Goal: Information Seeking & Learning: Find specific fact

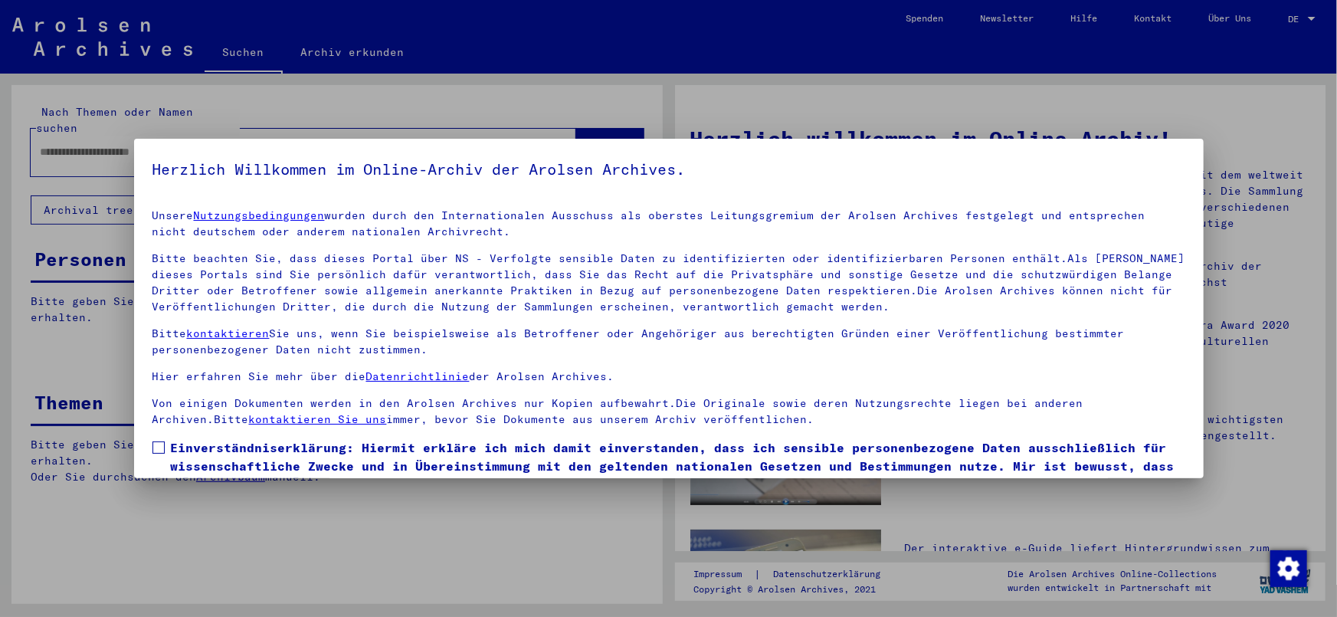
click at [161, 444] on span at bounding box center [158, 447] width 12 height 12
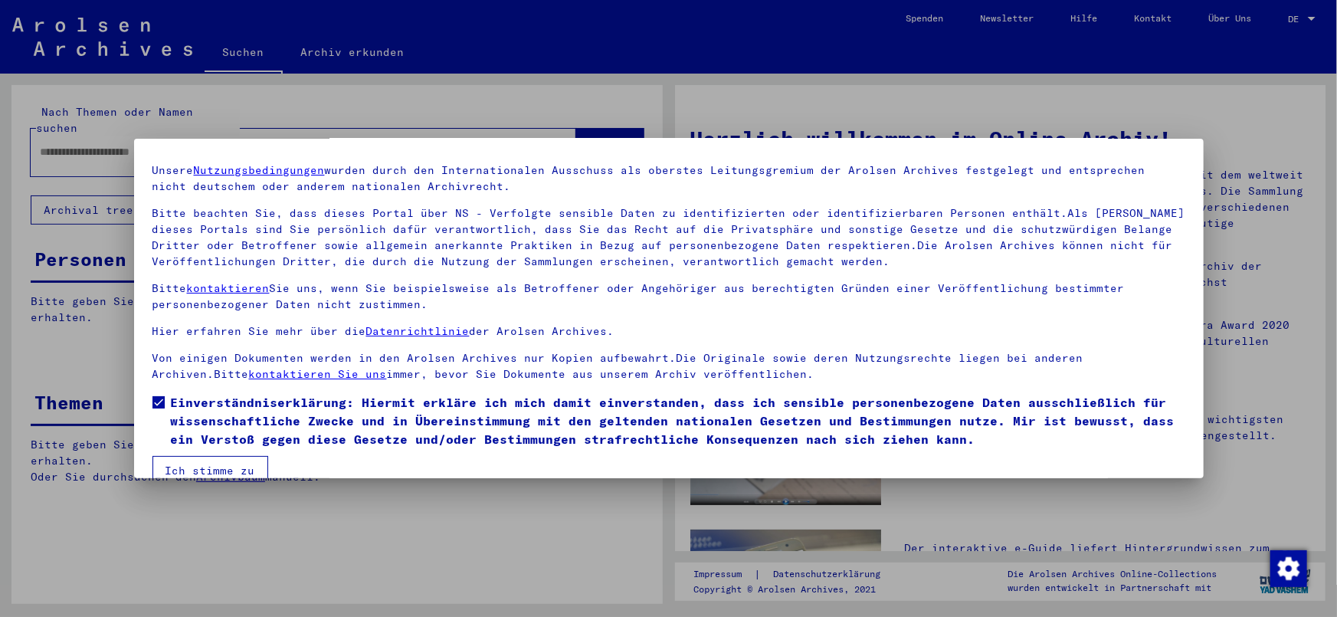
scroll to position [70, 0]
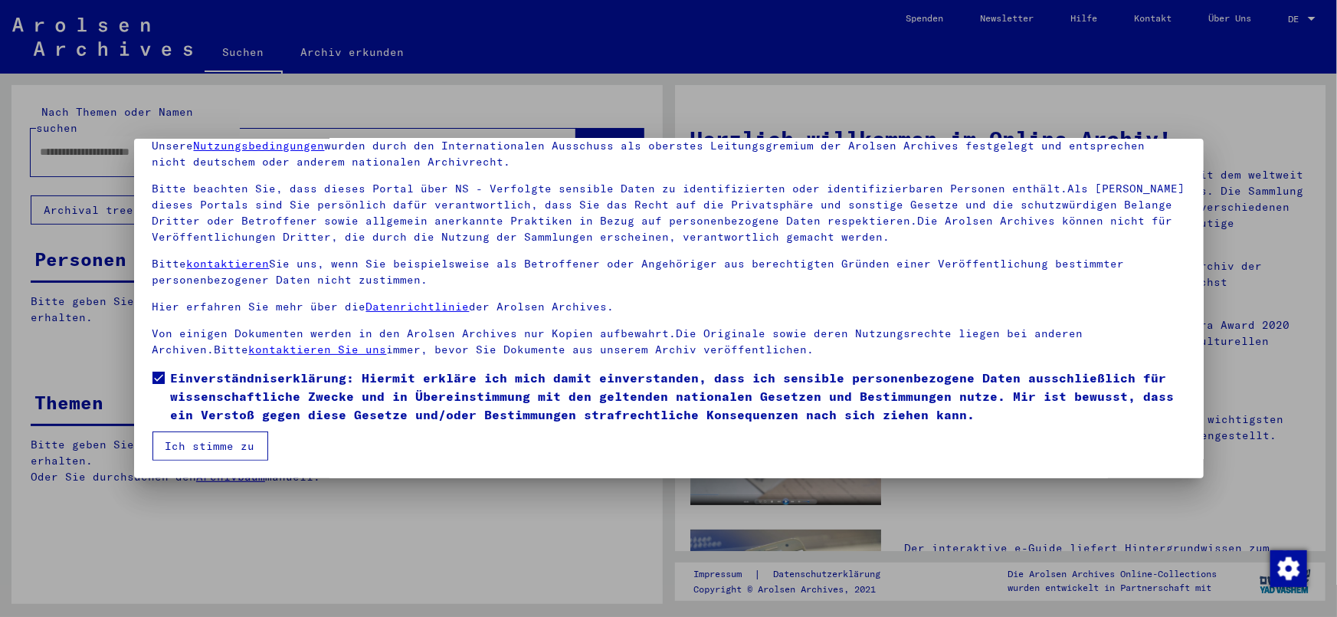
click at [208, 448] on button "Ich stimme zu" at bounding box center [210, 445] width 116 height 29
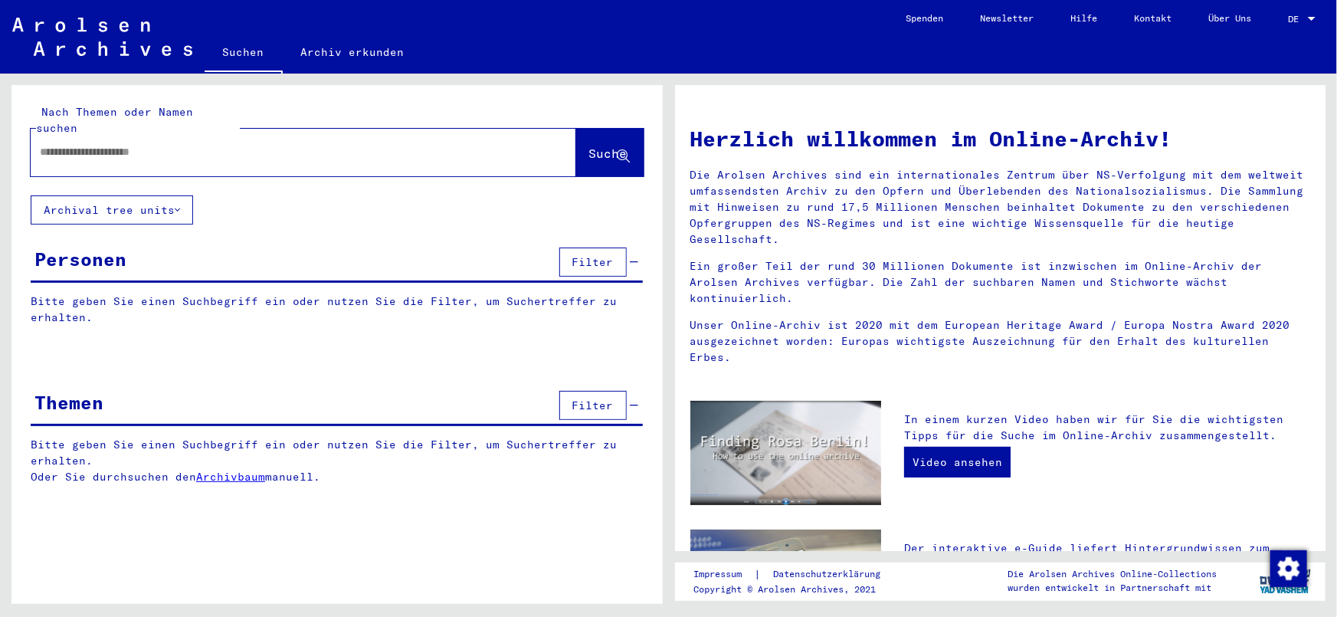
click at [193, 144] on input "text" at bounding box center [285, 152] width 490 height 16
type input "**********"
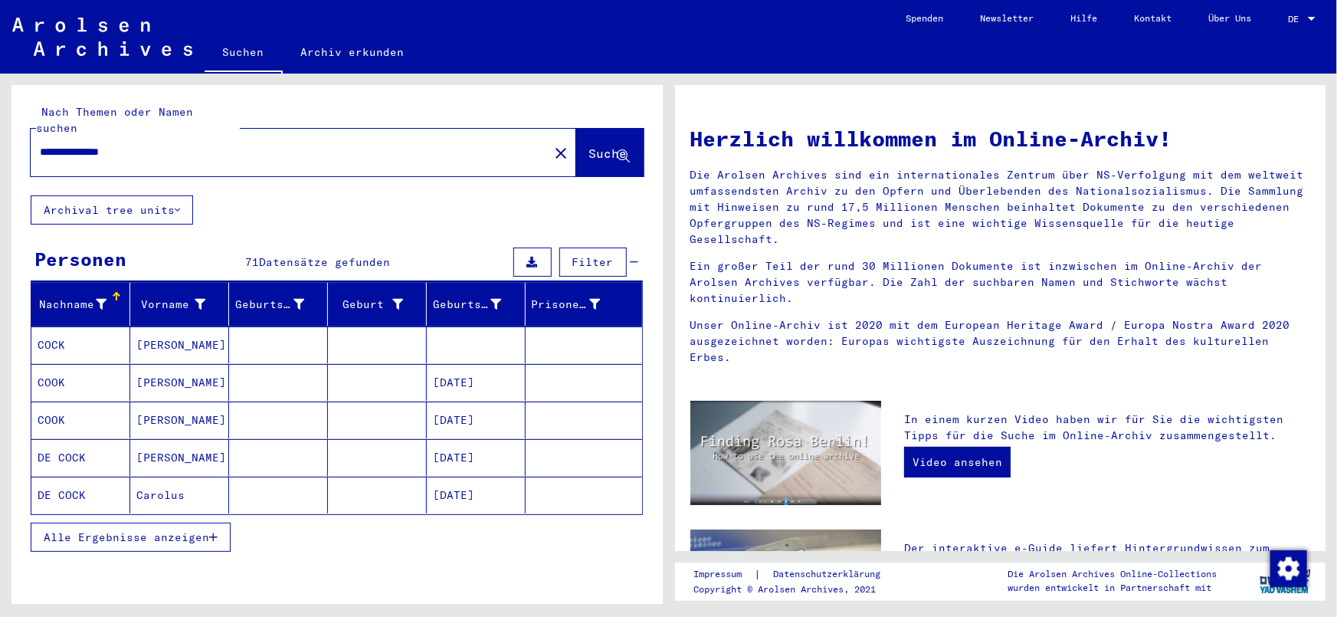
click at [167, 523] on button "Alle Ergebnisse anzeigen" at bounding box center [131, 537] width 200 height 29
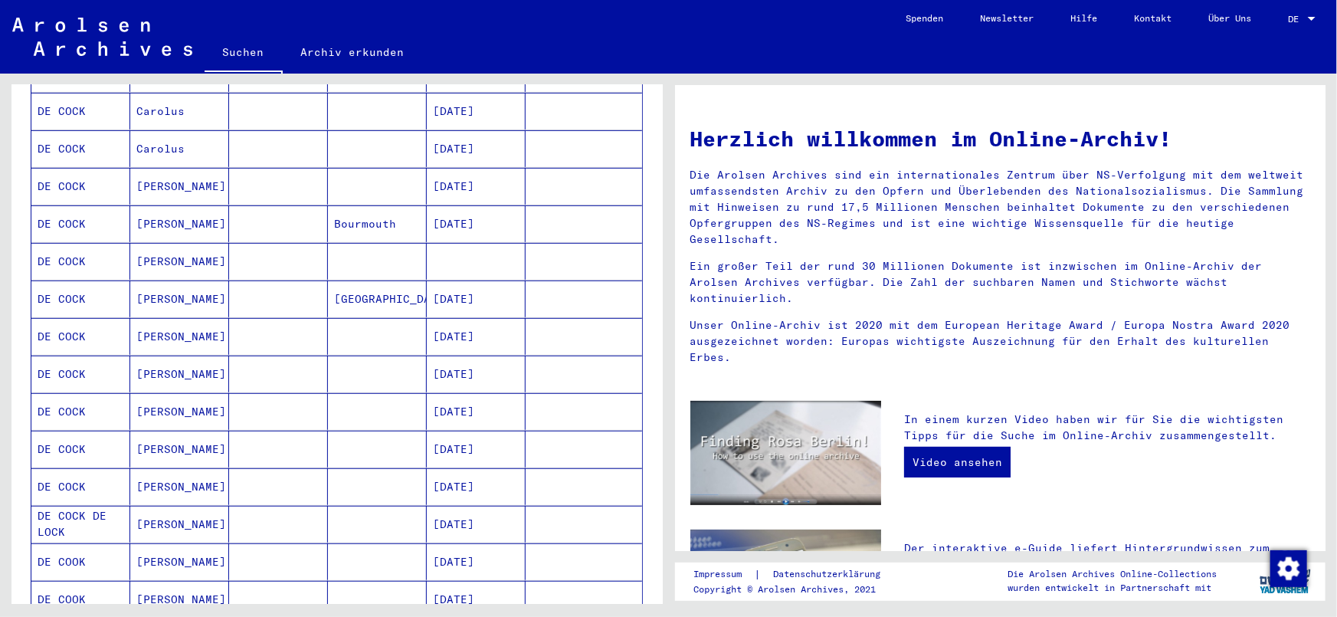
click at [443, 393] on mat-cell "[DATE]" at bounding box center [476, 411] width 99 height 37
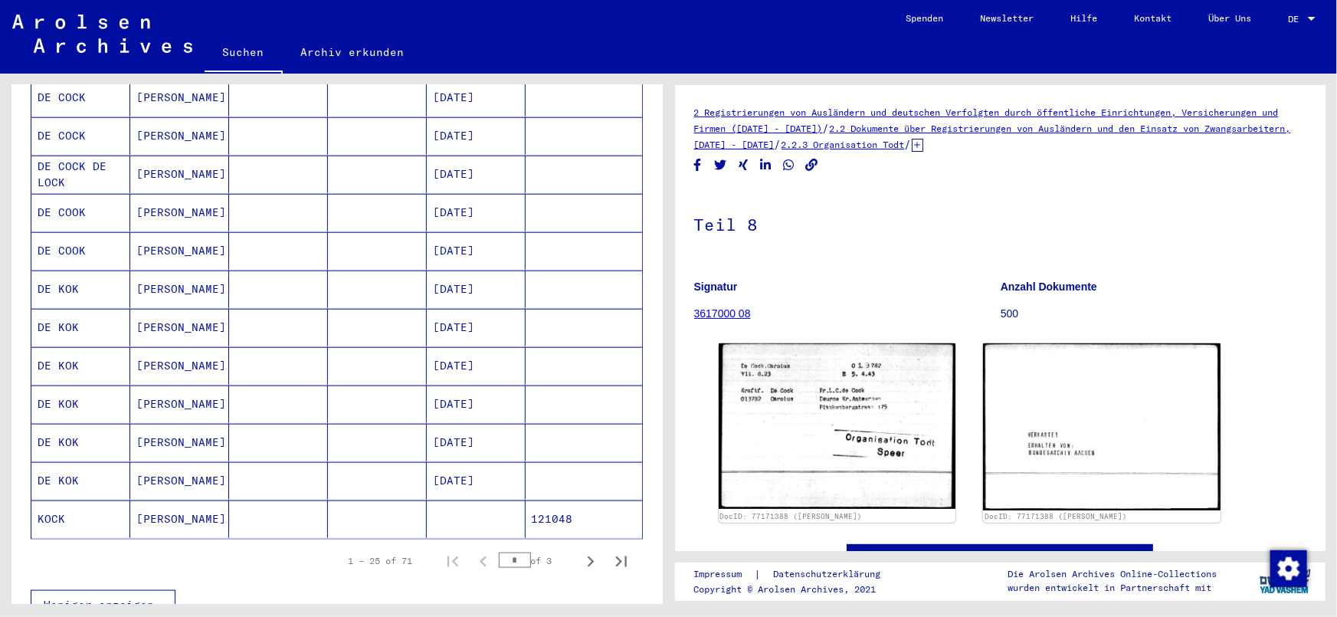
scroll to position [781, 0]
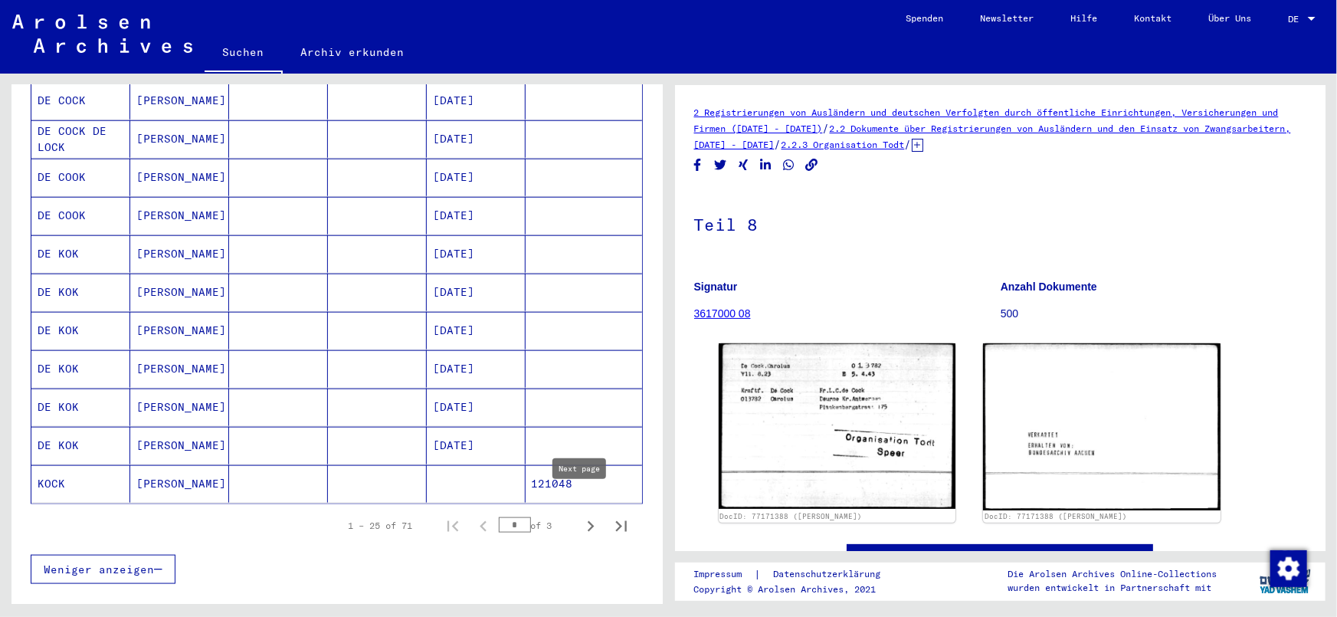
click at [581, 516] on icon "Next page" at bounding box center [590, 526] width 21 height 21
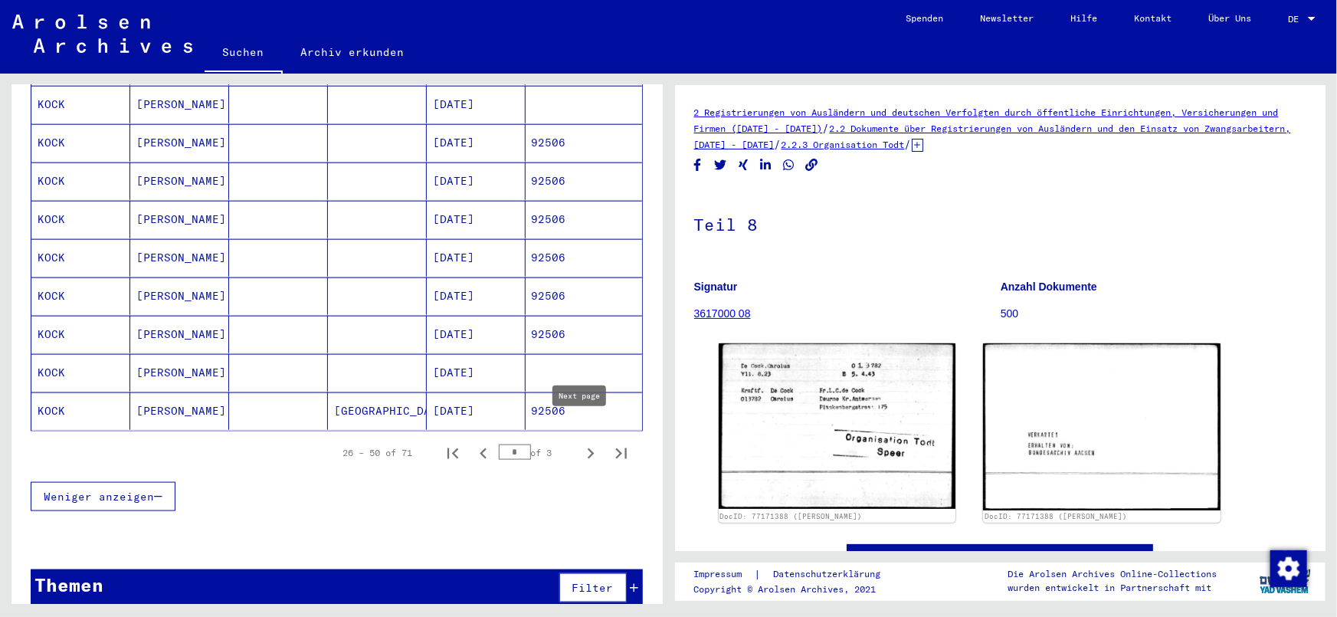
click at [580, 443] on icon "Next page" at bounding box center [590, 453] width 21 height 21
type input "*"
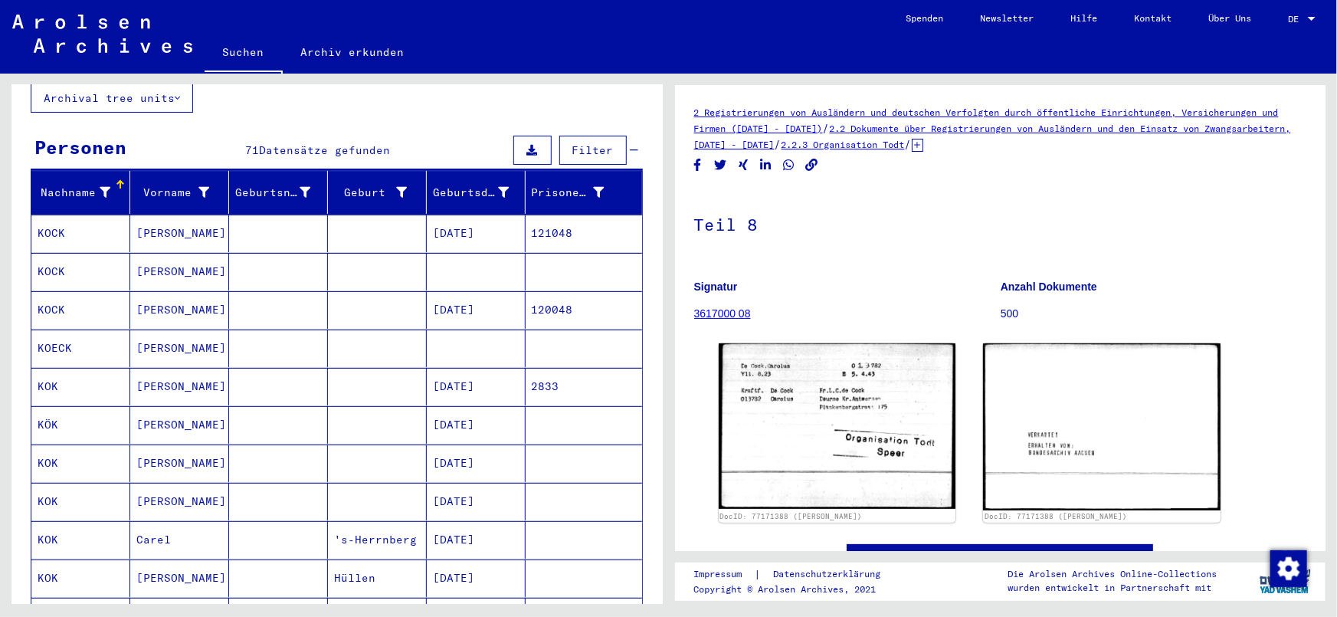
scroll to position [0, 0]
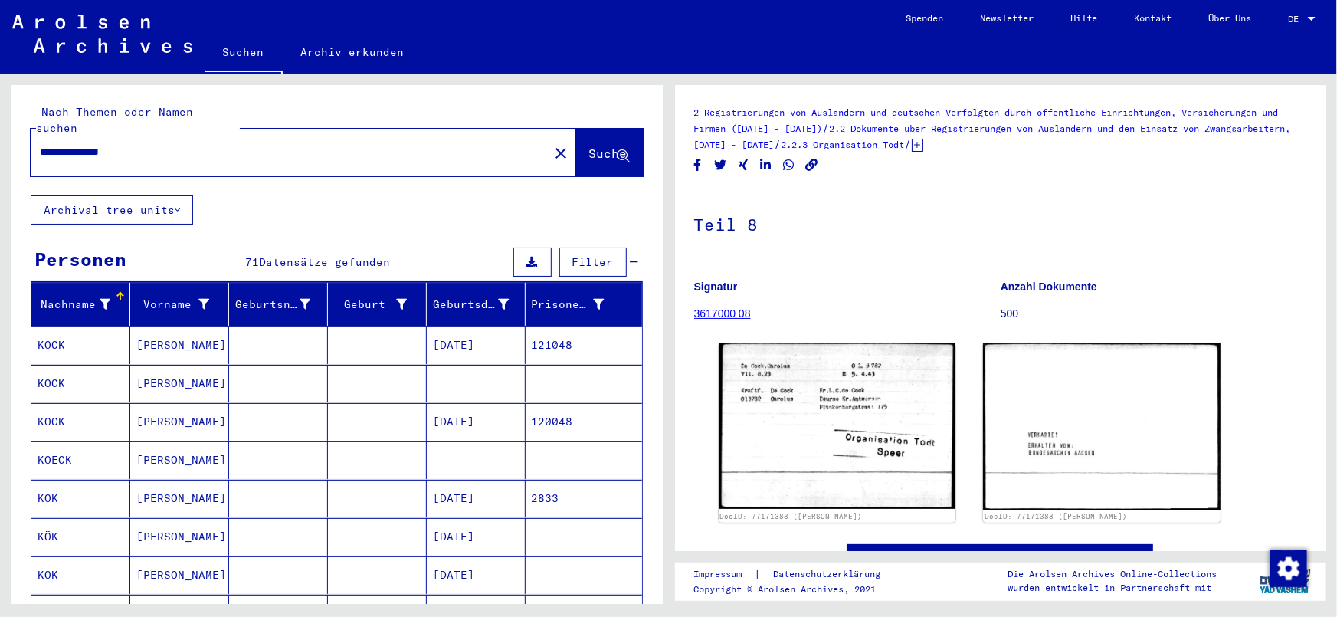
drag, startPoint x: 209, startPoint y: 123, endPoint x: 0, endPoint y: 138, distance: 209.7
click at [0, 138] on div "**********" at bounding box center [334, 339] width 668 height 530
click at [196, 144] on input "**********" at bounding box center [290, 152] width 500 height 16
drag, startPoint x: 0, startPoint y: 129, endPoint x: 0, endPoint y: 116, distance: 13.0
click at [0, 116] on div "**********" at bounding box center [334, 339] width 668 height 530
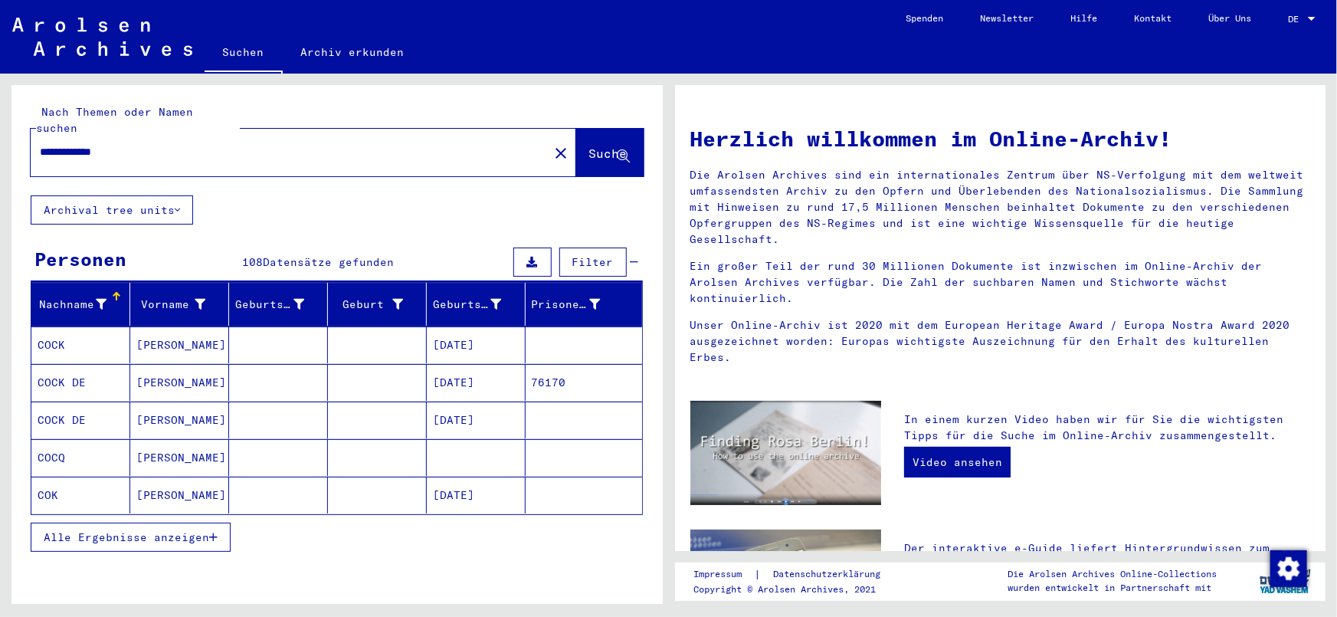
click at [195, 523] on button "Alle Ergebnisse anzeigen" at bounding box center [131, 537] width 200 height 29
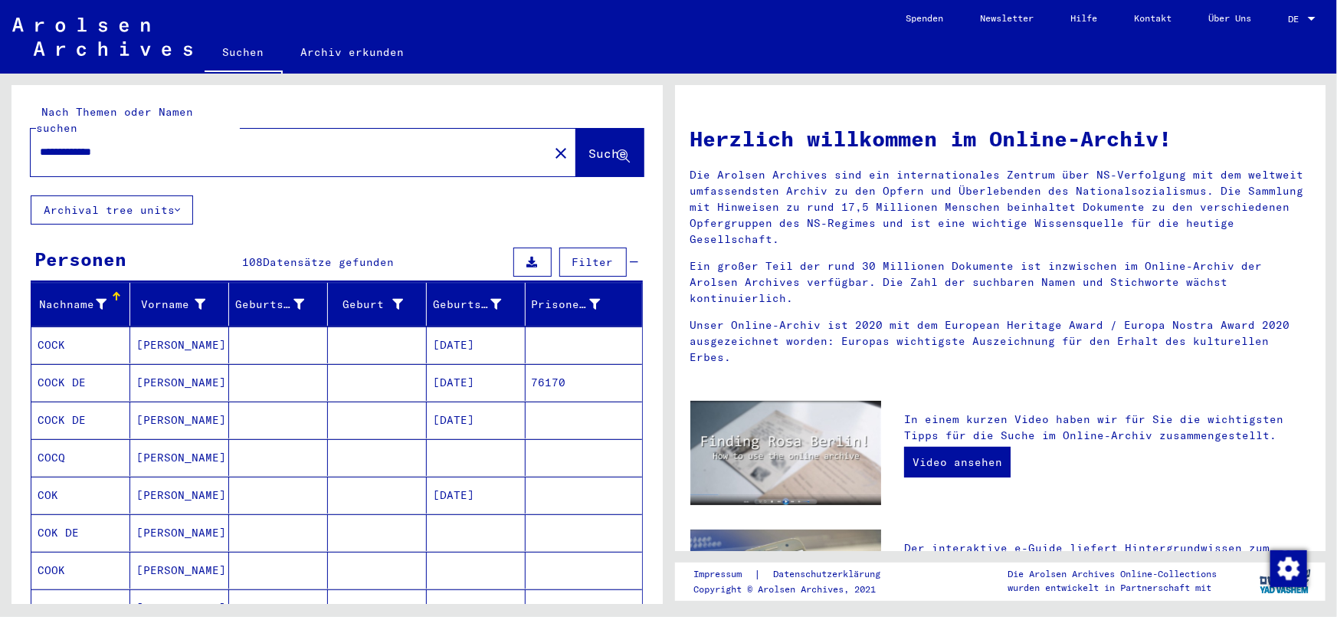
click at [259, 144] on input "**********" at bounding box center [285, 152] width 490 height 16
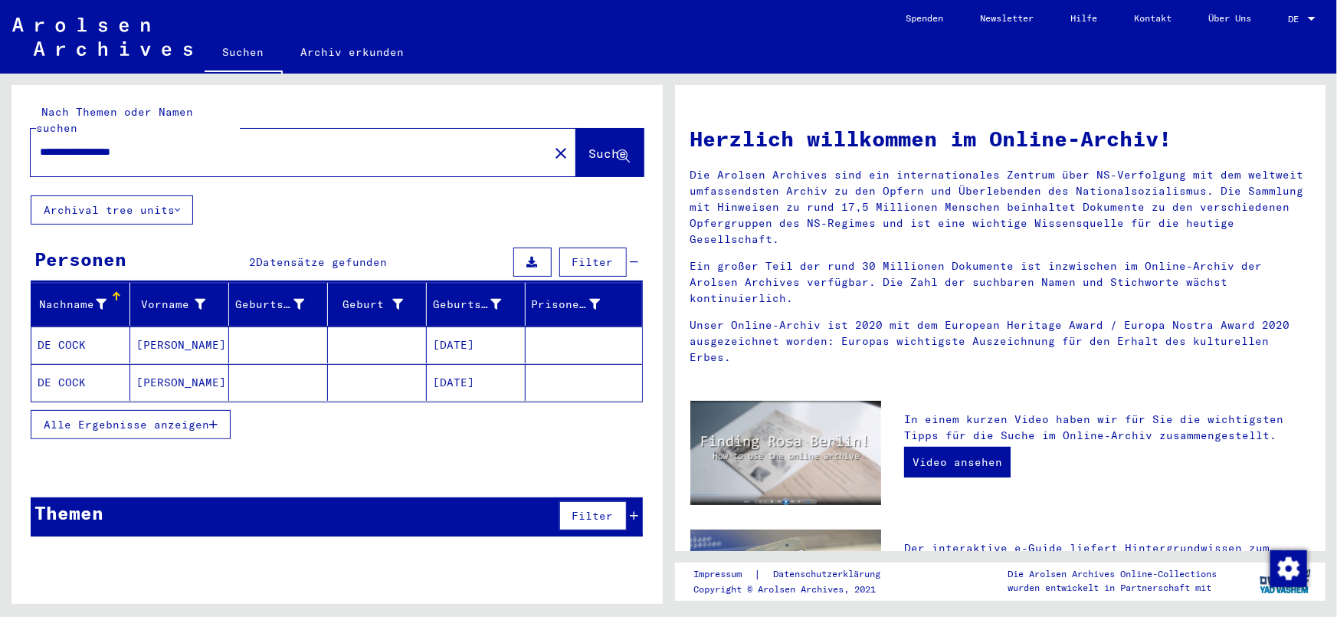
click at [142, 418] on span "Alle Ergebnisse anzeigen" at bounding box center [126, 425] width 165 height 14
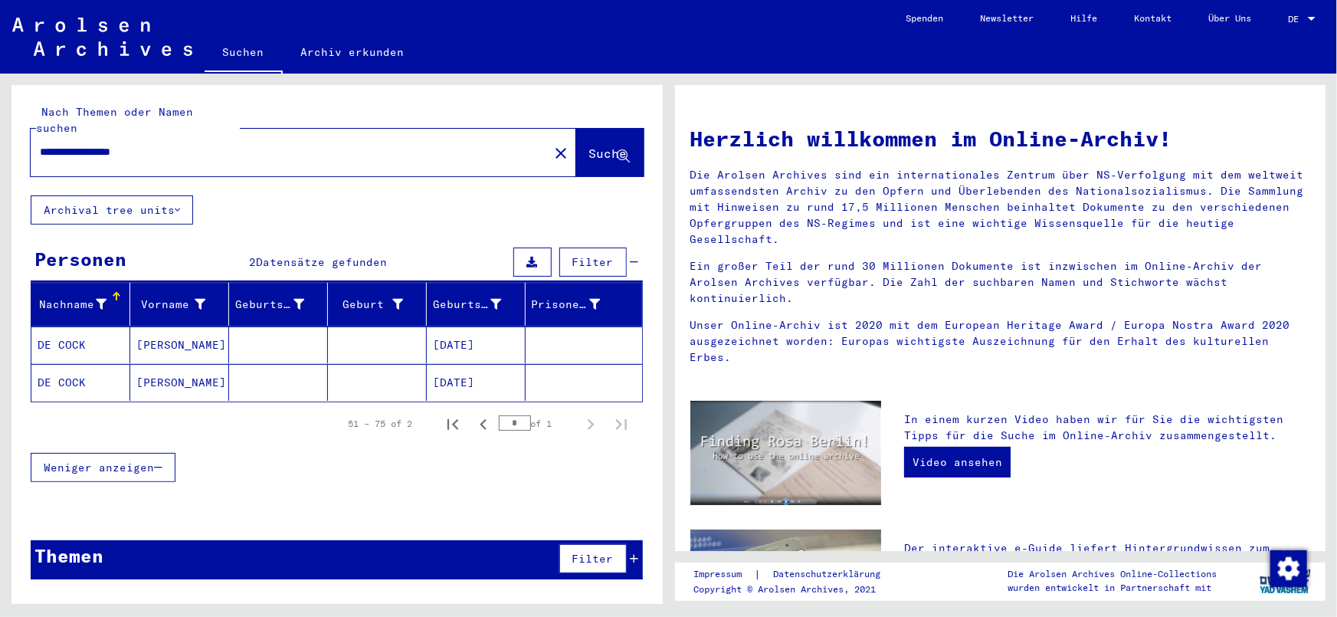
click at [467, 326] on mat-cell "[DATE]" at bounding box center [476, 344] width 99 height 37
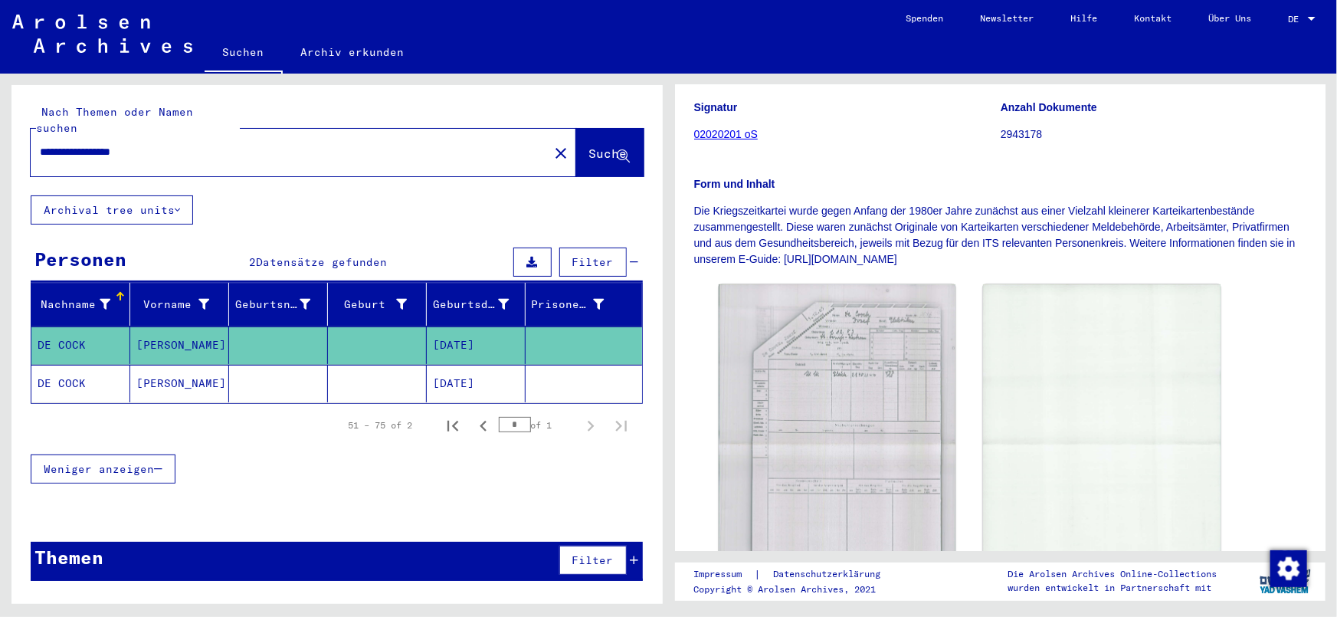
scroll to position [188, 0]
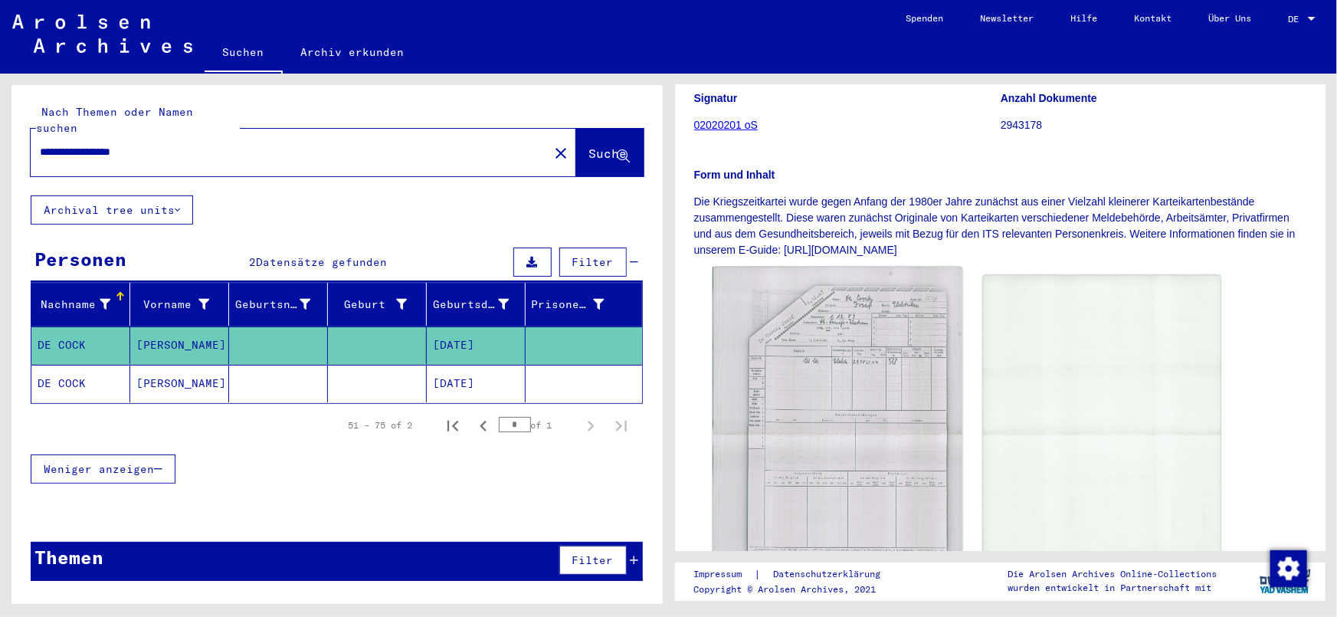
click at [825, 373] on img at bounding box center [837, 434] width 249 height 334
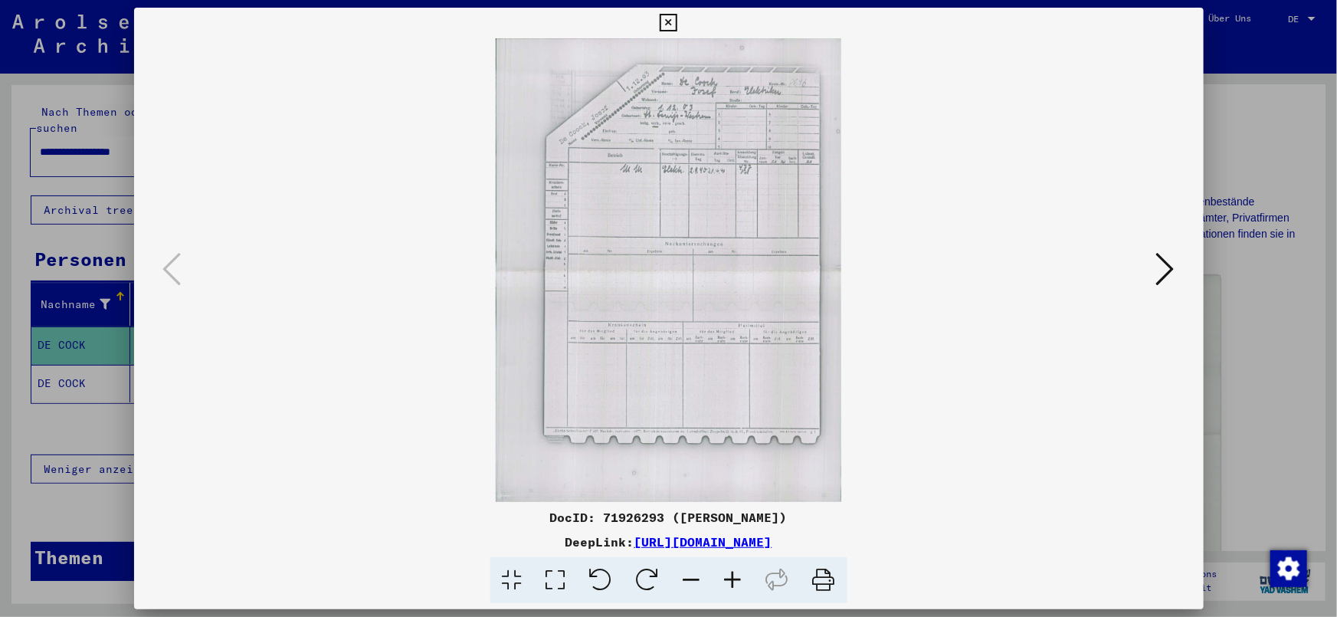
click at [723, 575] on icon at bounding box center [733, 580] width 41 height 47
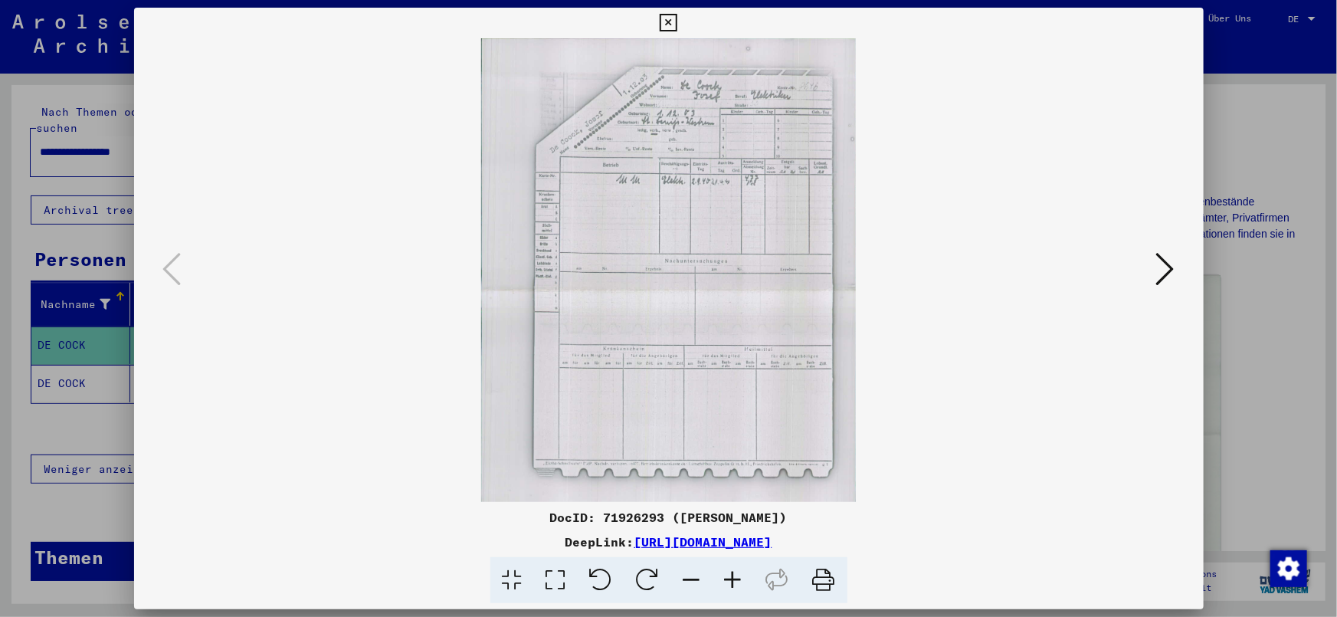
click at [723, 575] on icon at bounding box center [733, 580] width 41 height 47
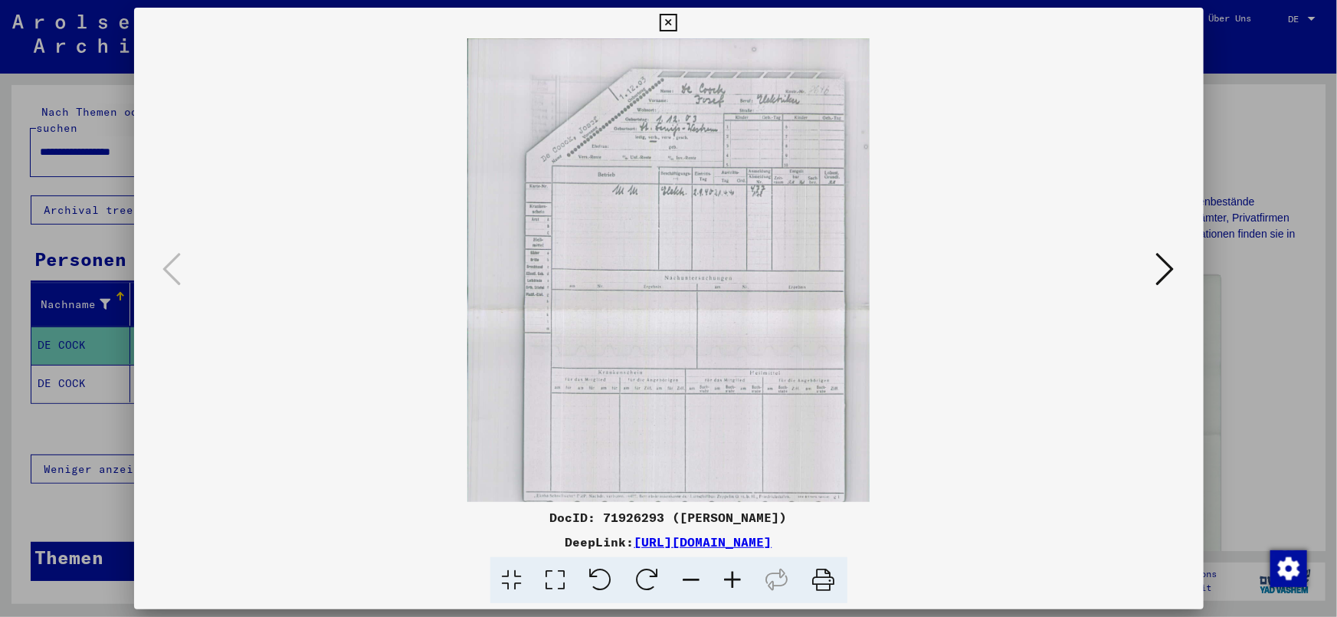
click at [723, 575] on icon at bounding box center [733, 580] width 41 height 47
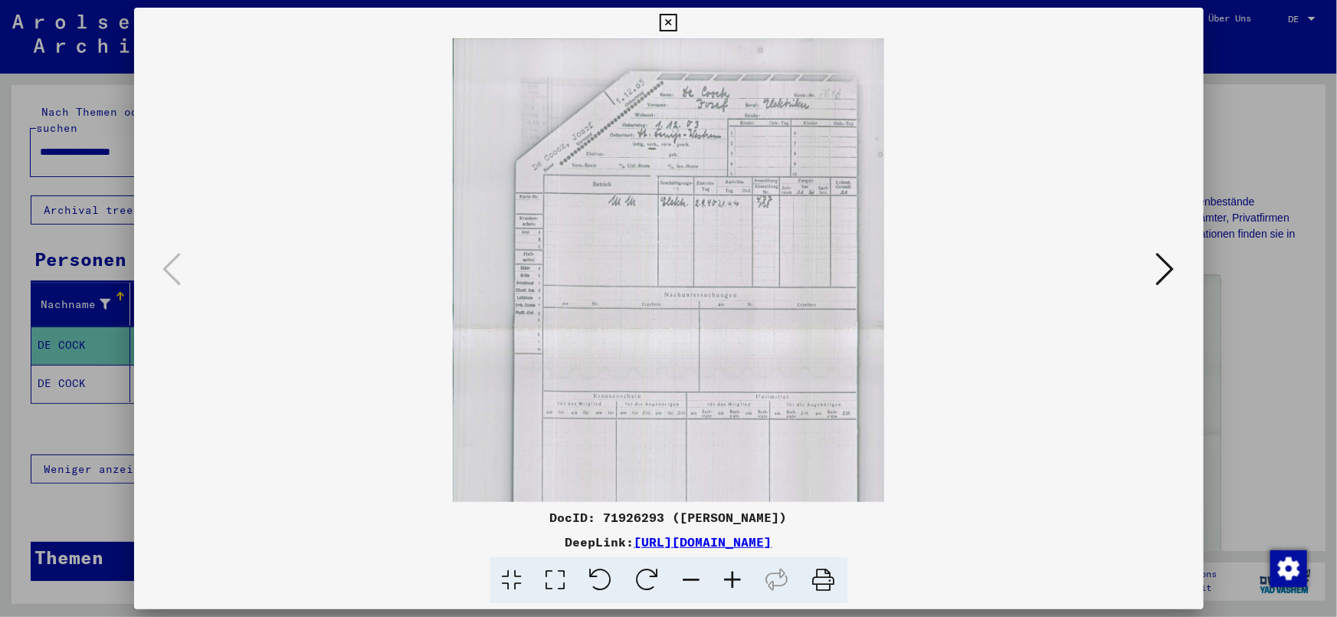
click at [723, 575] on icon at bounding box center [733, 580] width 41 height 47
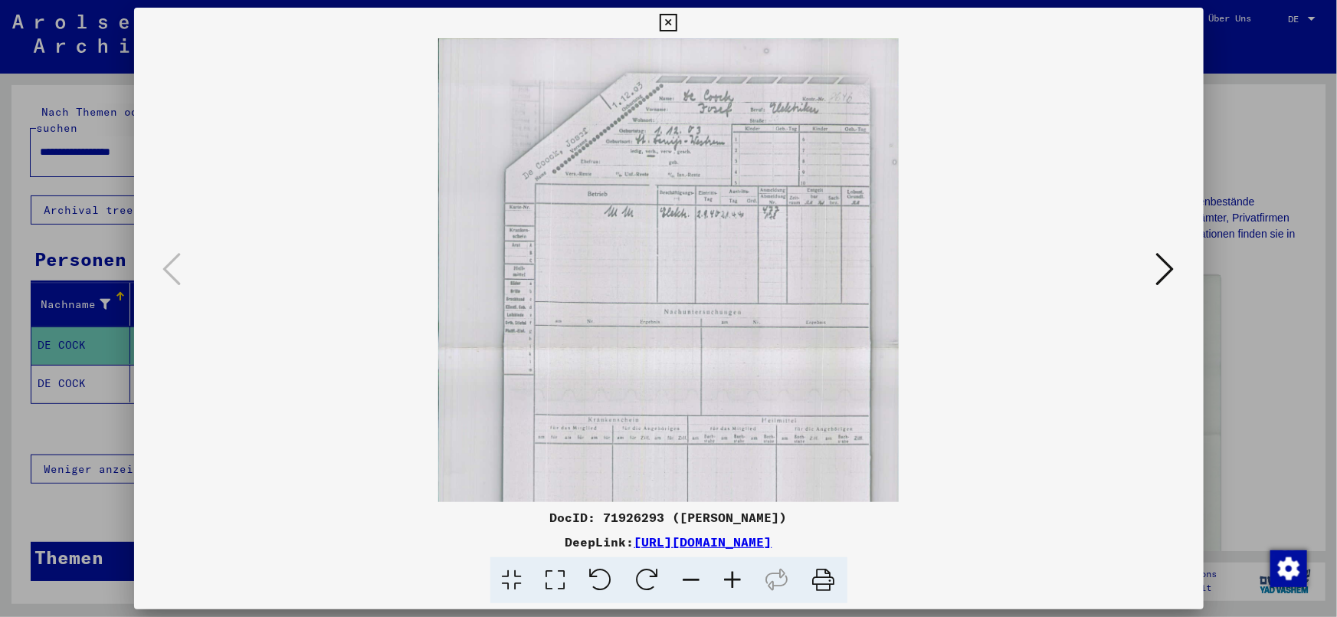
click at [723, 577] on icon at bounding box center [733, 580] width 41 height 47
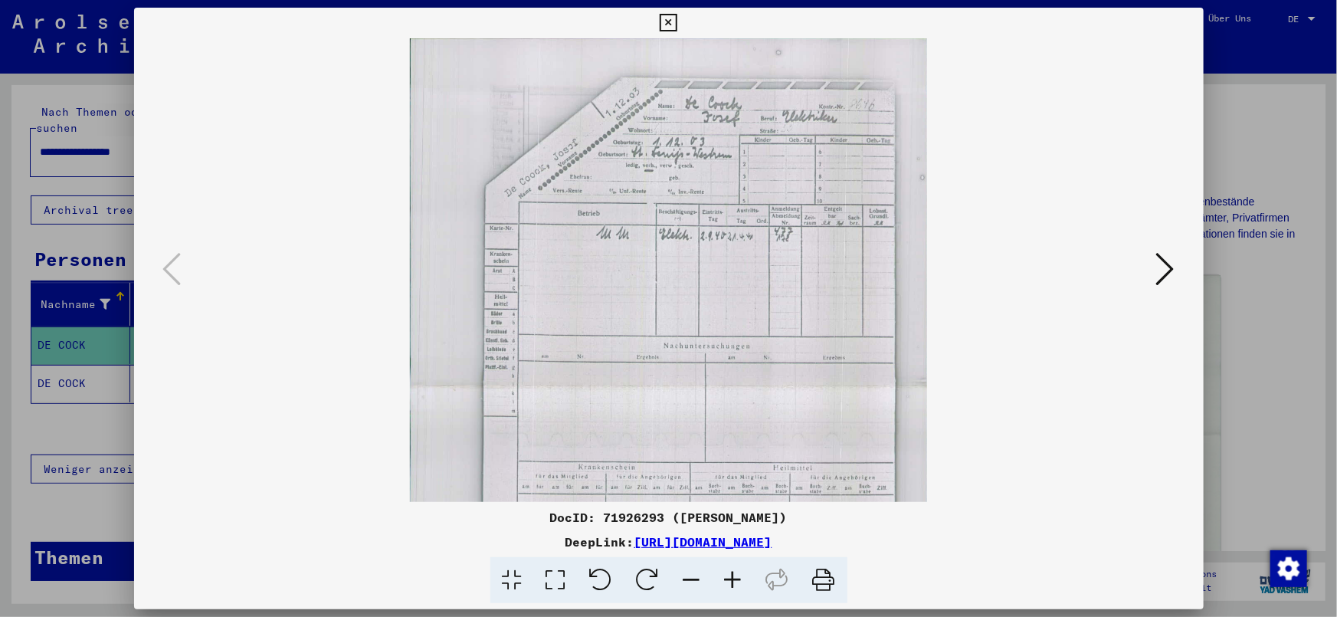
click at [723, 577] on icon at bounding box center [733, 580] width 41 height 47
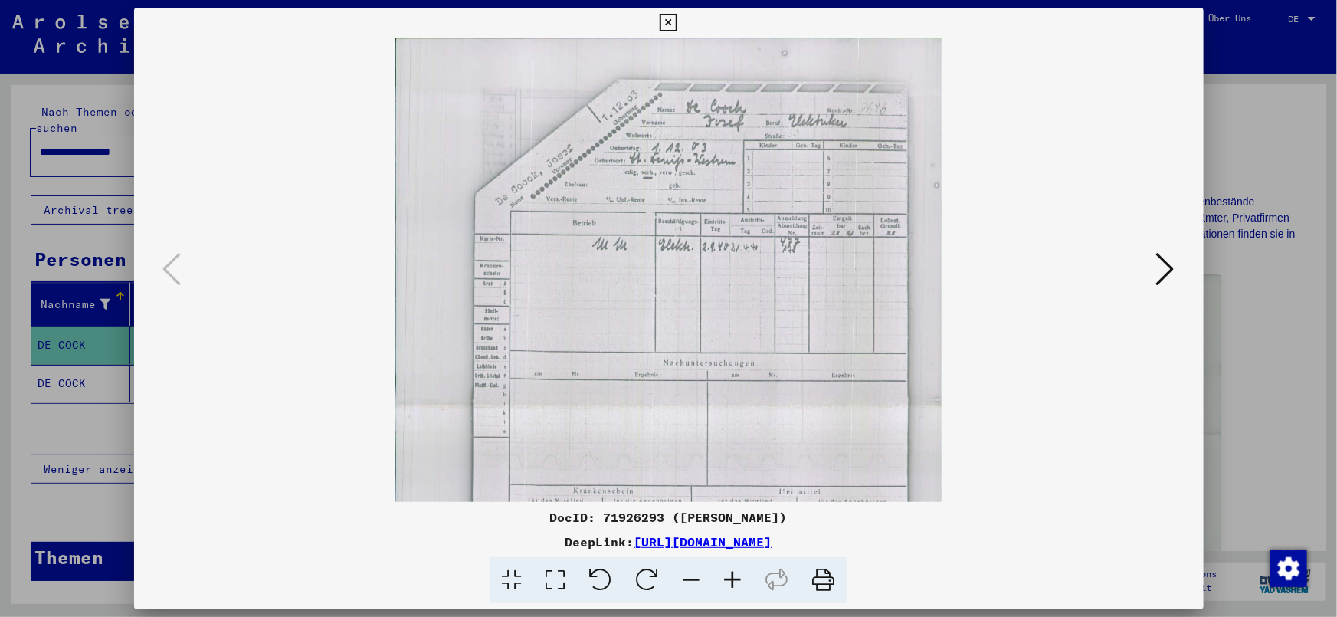
click at [723, 577] on icon at bounding box center [733, 580] width 41 height 47
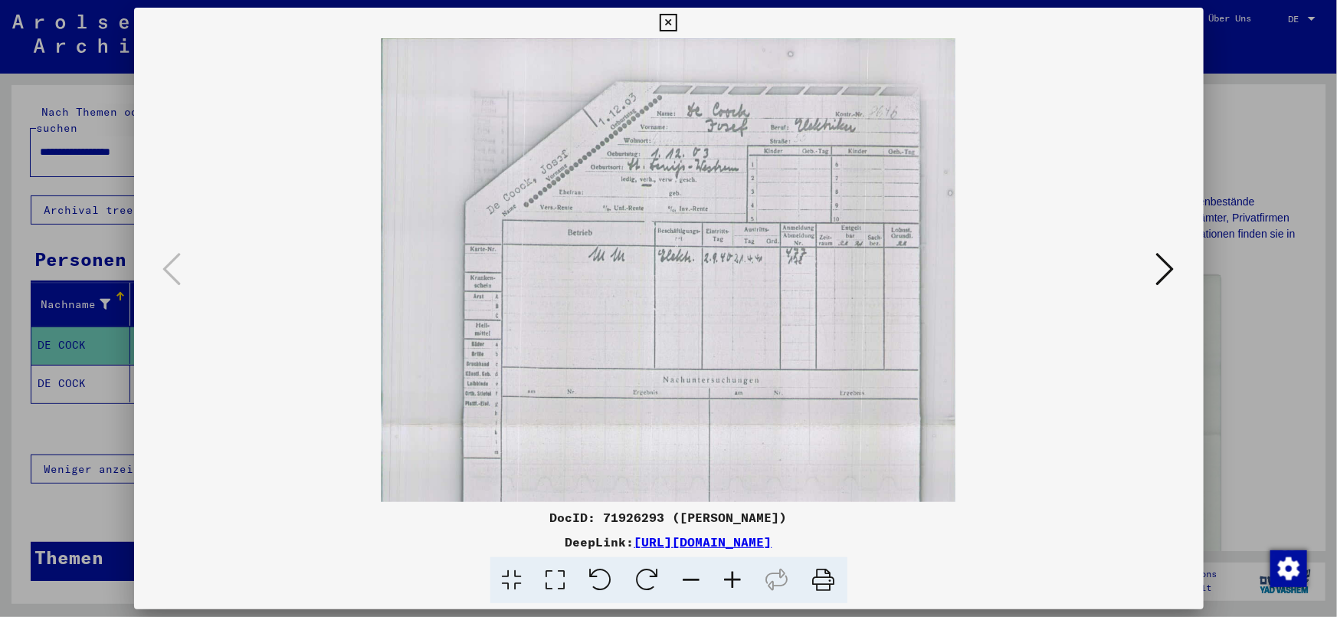
click at [723, 577] on icon at bounding box center [733, 580] width 41 height 47
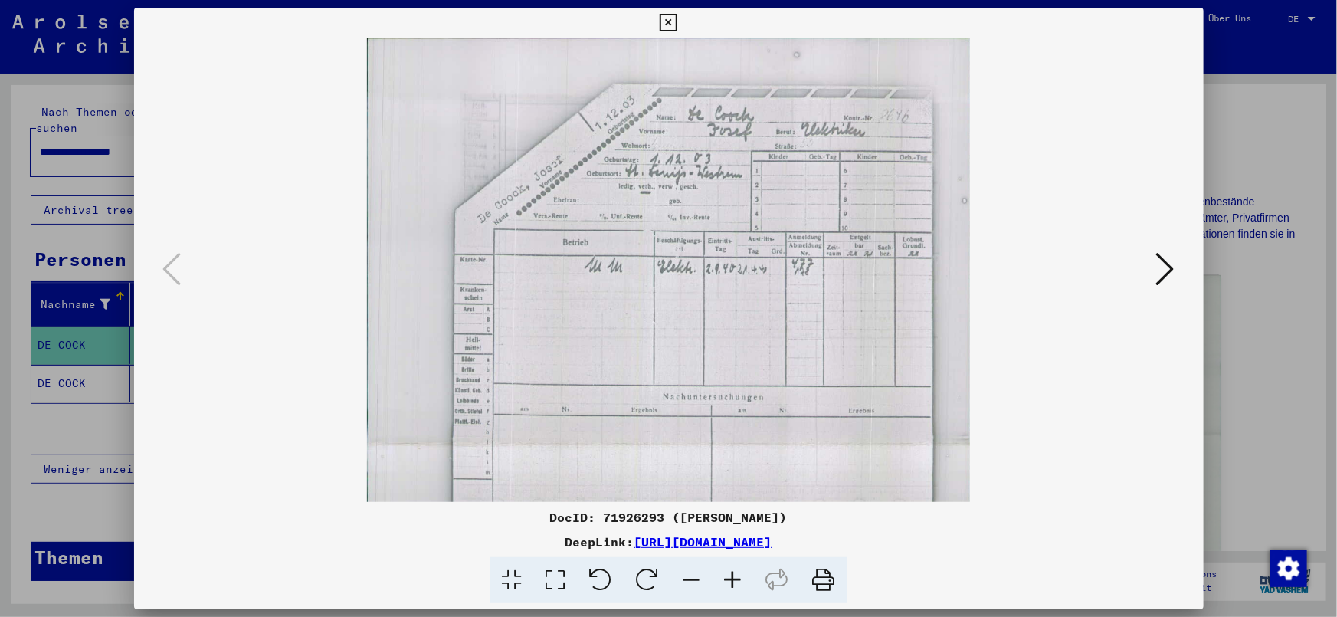
click at [723, 577] on icon at bounding box center [733, 580] width 41 height 47
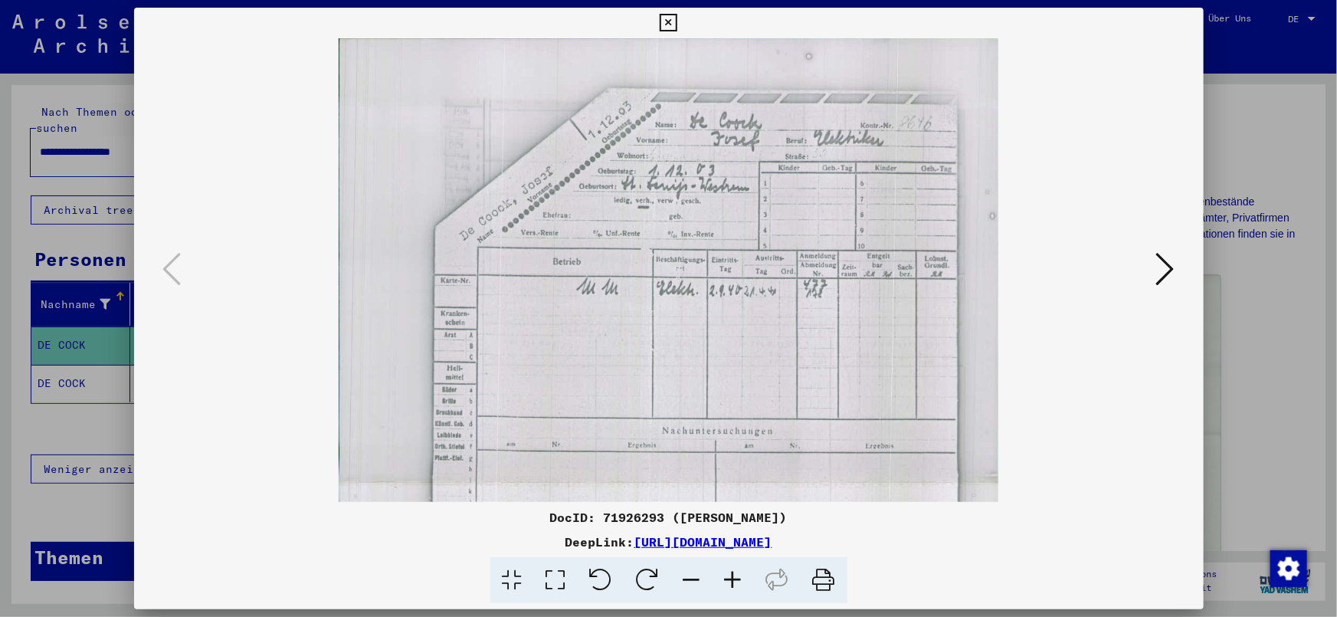
click at [723, 577] on icon at bounding box center [733, 580] width 41 height 47
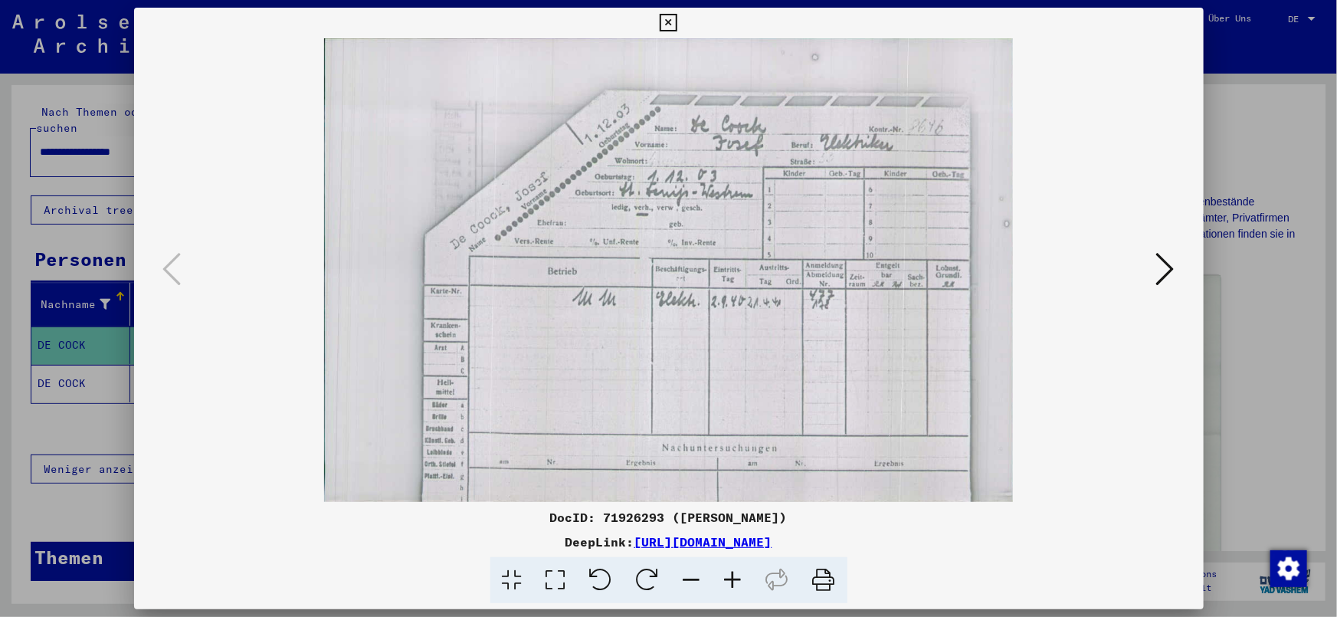
click at [723, 577] on icon at bounding box center [733, 580] width 41 height 47
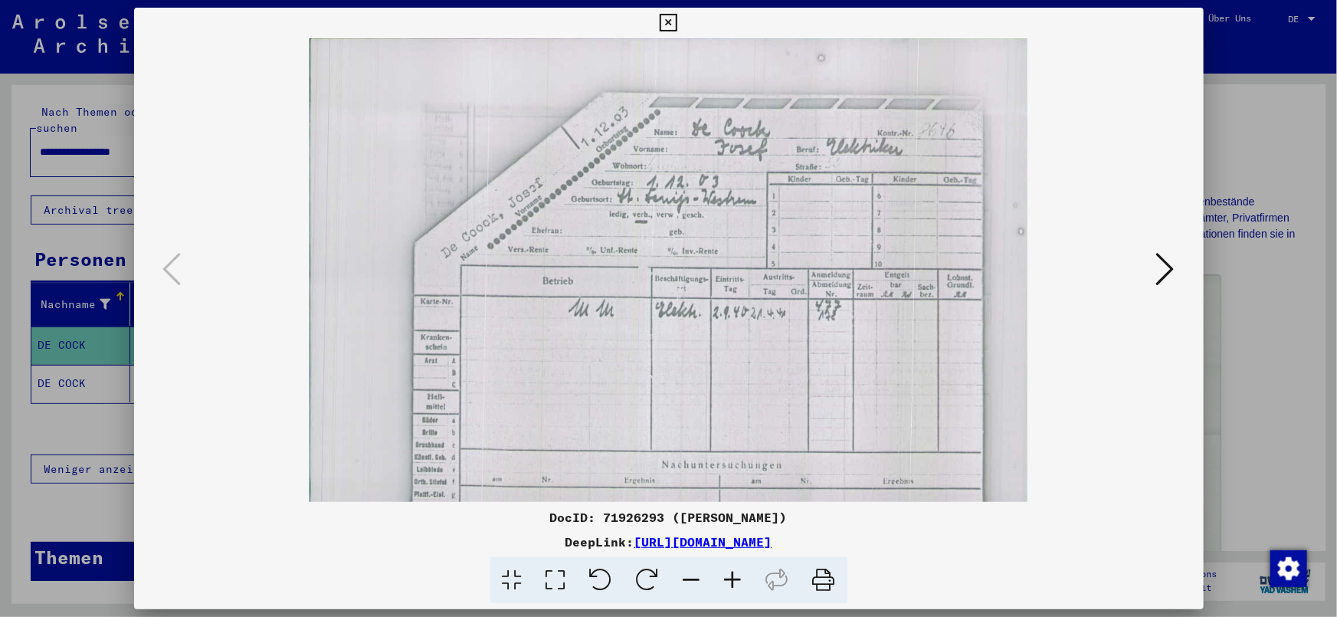
click at [723, 577] on icon at bounding box center [733, 580] width 41 height 47
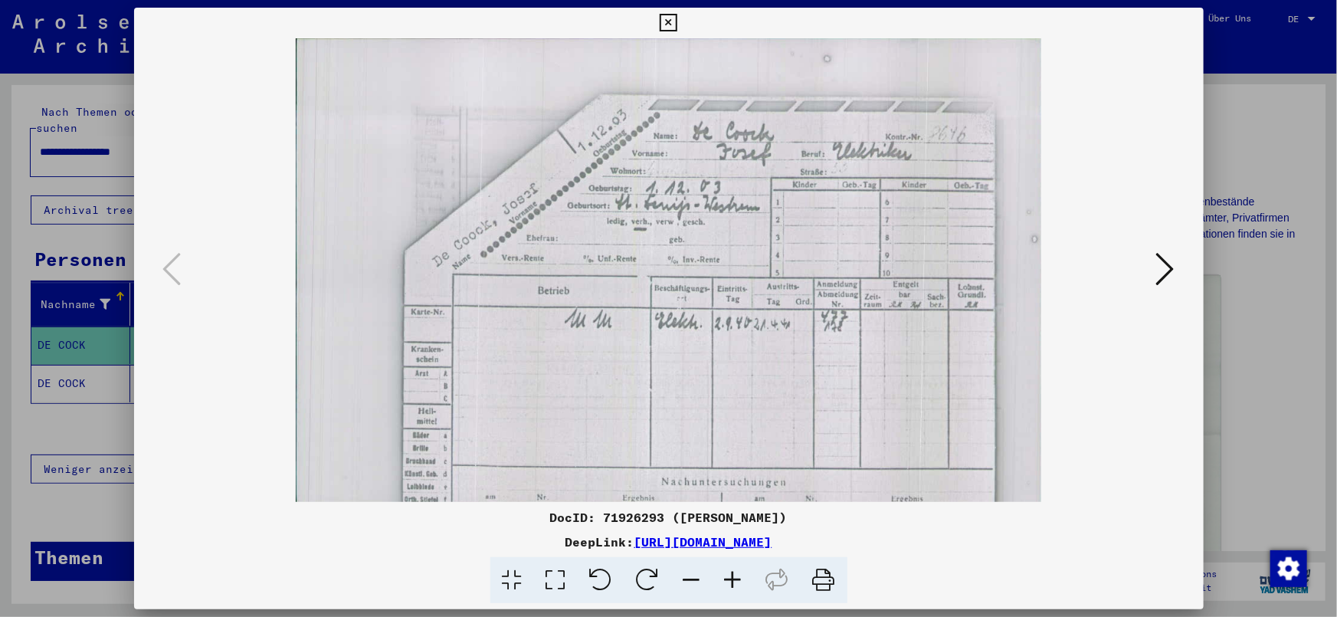
click at [723, 577] on icon at bounding box center [733, 580] width 41 height 47
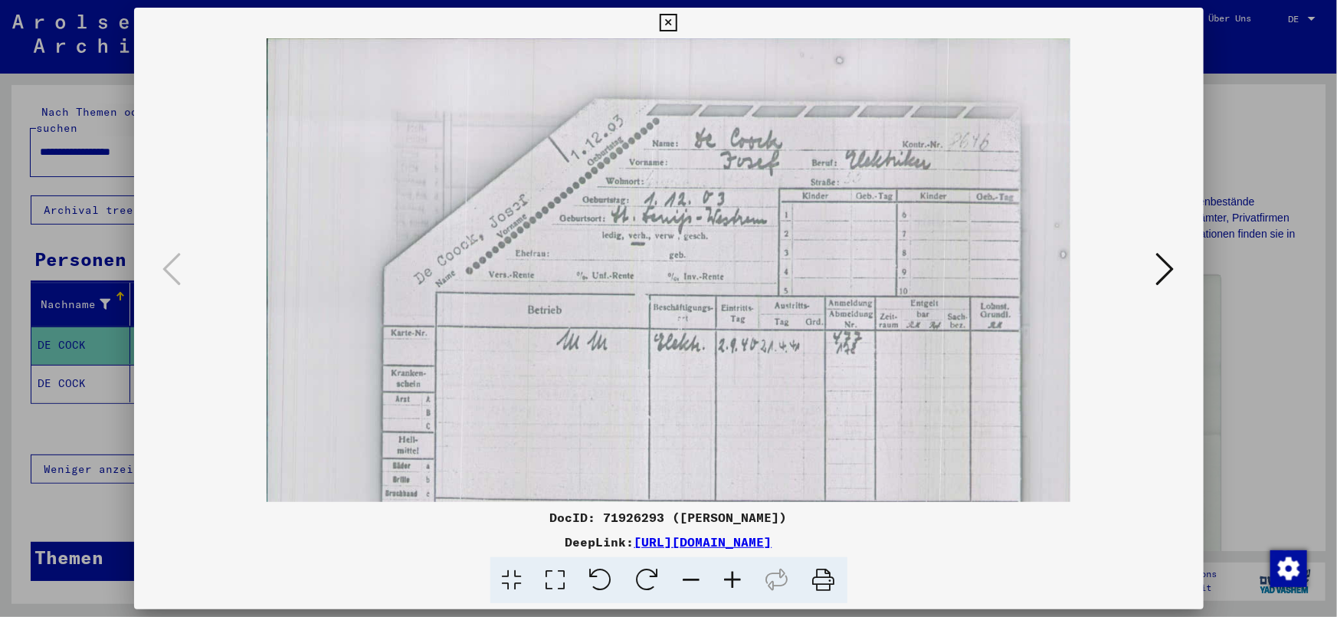
click at [723, 577] on icon at bounding box center [733, 580] width 41 height 47
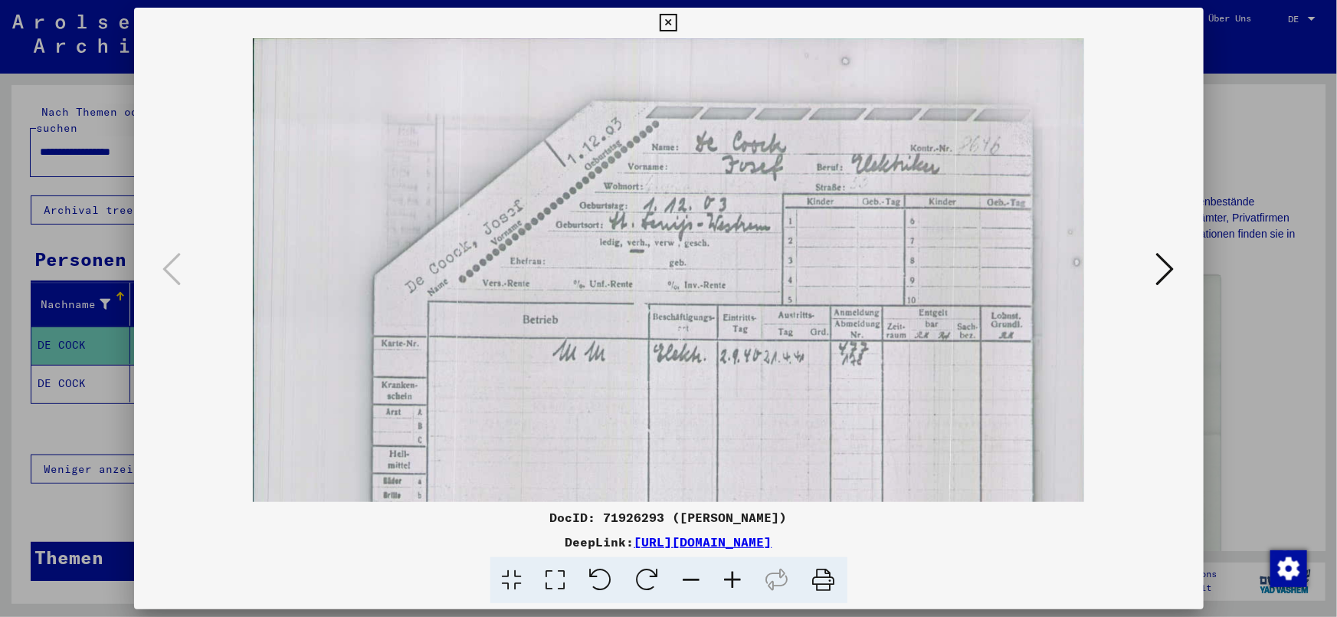
click at [723, 577] on icon at bounding box center [733, 580] width 41 height 47
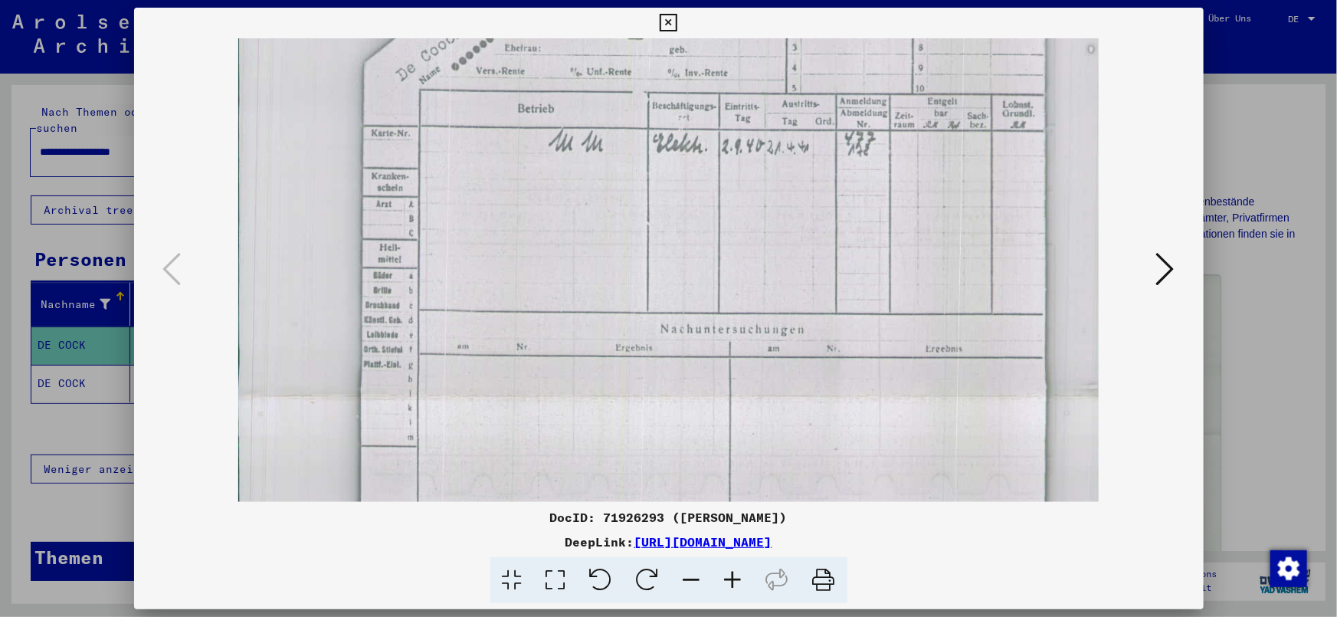
drag, startPoint x: 824, startPoint y: 413, endPoint x: 811, endPoint y: 191, distance: 222.6
click at [811, 192] on img at bounding box center [668, 394] width 860 height 1153
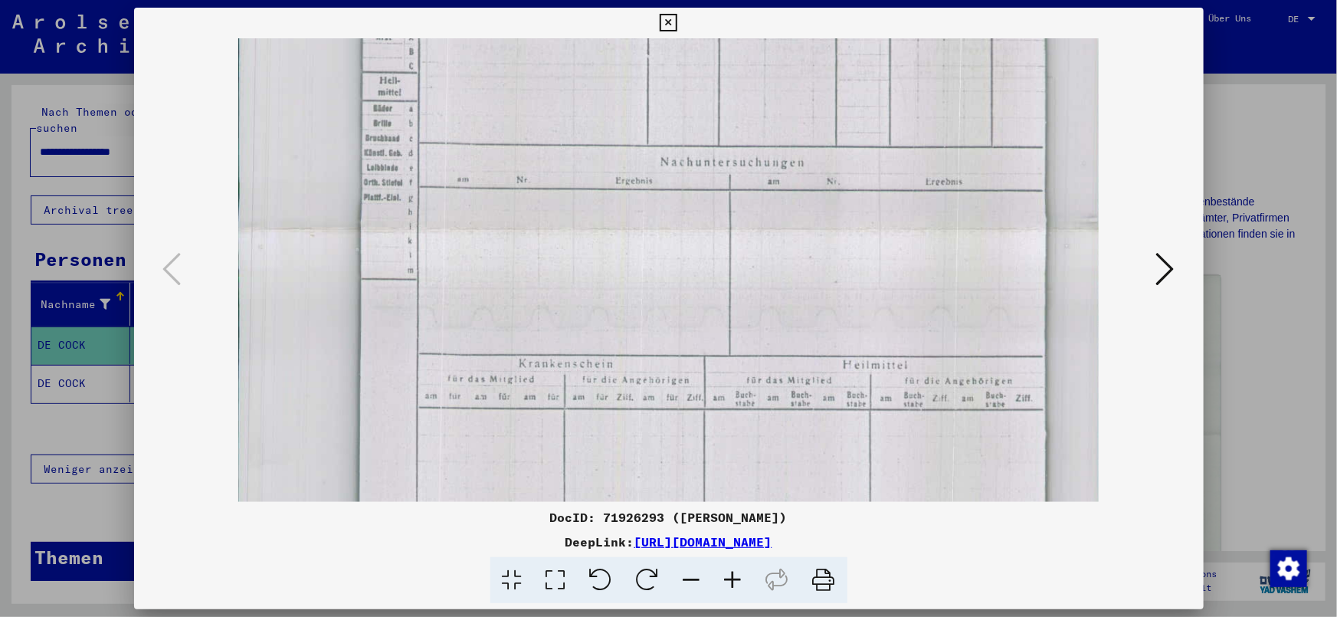
drag, startPoint x: 780, startPoint y: 411, endPoint x: 772, endPoint y: 238, distance: 173.4
click at [771, 241] on img at bounding box center [668, 227] width 860 height 1153
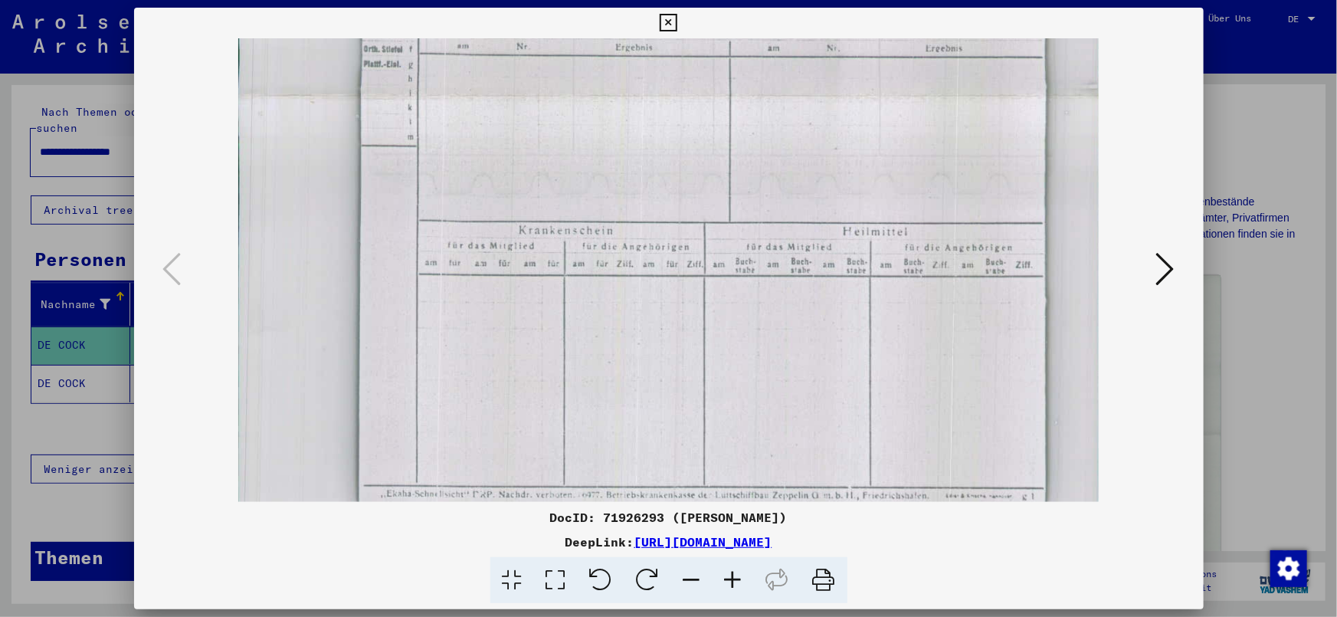
scroll to position [576, 0]
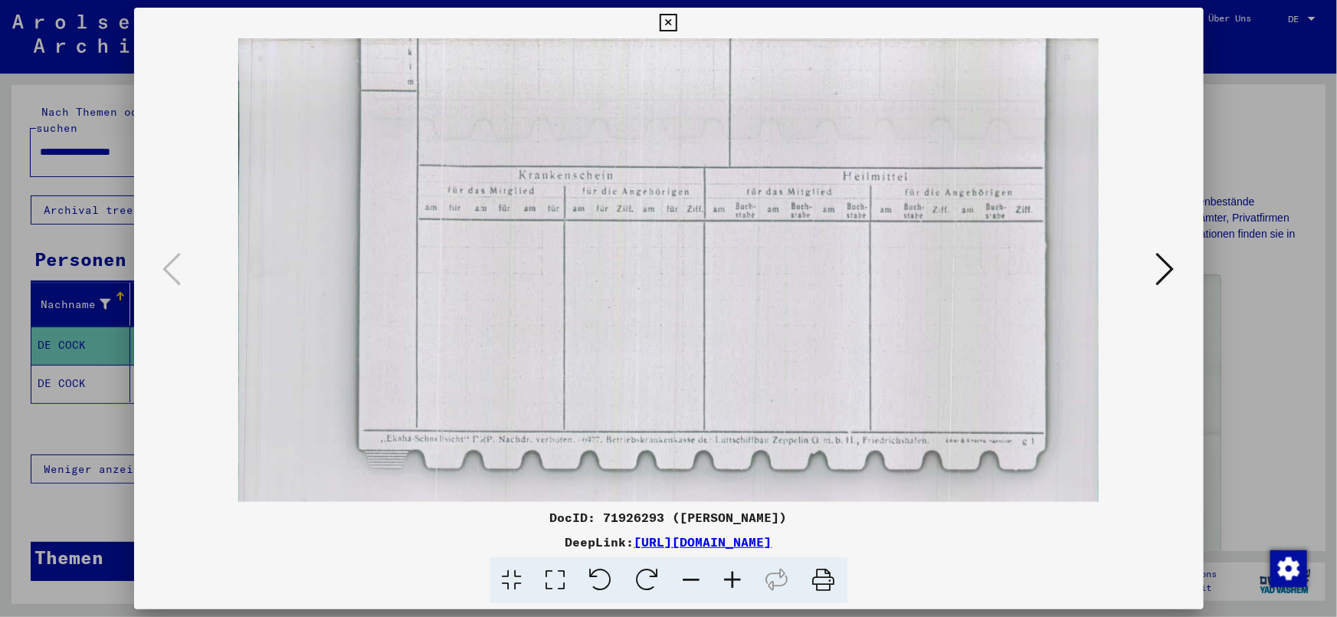
drag, startPoint x: 813, startPoint y: 382, endPoint x: 834, endPoint y: 211, distance: 172.1
click at [828, 199] on img at bounding box center [668, 38] width 860 height 1153
click at [1163, 264] on icon at bounding box center [1165, 269] width 18 height 37
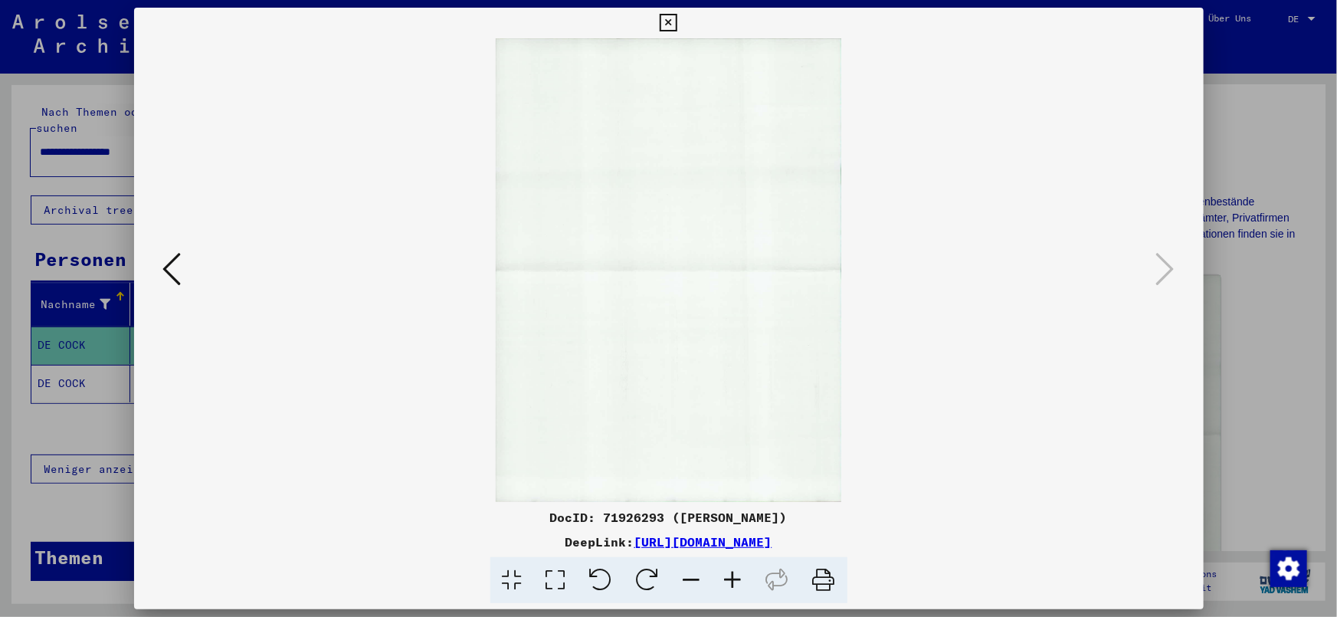
click at [1250, 290] on div at bounding box center [668, 308] width 1337 height 617
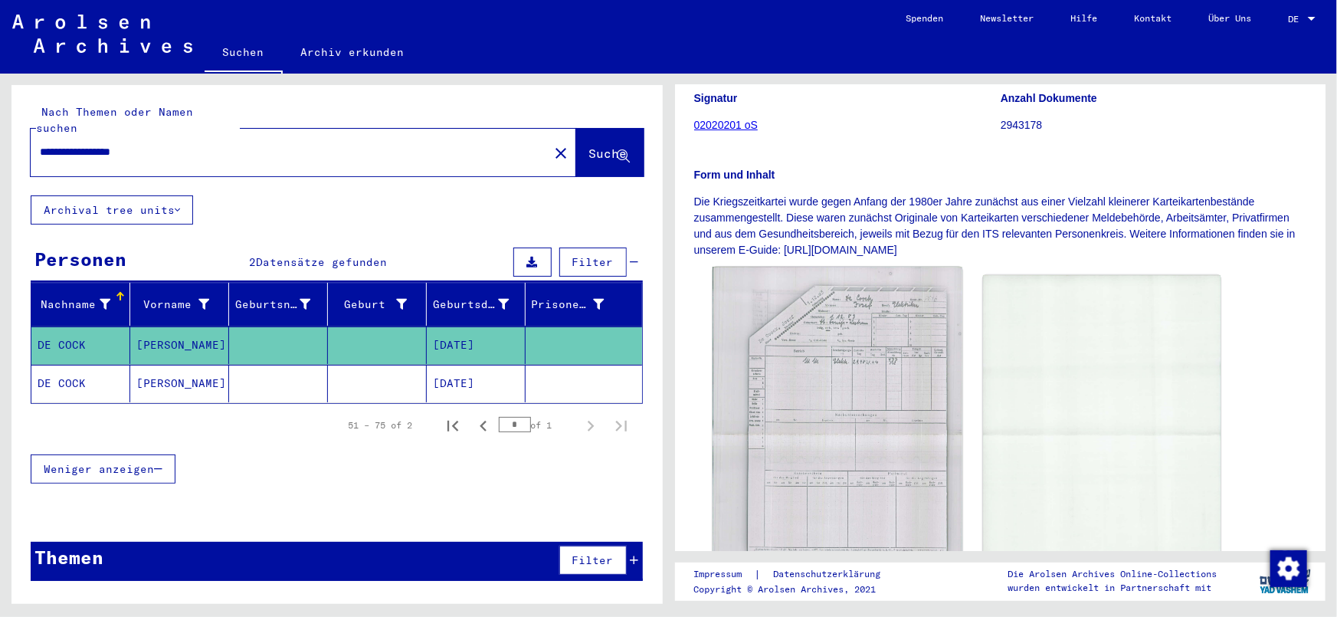
click at [835, 367] on img at bounding box center [837, 434] width 249 height 334
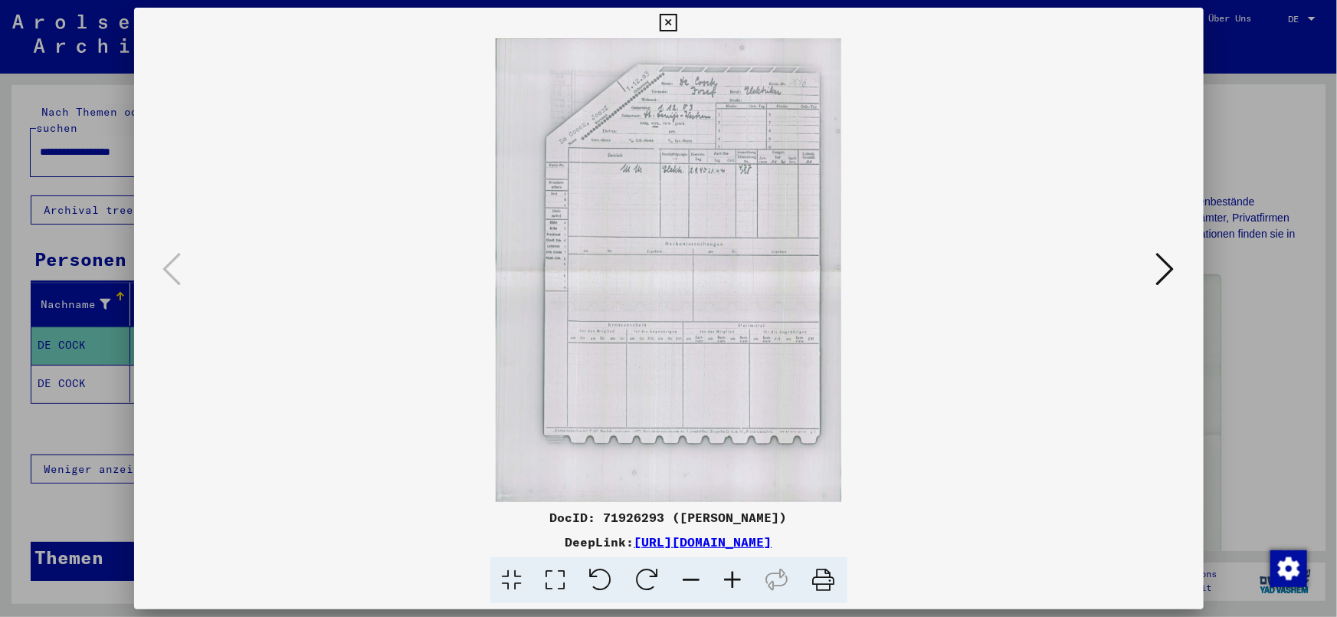
click at [734, 582] on icon at bounding box center [733, 580] width 41 height 47
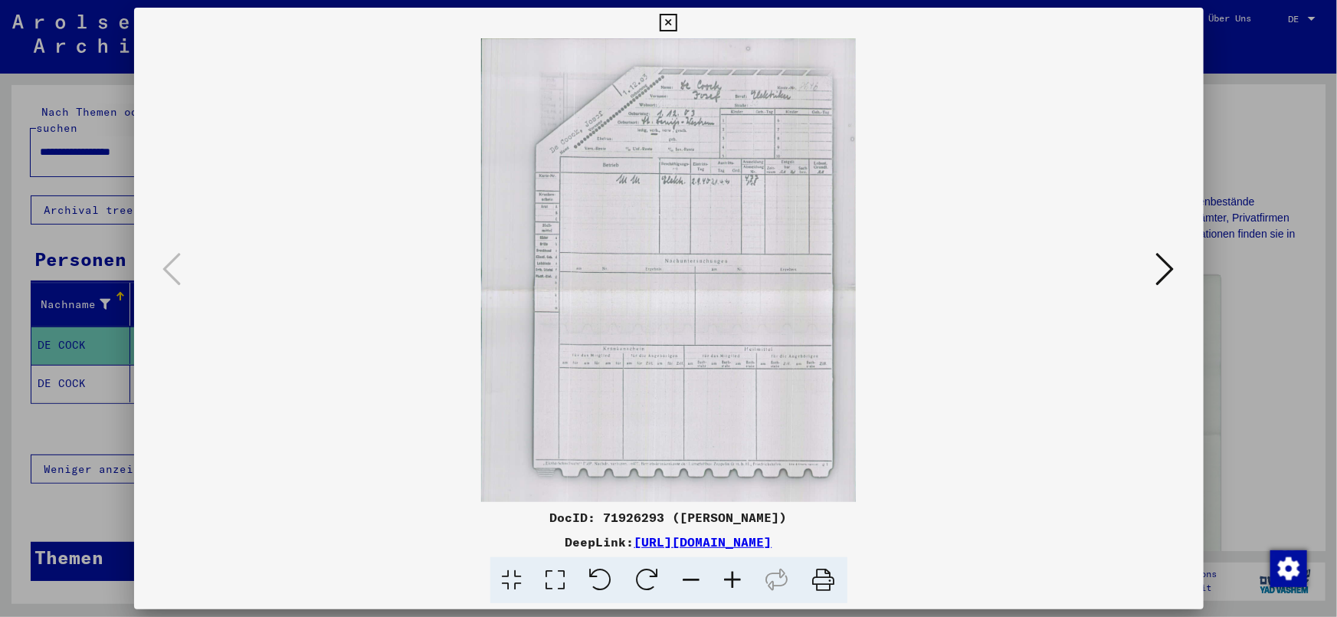
click at [734, 582] on icon at bounding box center [733, 580] width 41 height 47
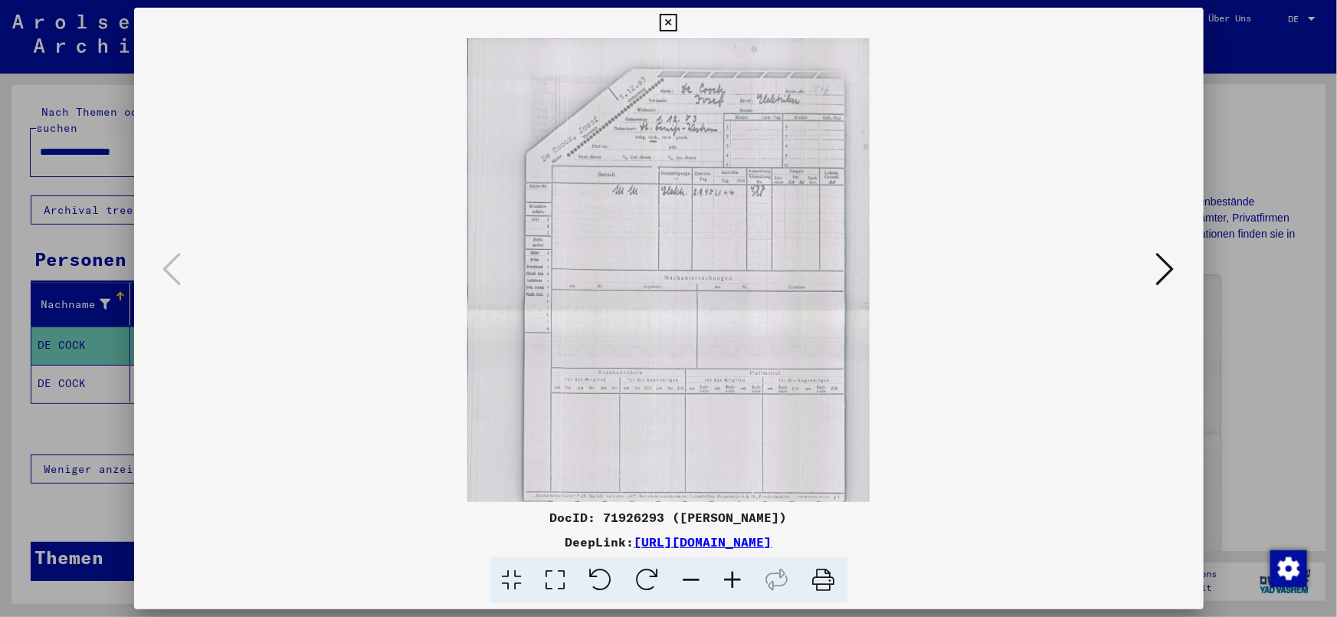
click at [734, 582] on icon at bounding box center [733, 580] width 41 height 47
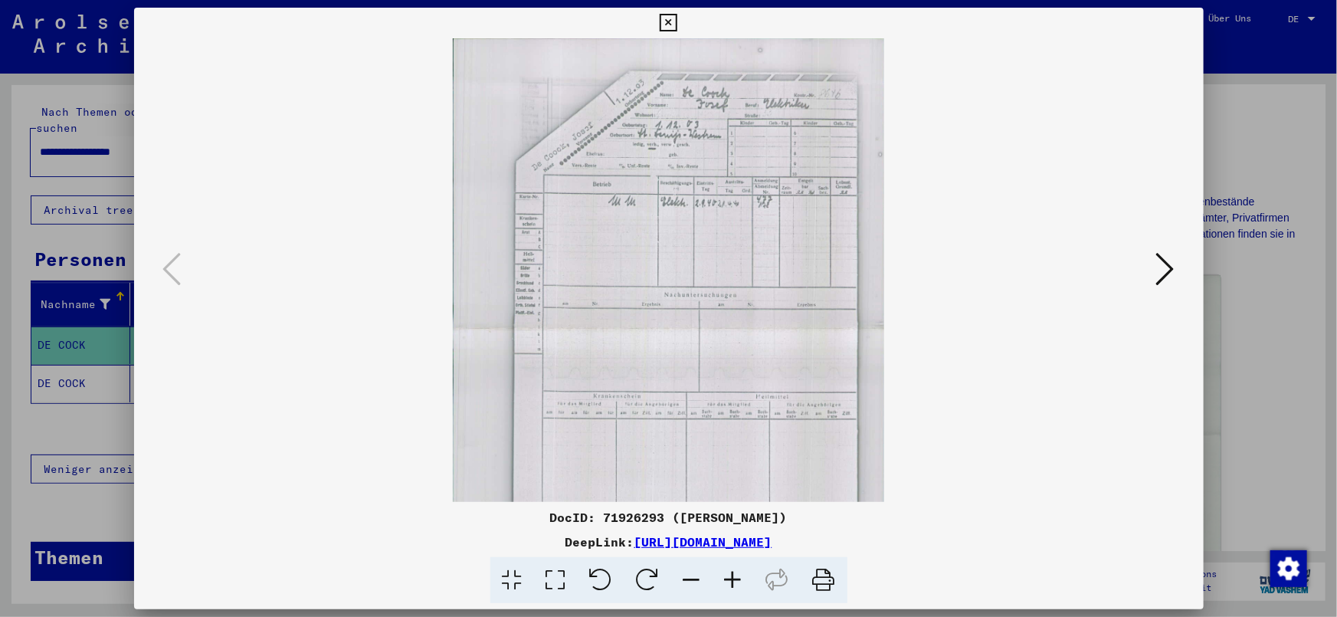
click at [734, 582] on icon at bounding box center [733, 580] width 41 height 47
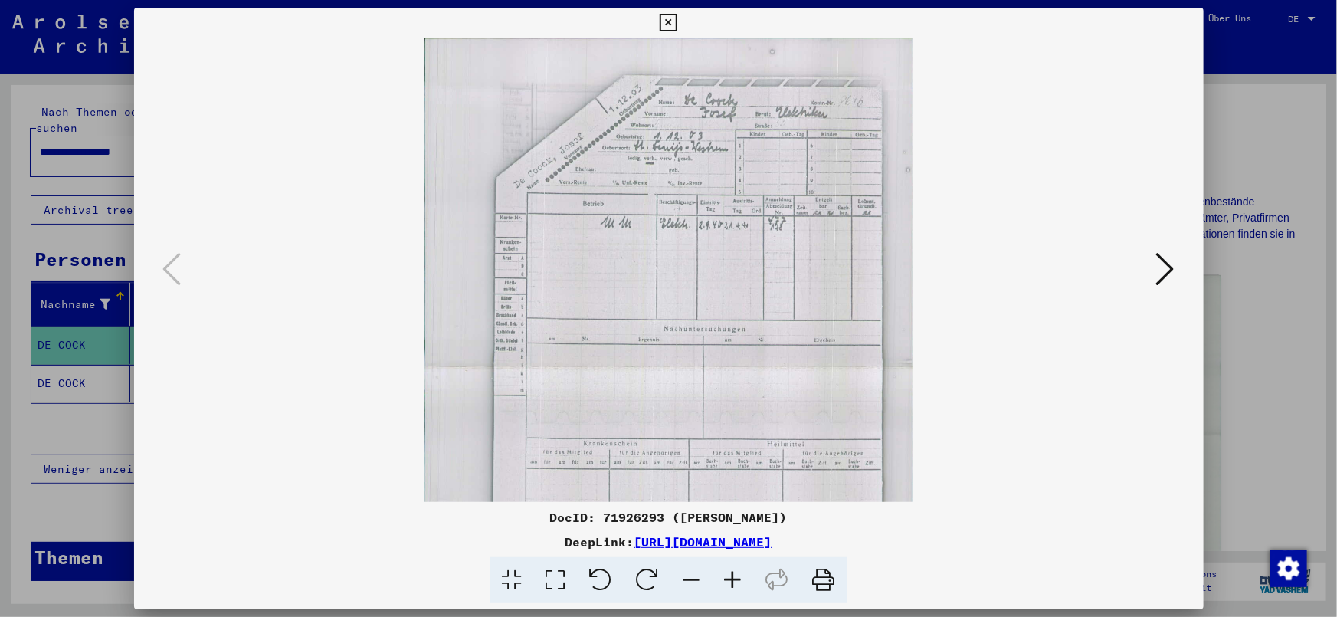
click at [734, 582] on icon at bounding box center [733, 580] width 41 height 47
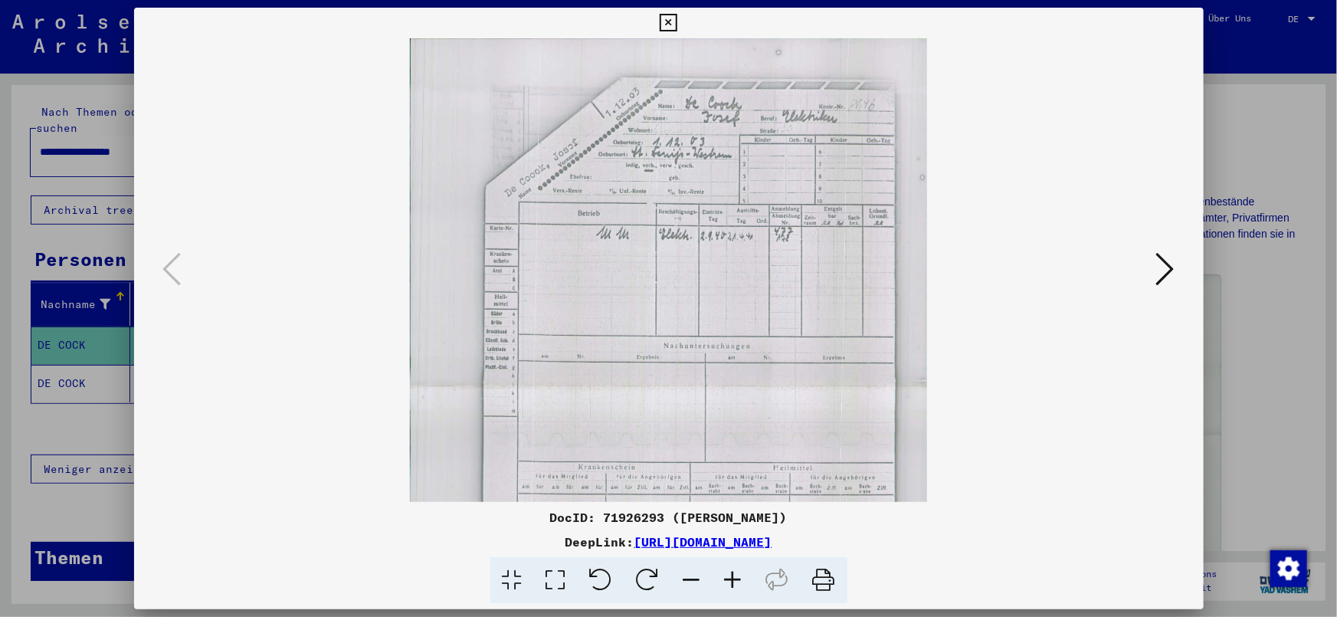
click at [734, 582] on icon at bounding box center [733, 580] width 41 height 47
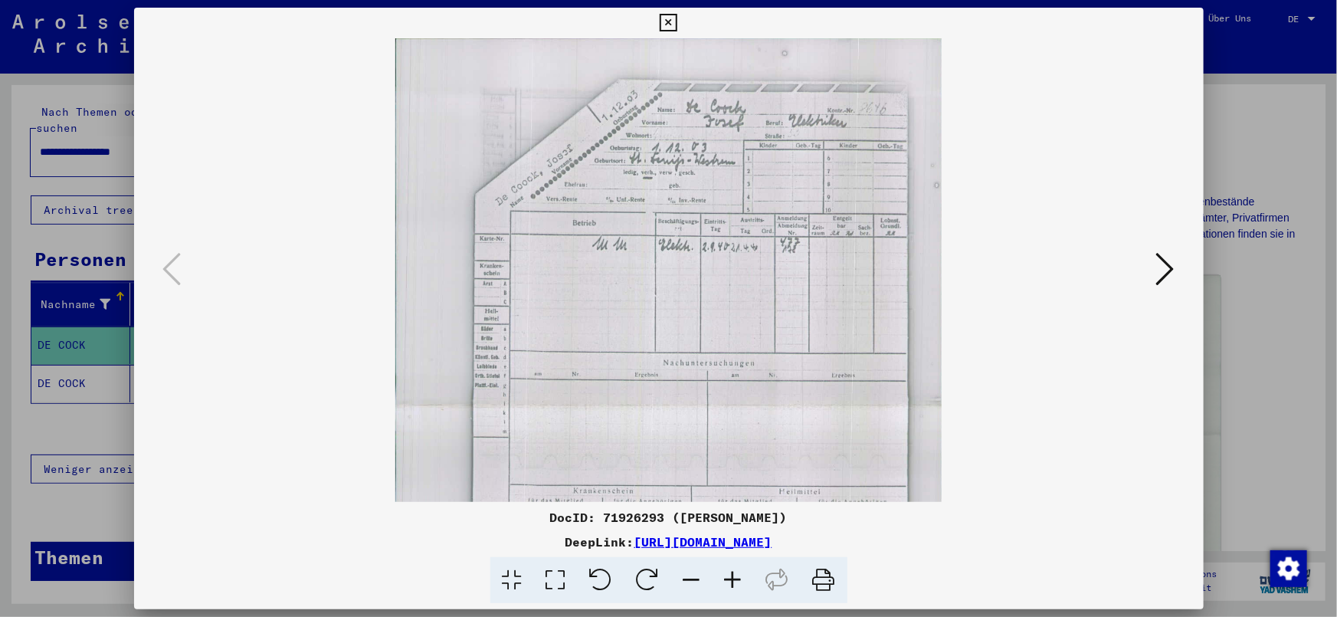
click at [734, 582] on icon at bounding box center [733, 580] width 41 height 47
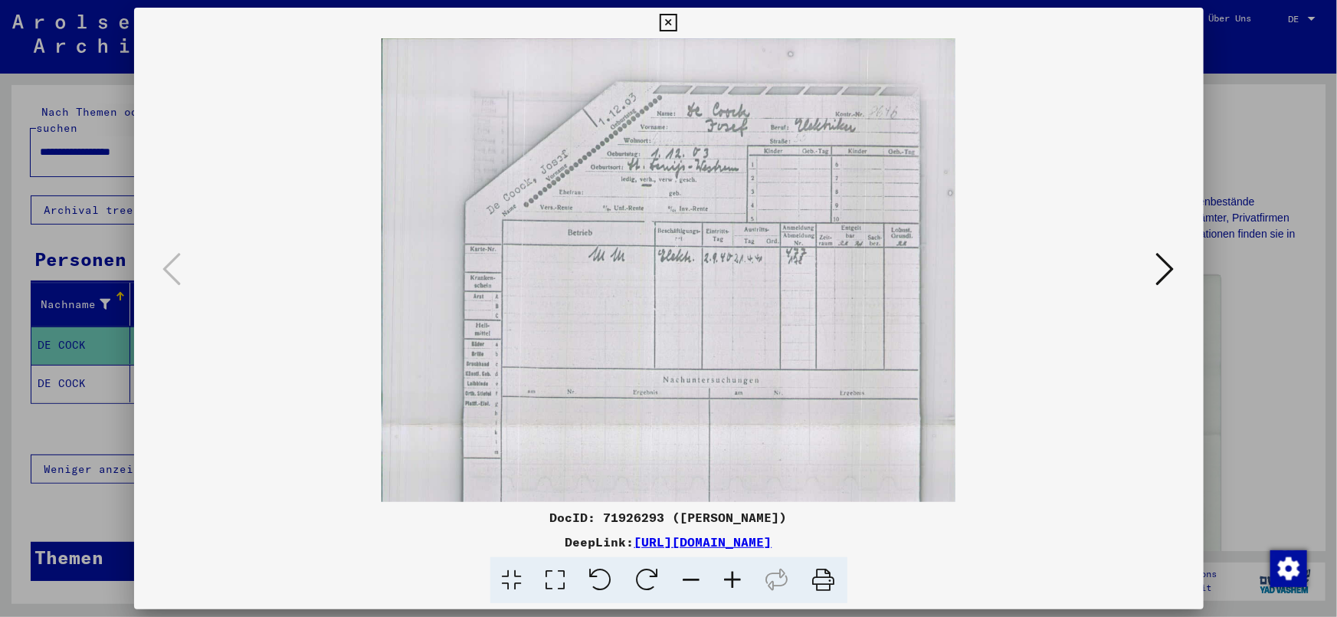
click at [734, 582] on icon at bounding box center [733, 580] width 41 height 47
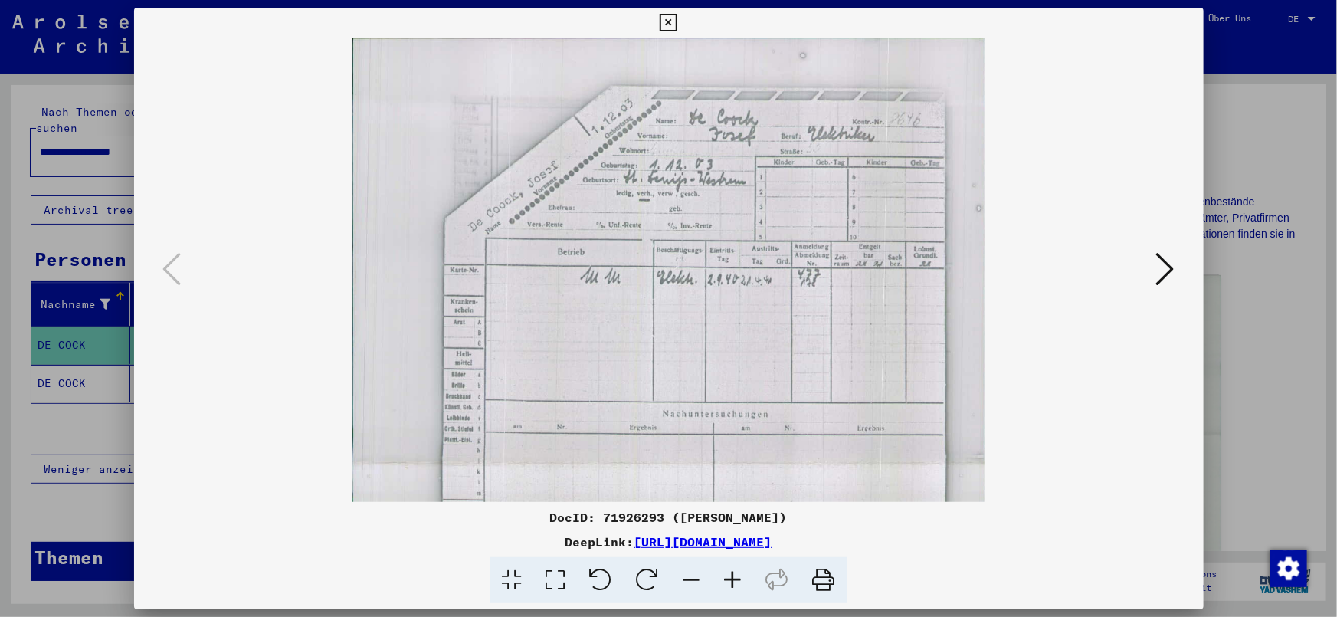
click at [734, 582] on icon at bounding box center [733, 580] width 41 height 47
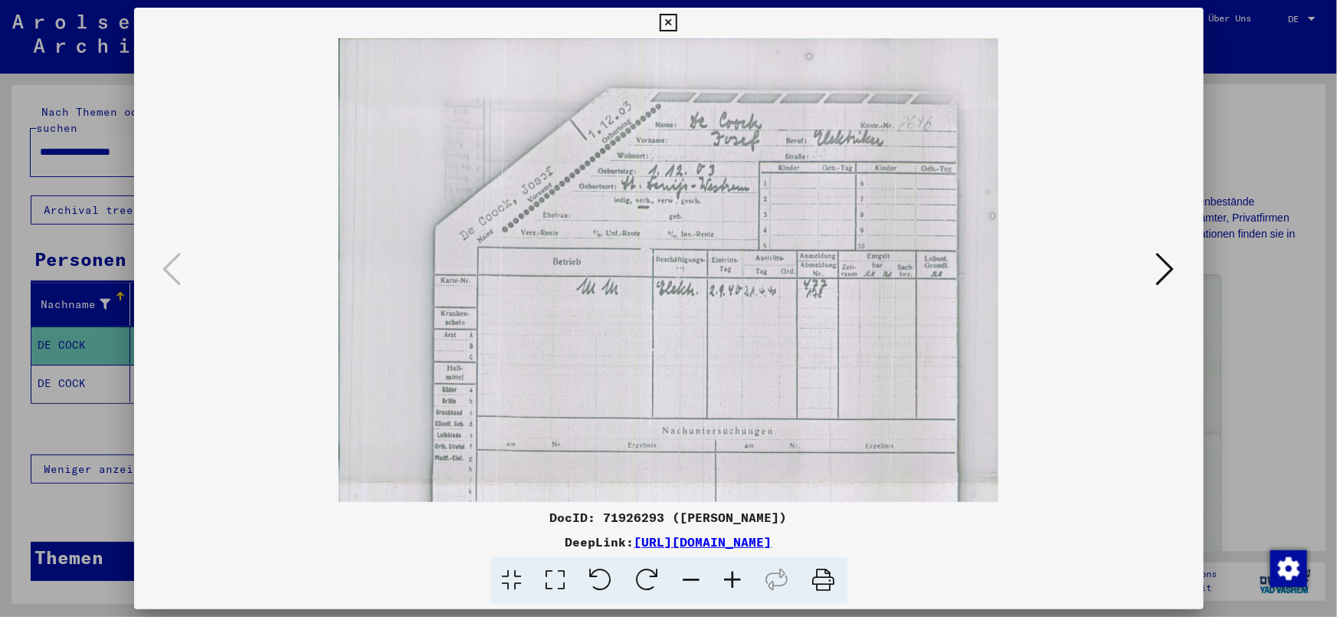
click at [734, 582] on icon at bounding box center [733, 580] width 41 height 47
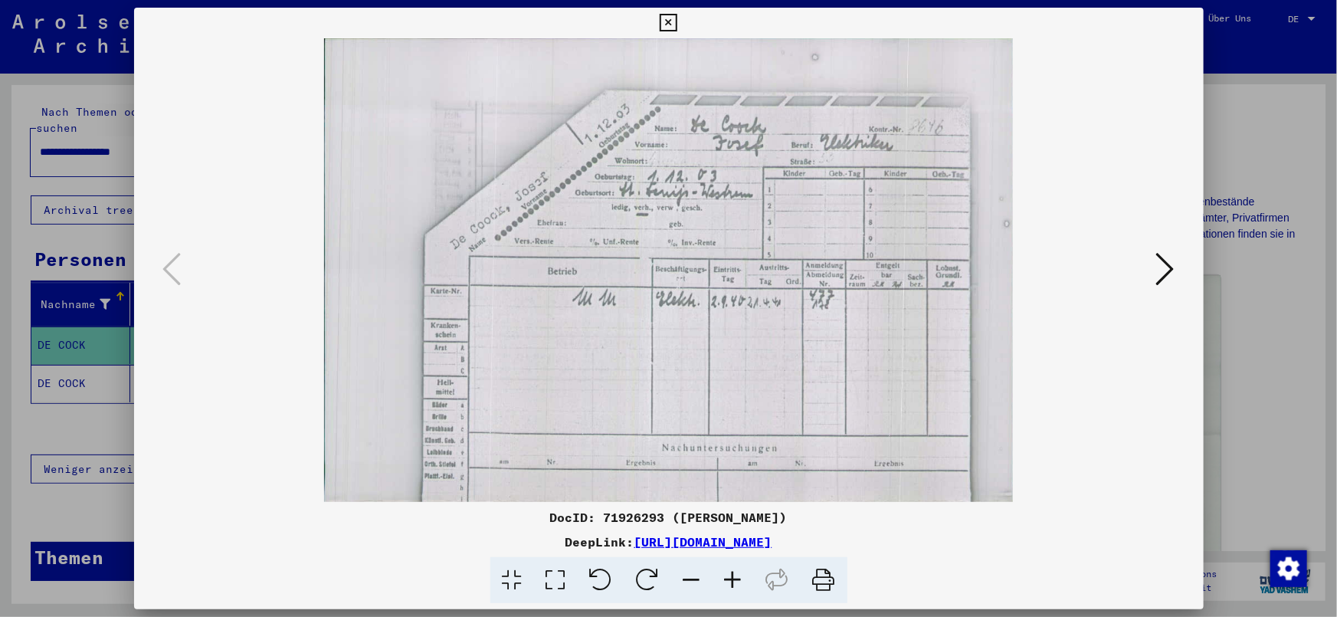
click at [734, 582] on icon at bounding box center [733, 580] width 41 height 47
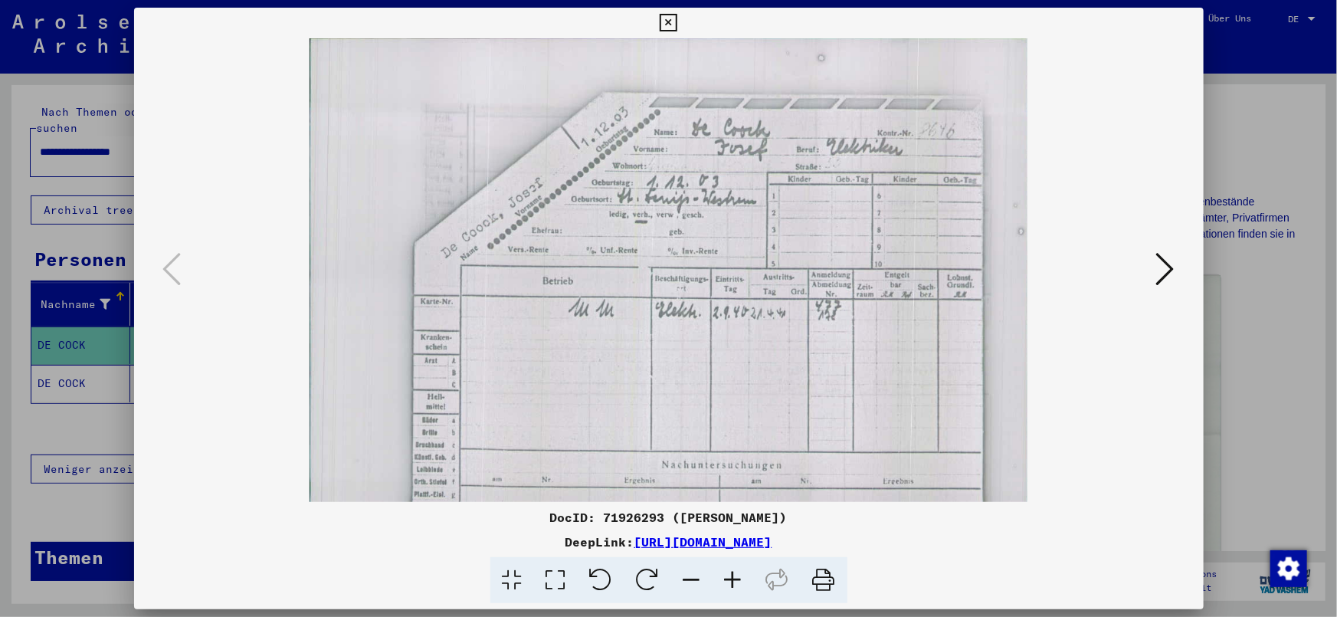
click at [734, 582] on icon at bounding box center [733, 580] width 41 height 47
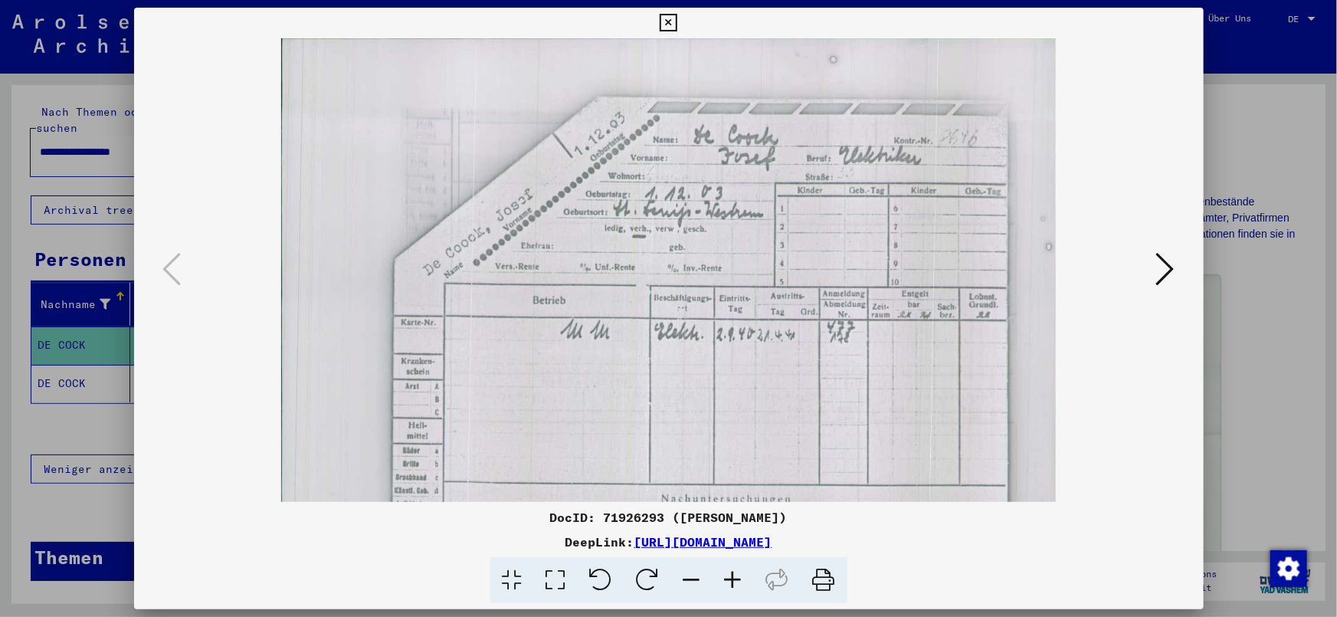
click at [734, 582] on icon at bounding box center [733, 580] width 41 height 47
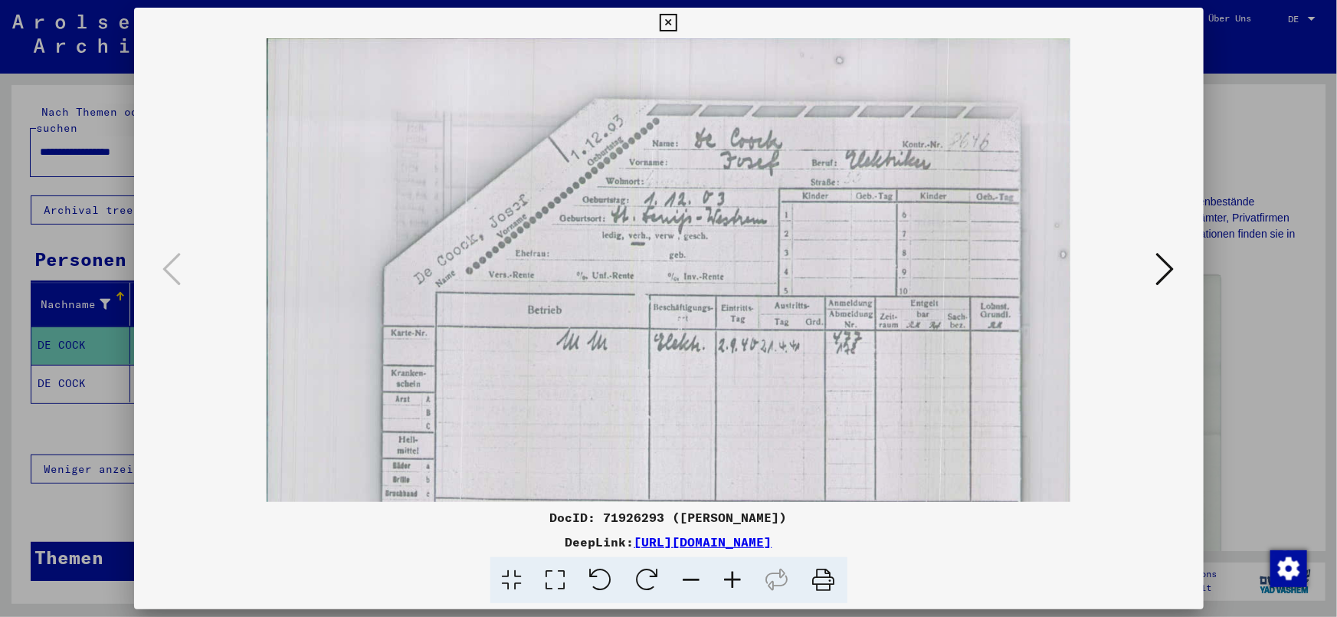
click at [734, 582] on icon at bounding box center [733, 580] width 41 height 47
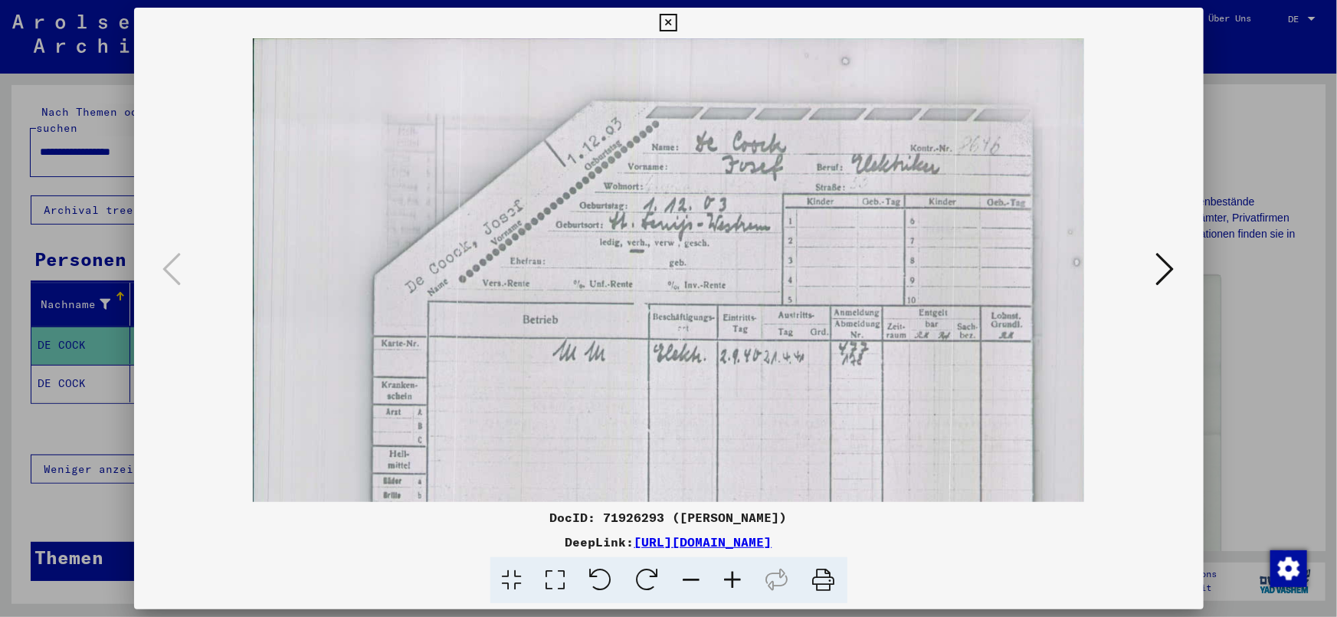
click at [734, 582] on icon at bounding box center [733, 580] width 41 height 47
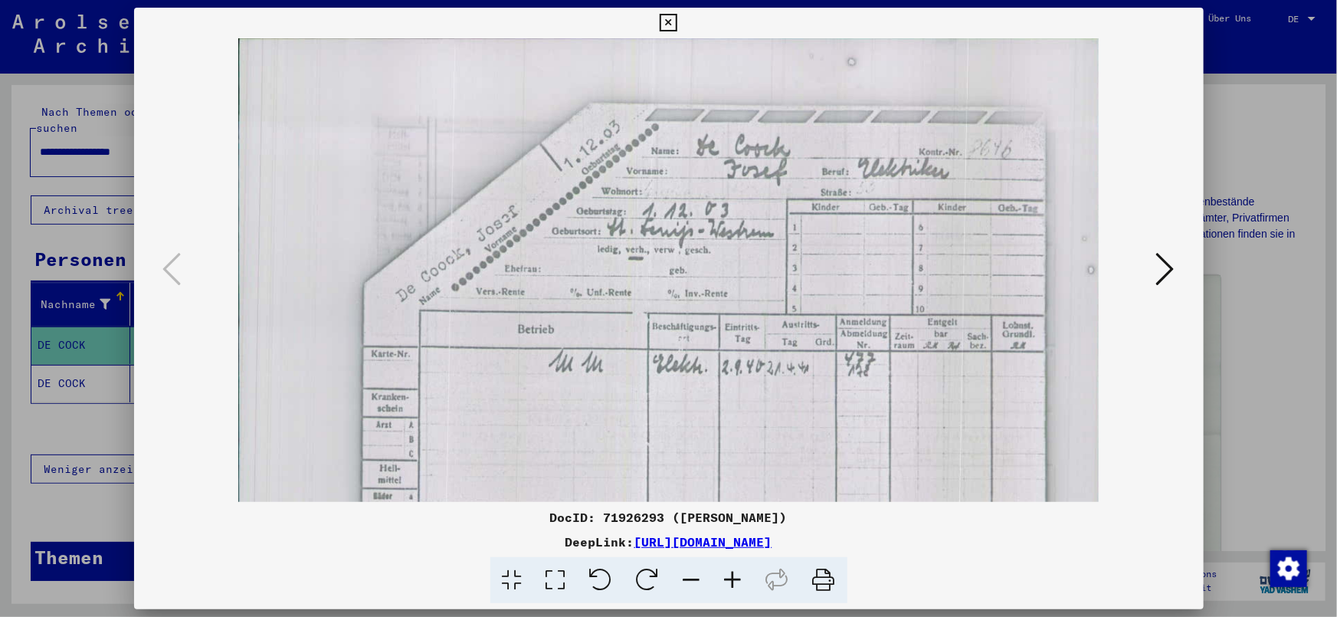
click at [1152, 264] on button at bounding box center [1166, 270] width 28 height 44
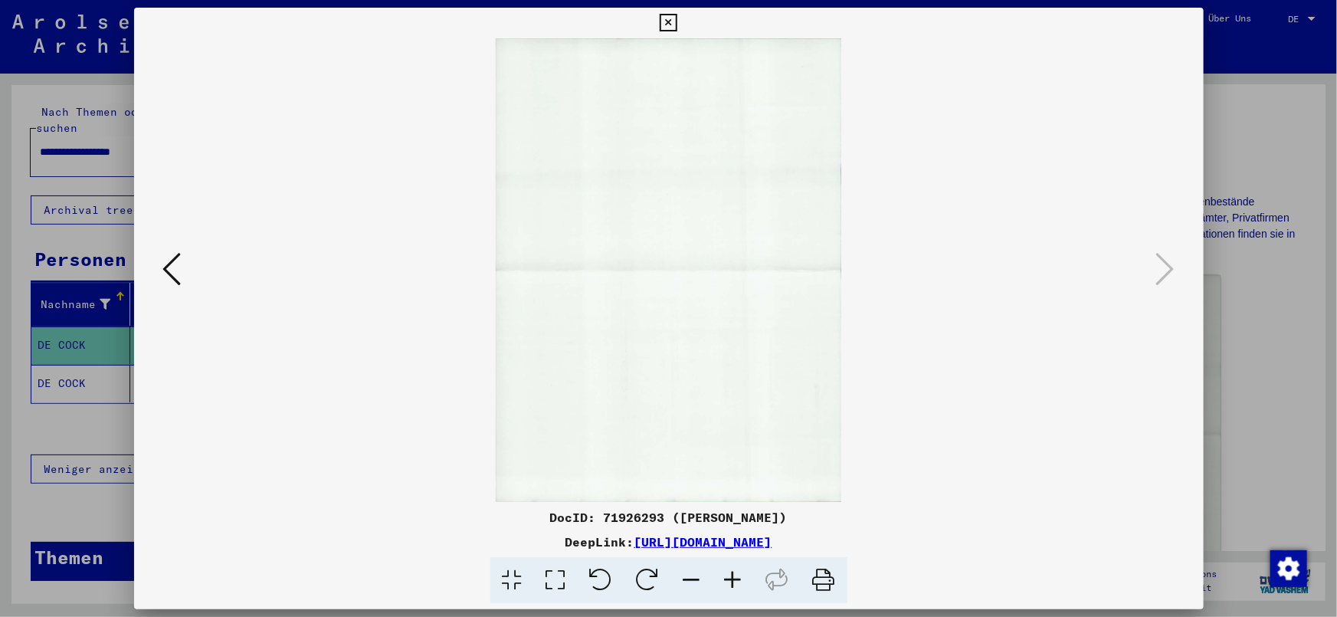
click at [1309, 348] on div at bounding box center [668, 308] width 1337 height 617
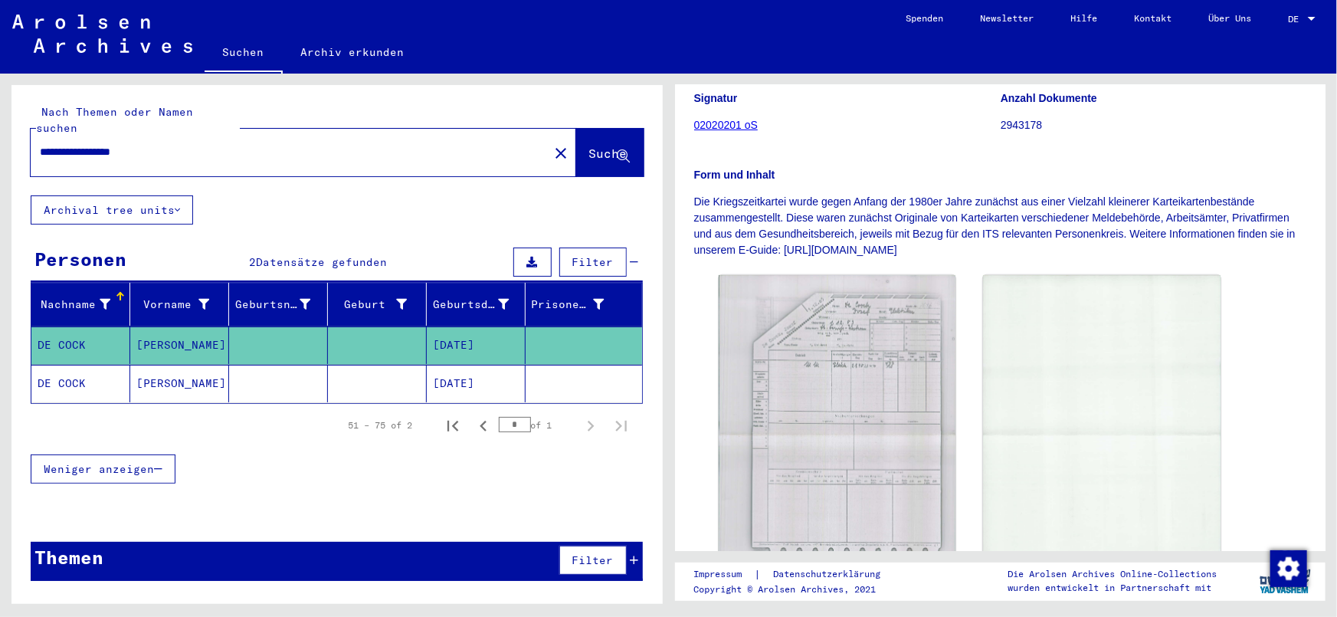
click at [467, 367] on mat-cell "[DATE]" at bounding box center [476, 384] width 99 height 38
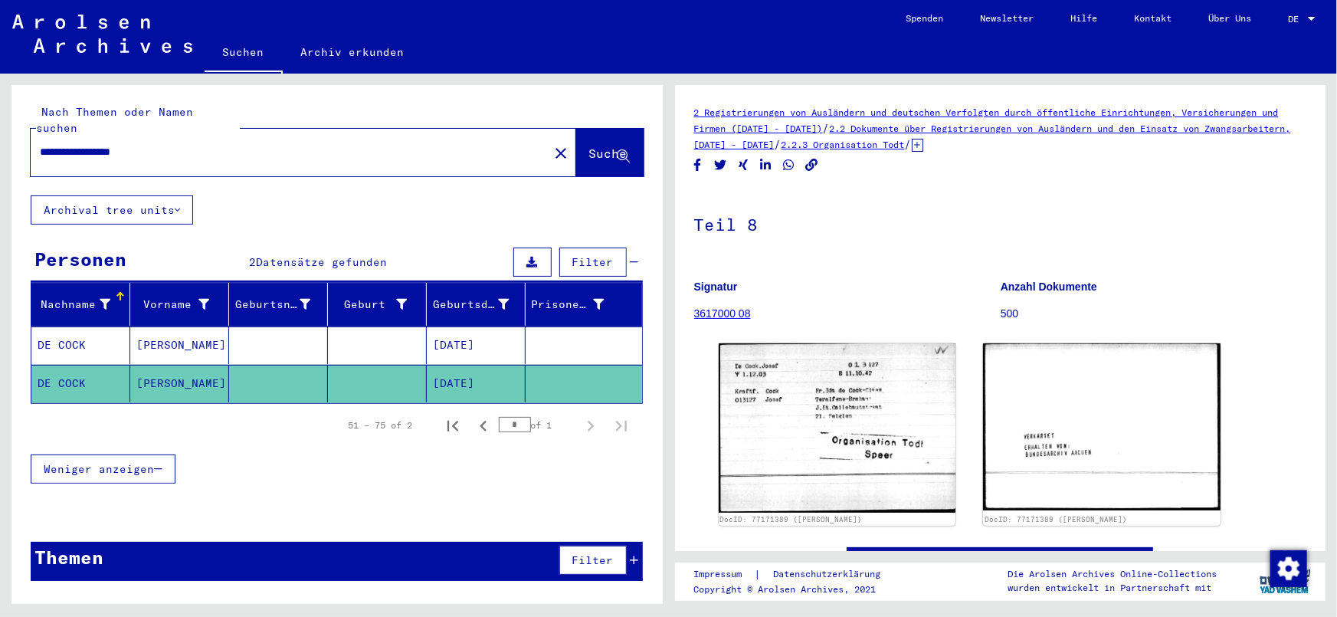
drag, startPoint x: 139, startPoint y: 138, endPoint x: 0, endPoint y: 143, distance: 139.6
click at [0, 143] on div "**********" at bounding box center [334, 339] width 668 height 530
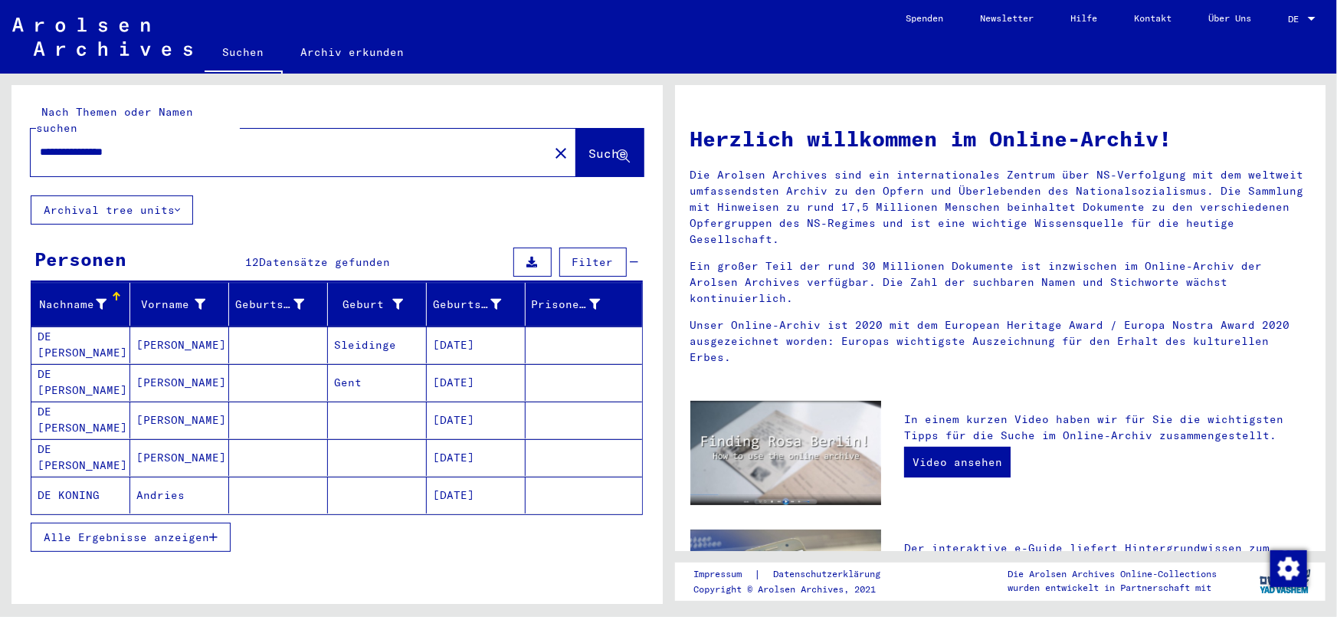
click at [197, 530] on span "Alle Ergebnisse anzeigen" at bounding box center [126, 537] width 165 height 14
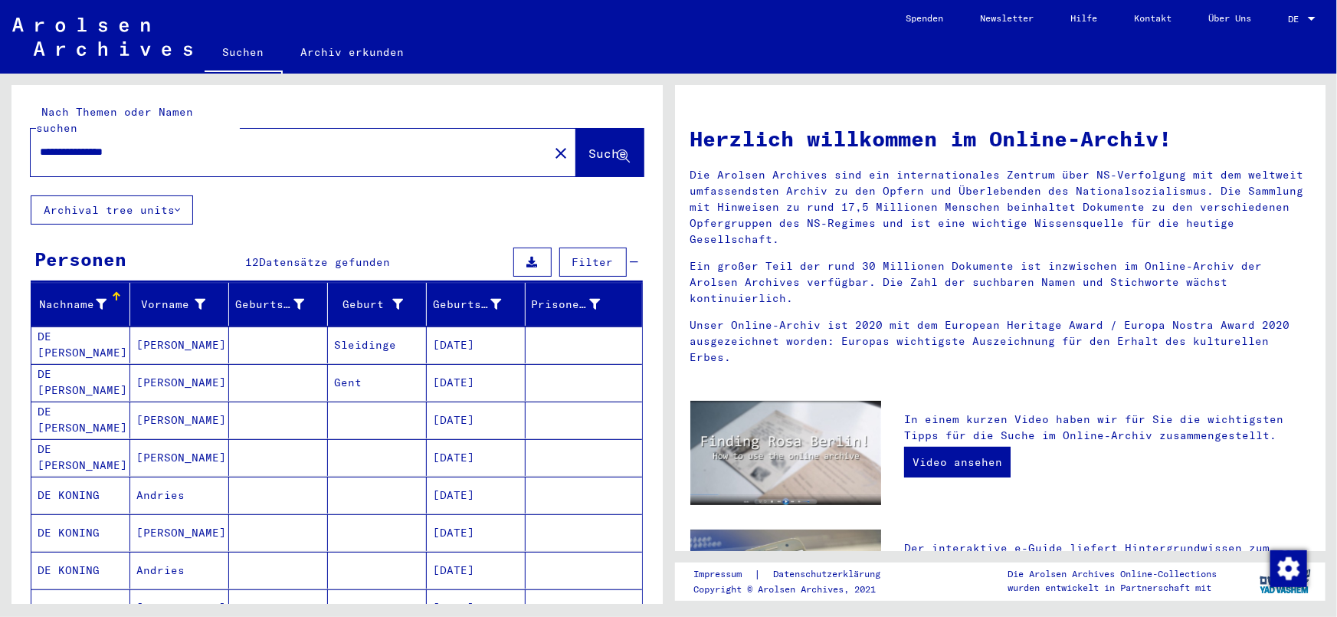
click at [499, 205] on div "**********" at bounding box center [336, 526] width 651 height 882
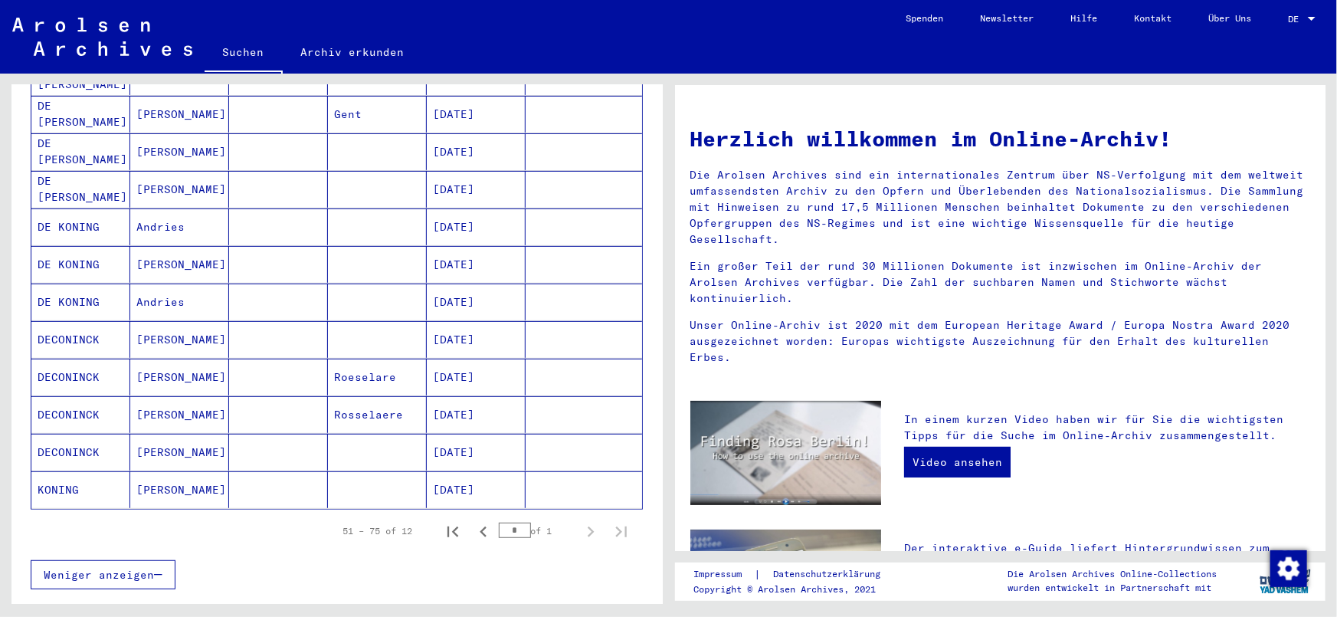
scroll to position [437, 0]
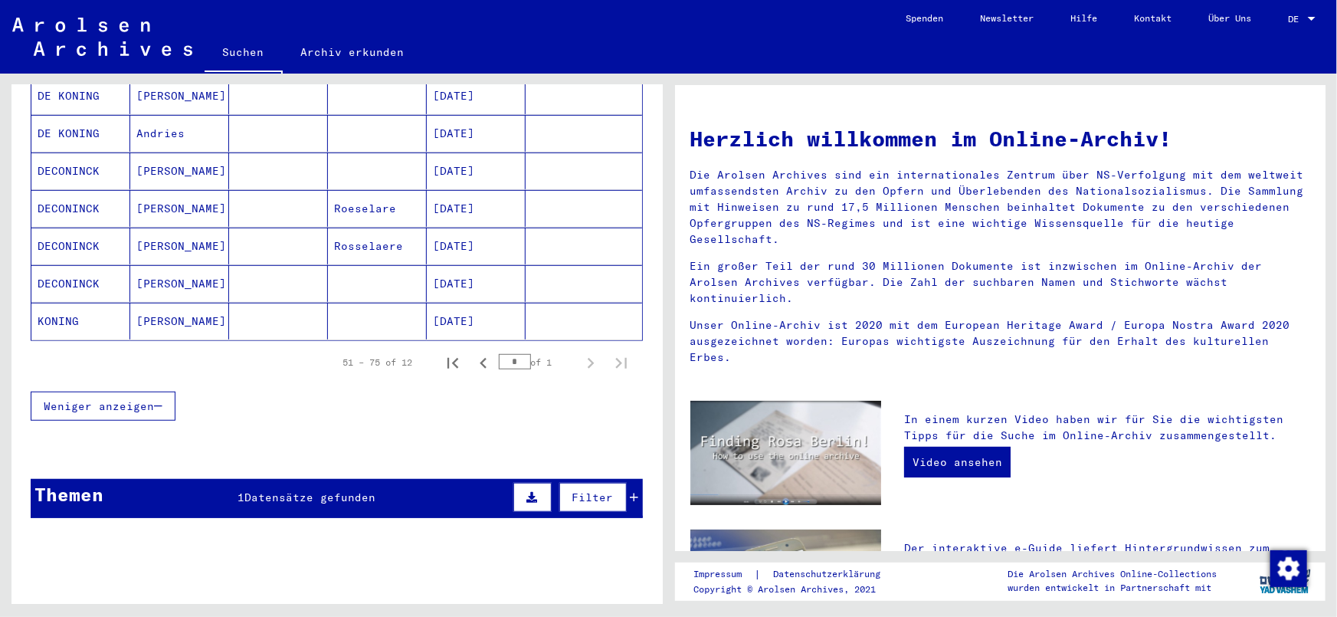
click at [425, 479] on div "Themen 1 Datensätze gefunden Filter" at bounding box center [337, 498] width 612 height 39
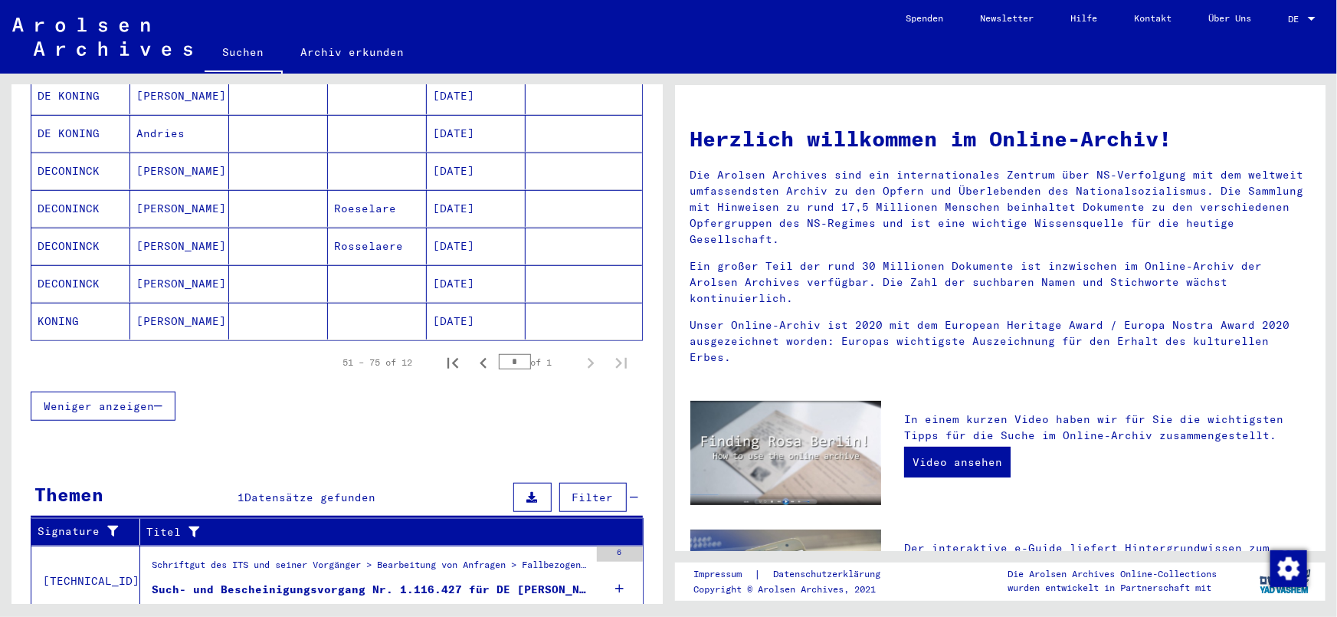
click at [405, 582] on div "Such- und Bescheinigungsvorgang Nr. 1.116.427 für DE [PERSON_NAME] geboren [DEM…" at bounding box center [370, 590] width 437 height 16
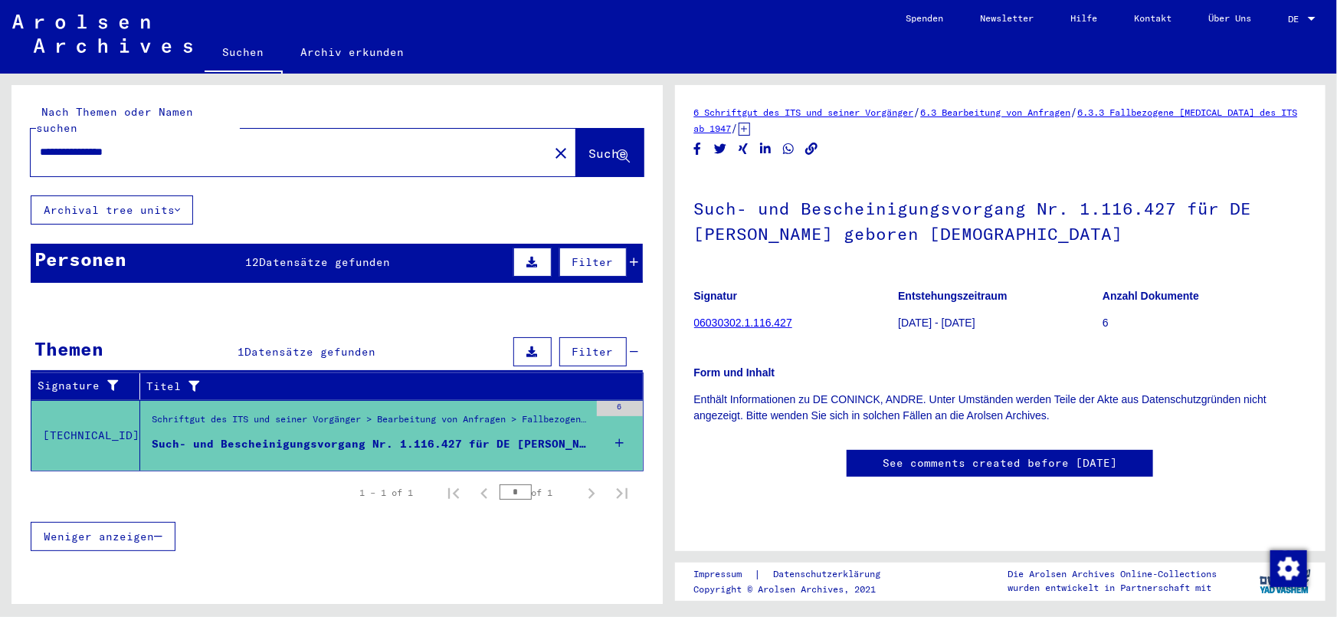
click at [261, 255] on span "Datensätze gefunden" at bounding box center [324, 262] width 131 height 14
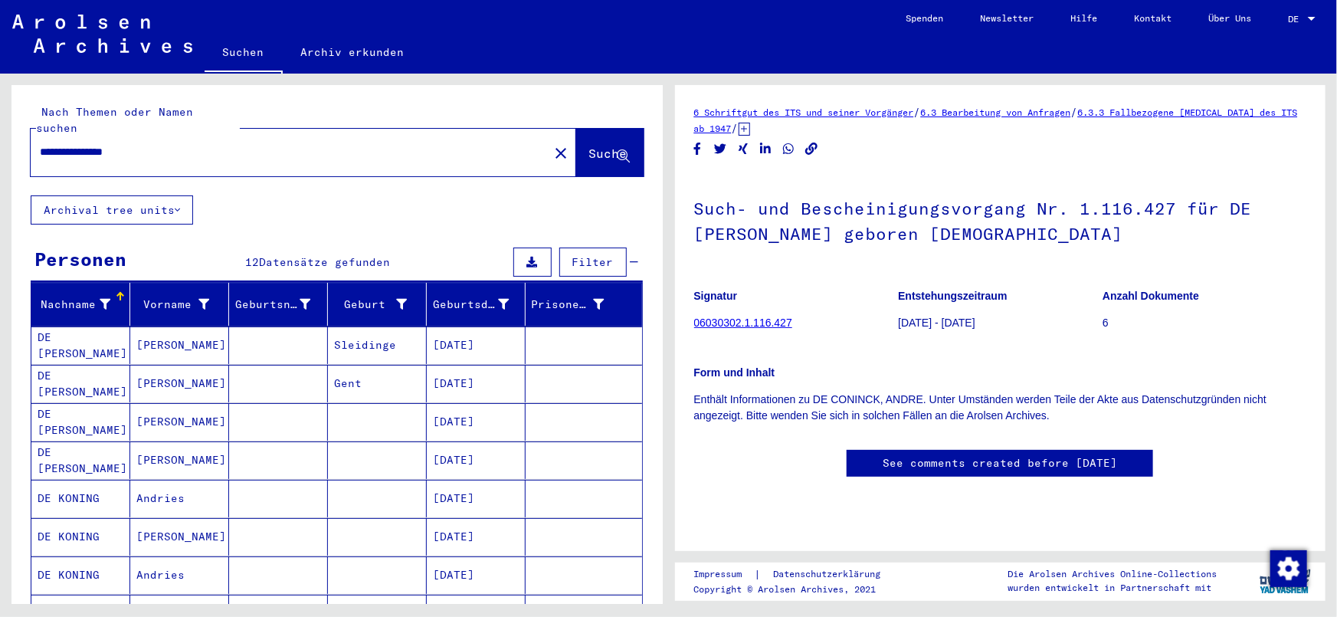
drag, startPoint x: 116, startPoint y: 137, endPoint x: 267, endPoint y: 156, distance: 152.1
click at [263, 156] on div "**********" at bounding box center [304, 153] width 546 height 48
type input "**********"
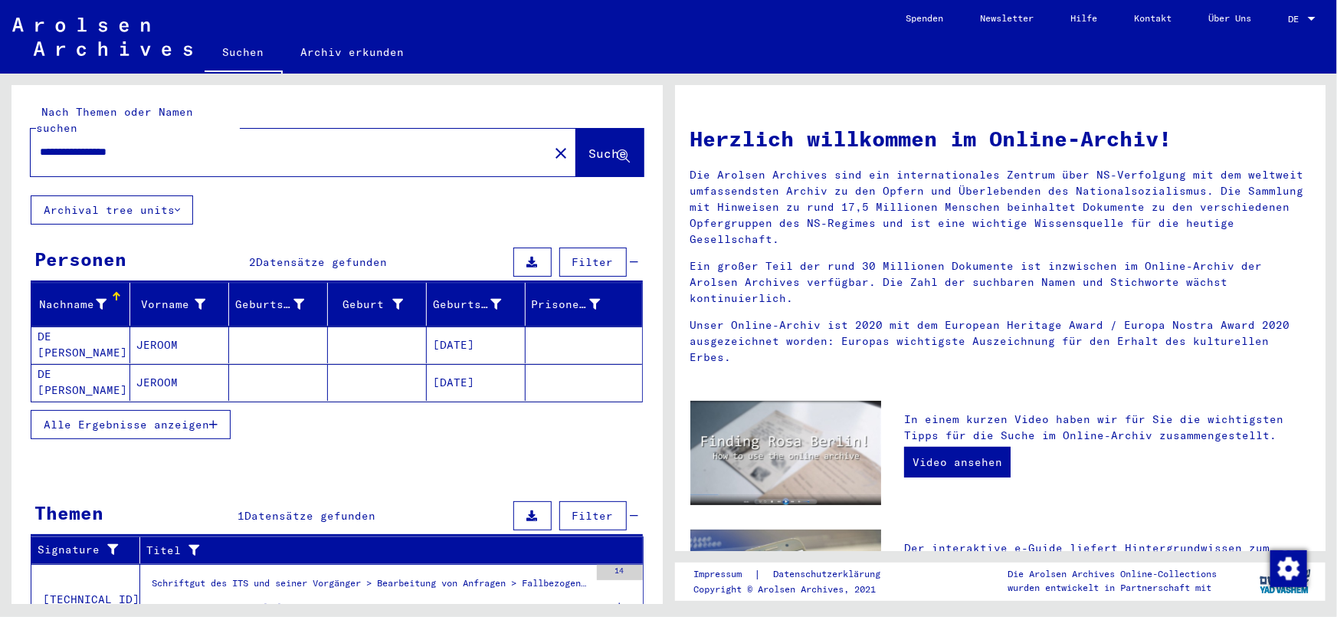
click at [175, 418] on span "Alle Ergebnisse anzeigen" at bounding box center [126, 425] width 165 height 14
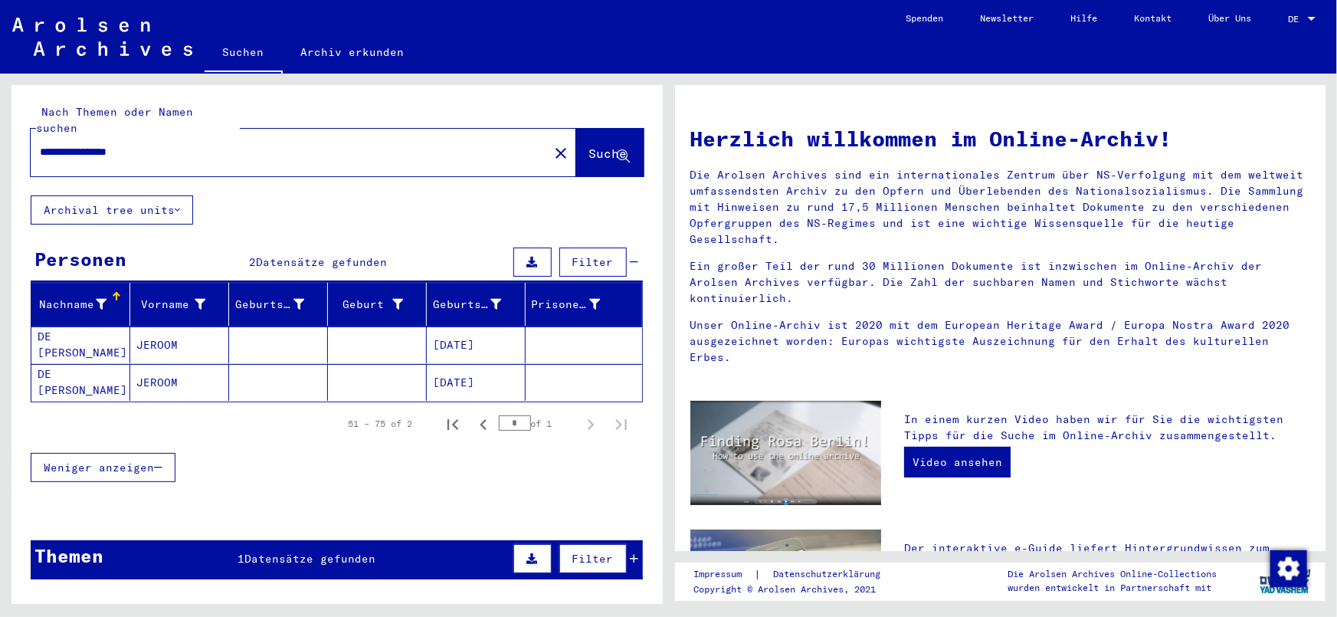
click at [467, 364] on mat-cell "[DATE]" at bounding box center [476, 382] width 99 height 37
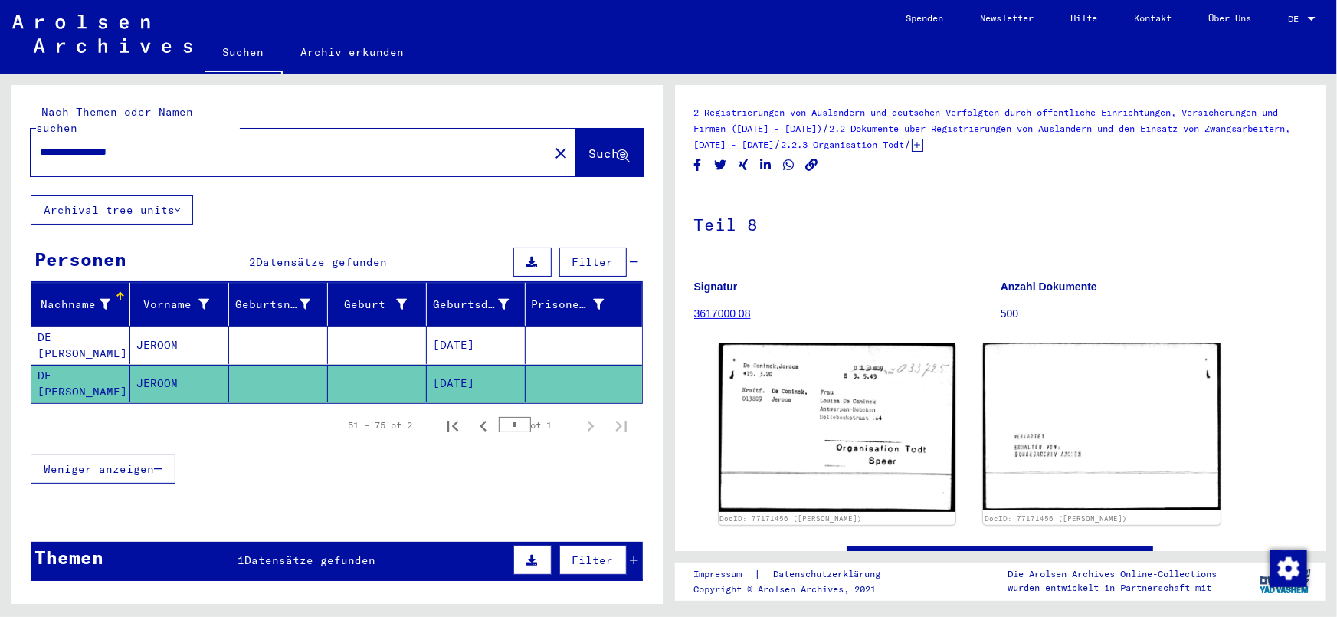
click at [464, 339] on mat-cell "[DATE]" at bounding box center [476, 345] width 99 height 38
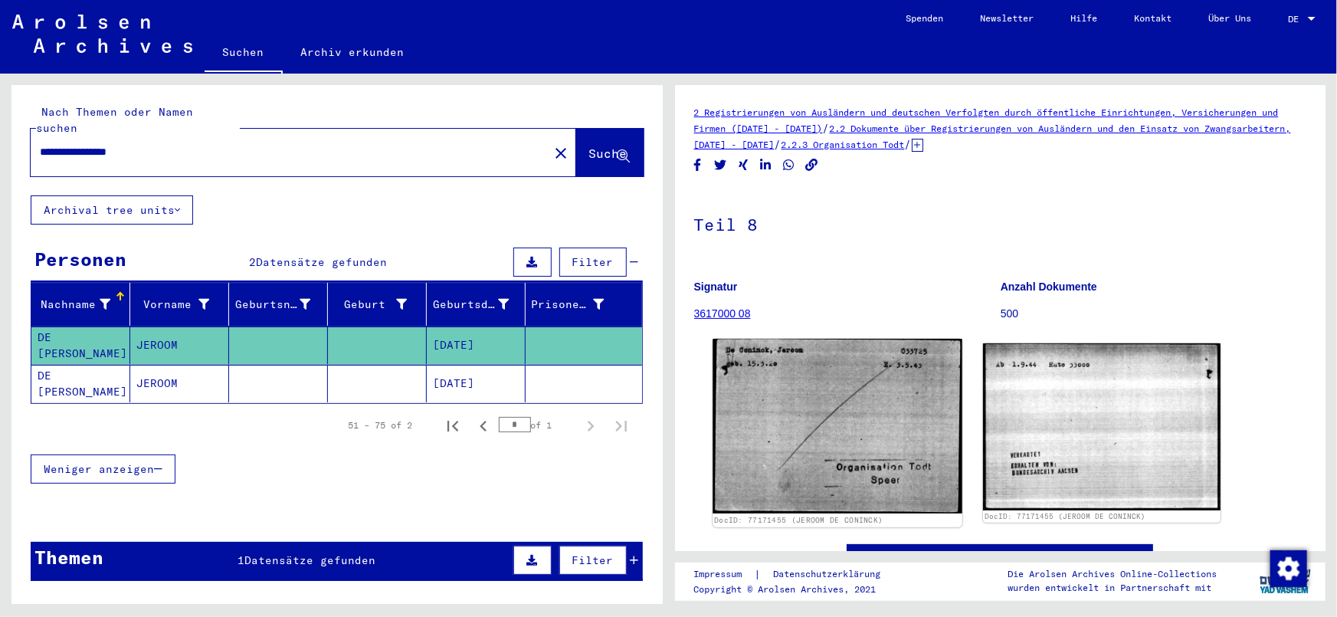
click at [838, 384] on img at bounding box center [837, 426] width 249 height 175
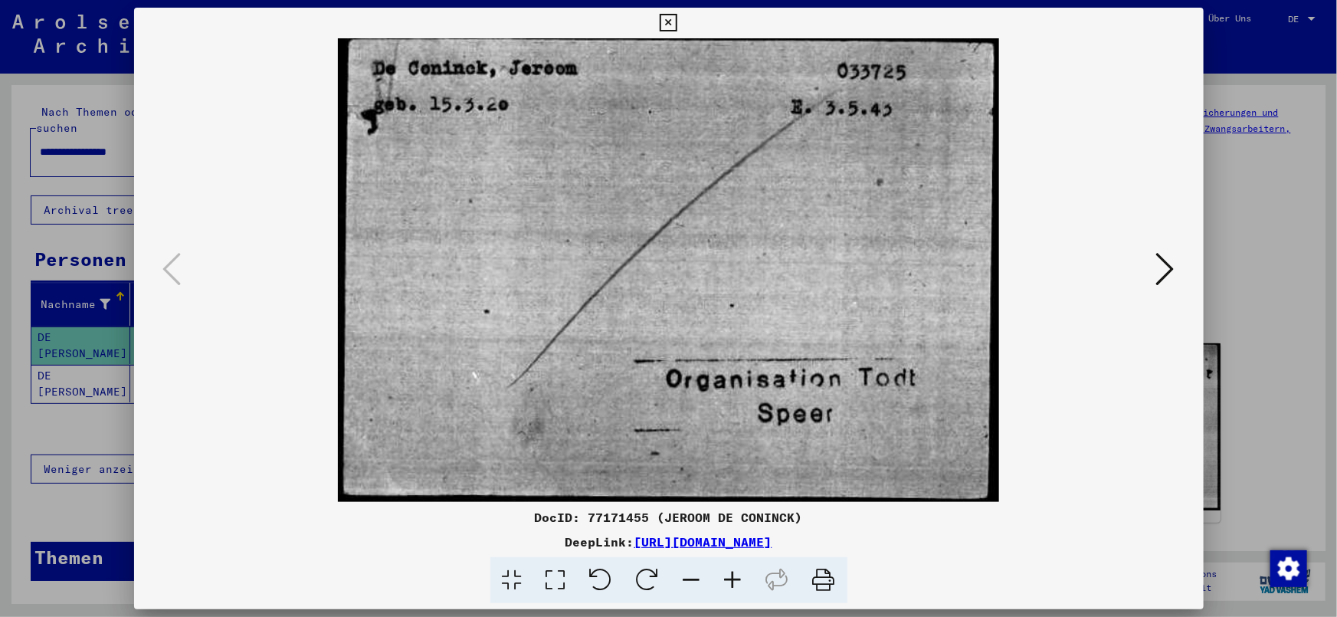
click at [1173, 277] on icon at bounding box center [1165, 269] width 18 height 37
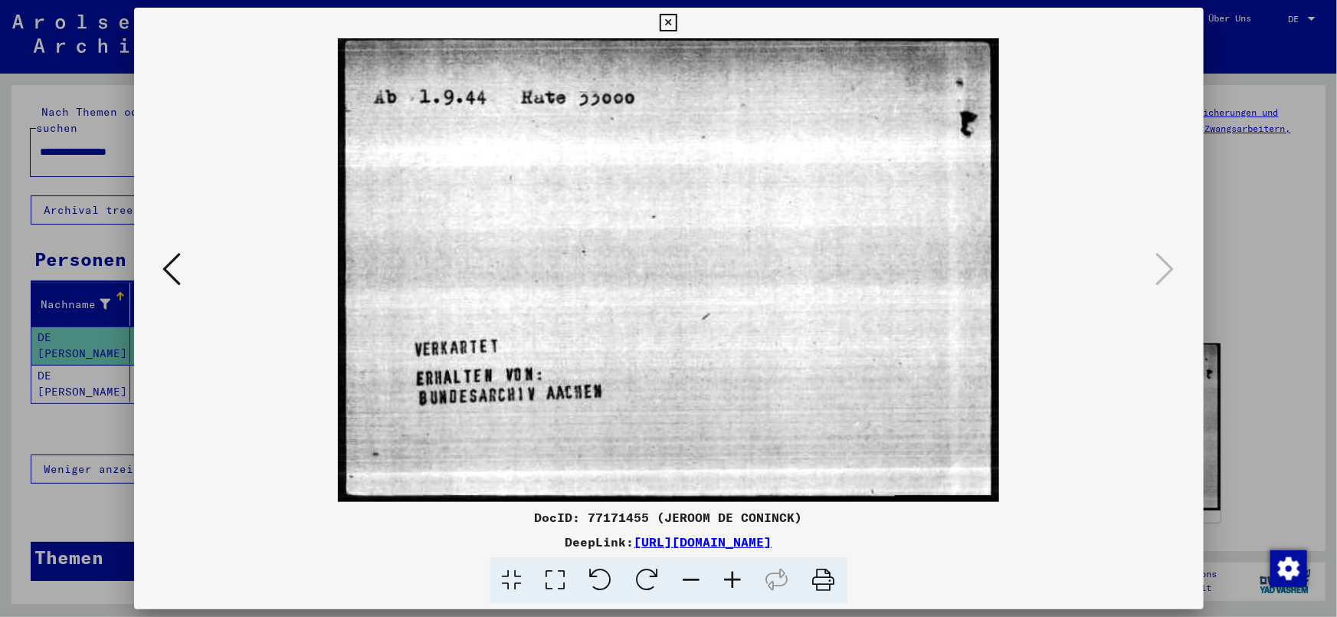
click at [172, 272] on icon at bounding box center [172, 269] width 18 height 37
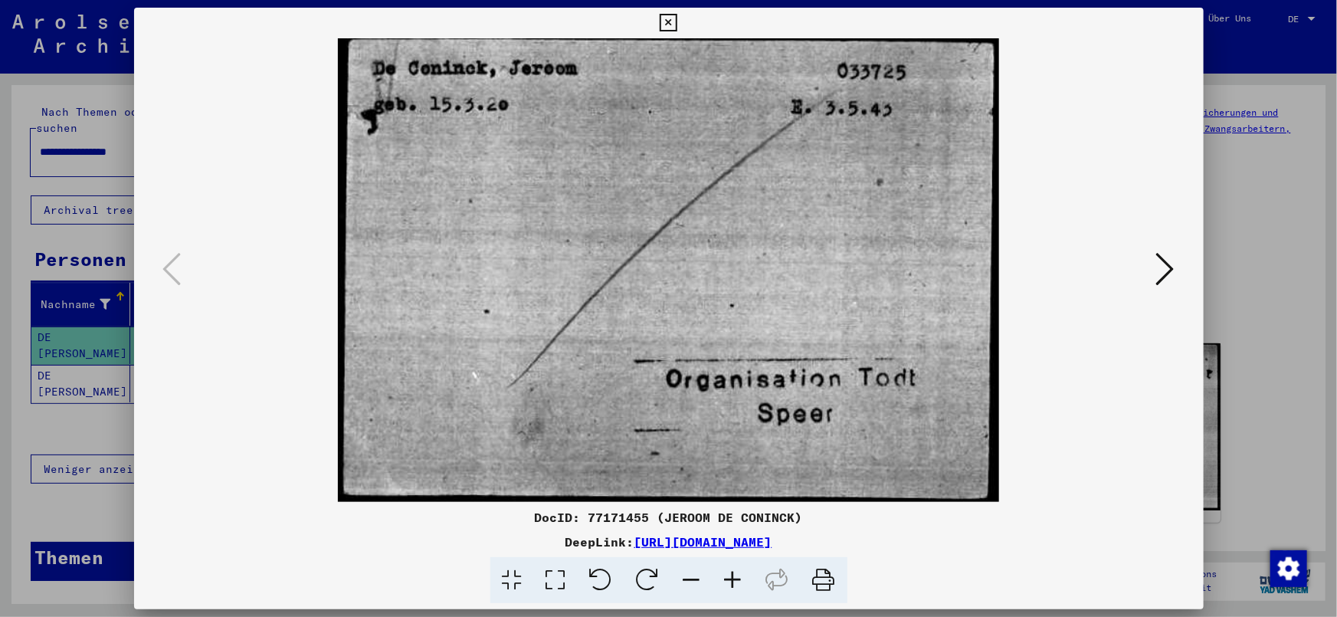
click at [15, 505] on div at bounding box center [668, 308] width 1337 height 617
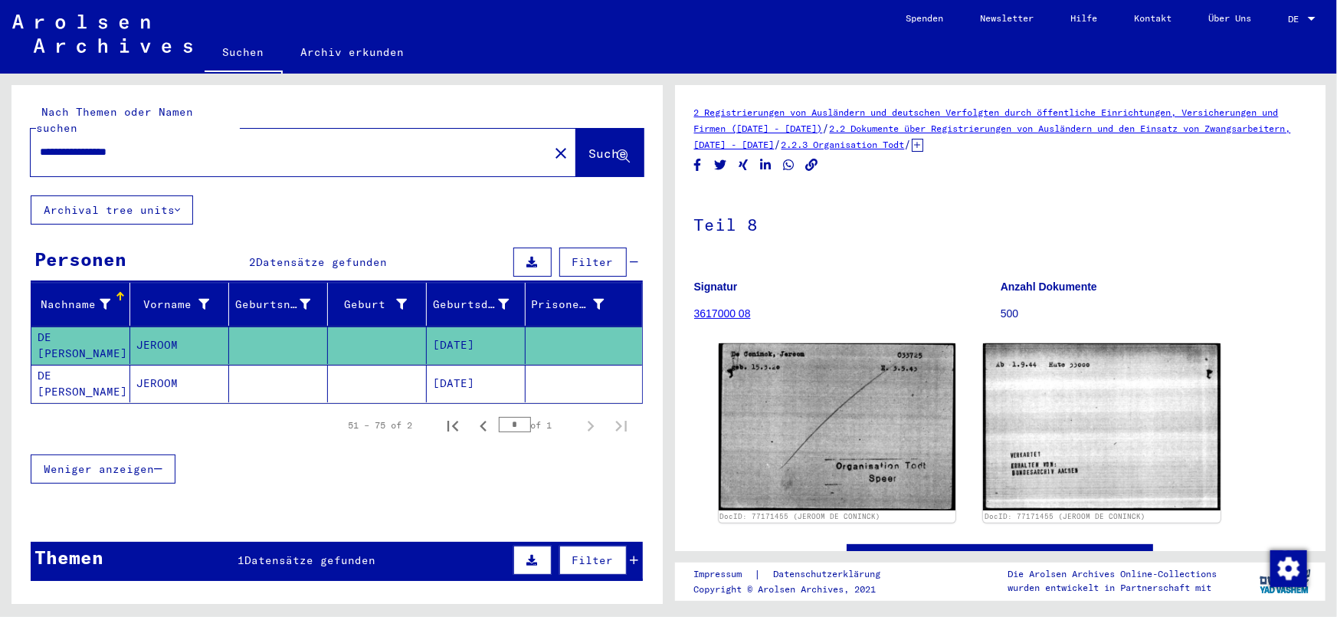
click at [220, 404] on div "51 – 75 of 2 * of 1" at bounding box center [337, 425] width 612 height 43
click at [356, 365] on mat-cell at bounding box center [377, 384] width 99 height 38
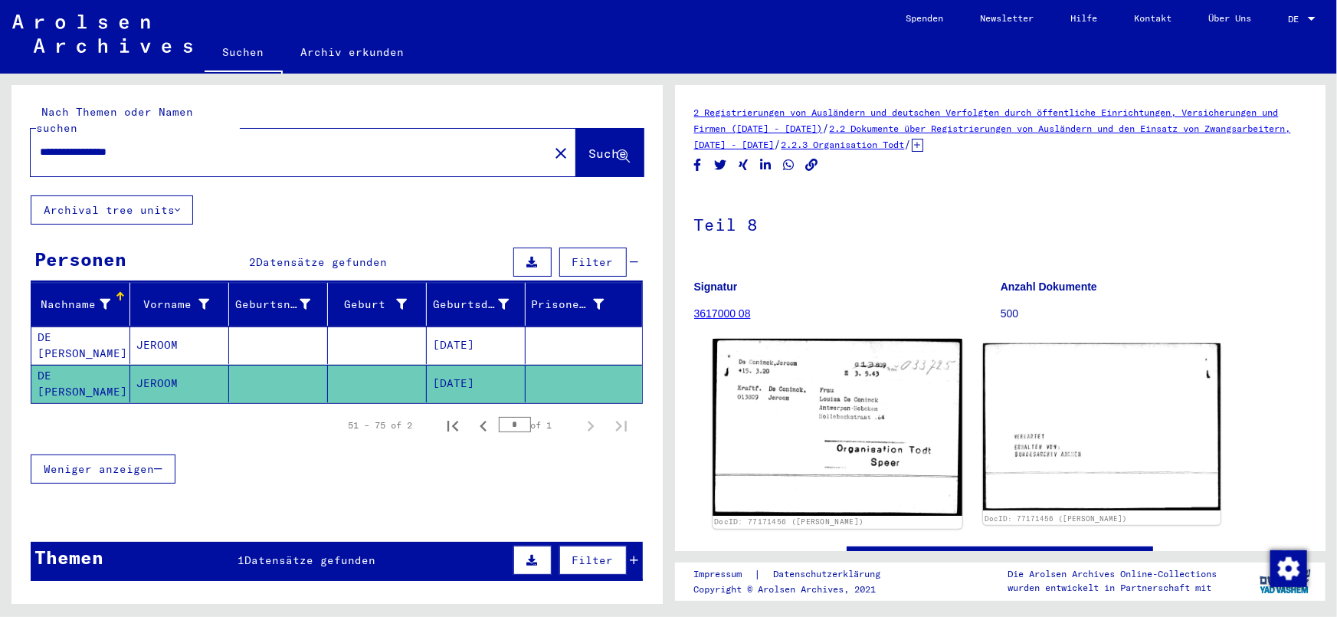
click at [858, 398] on img at bounding box center [837, 427] width 249 height 177
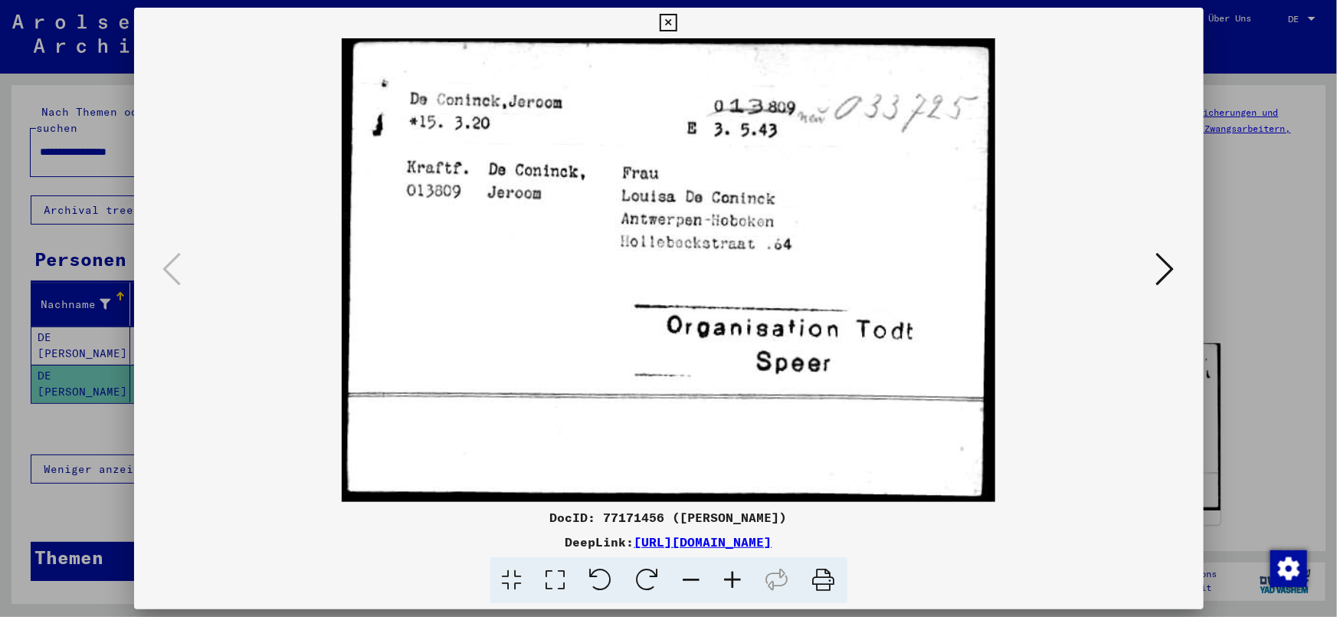
click at [1172, 264] on icon at bounding box center [1165, 269] width 18 height 37
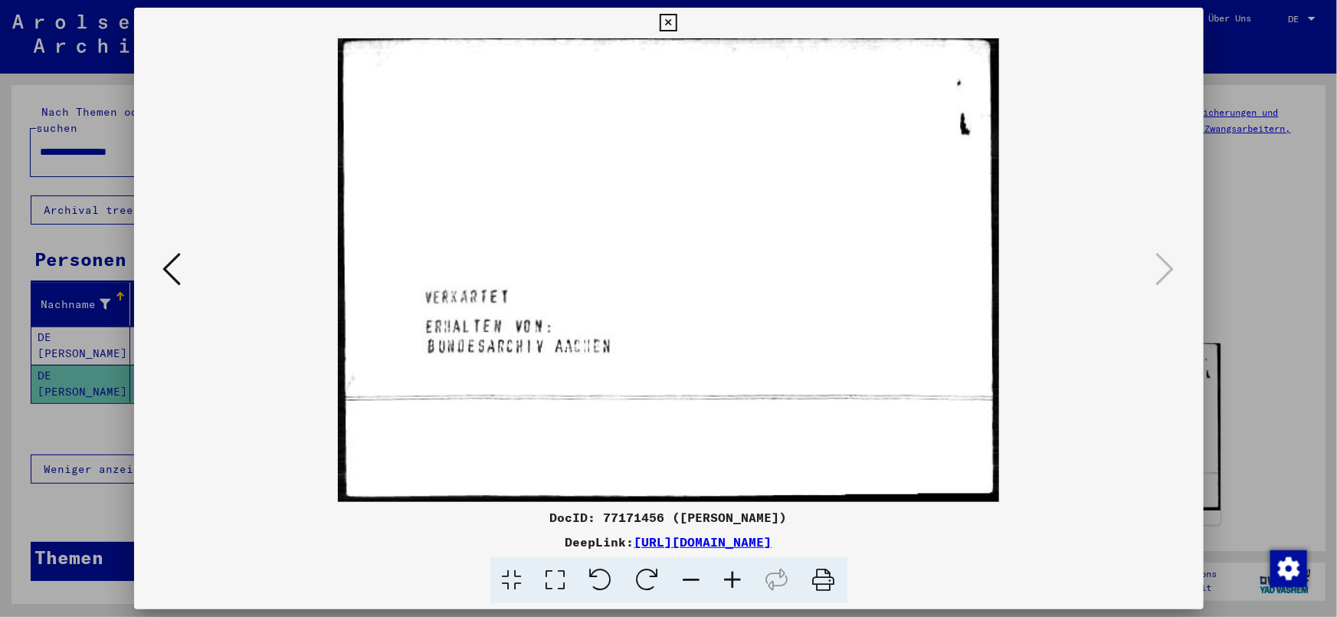
click at [196, 268] on img at bounding box center [668, 270] width 965 height 464
click at [186, 269] on img at bounding box center [668, 270] width 965 height 464
click at [176, 273] on icon at bounding box center [172, 269] width 18 height 37
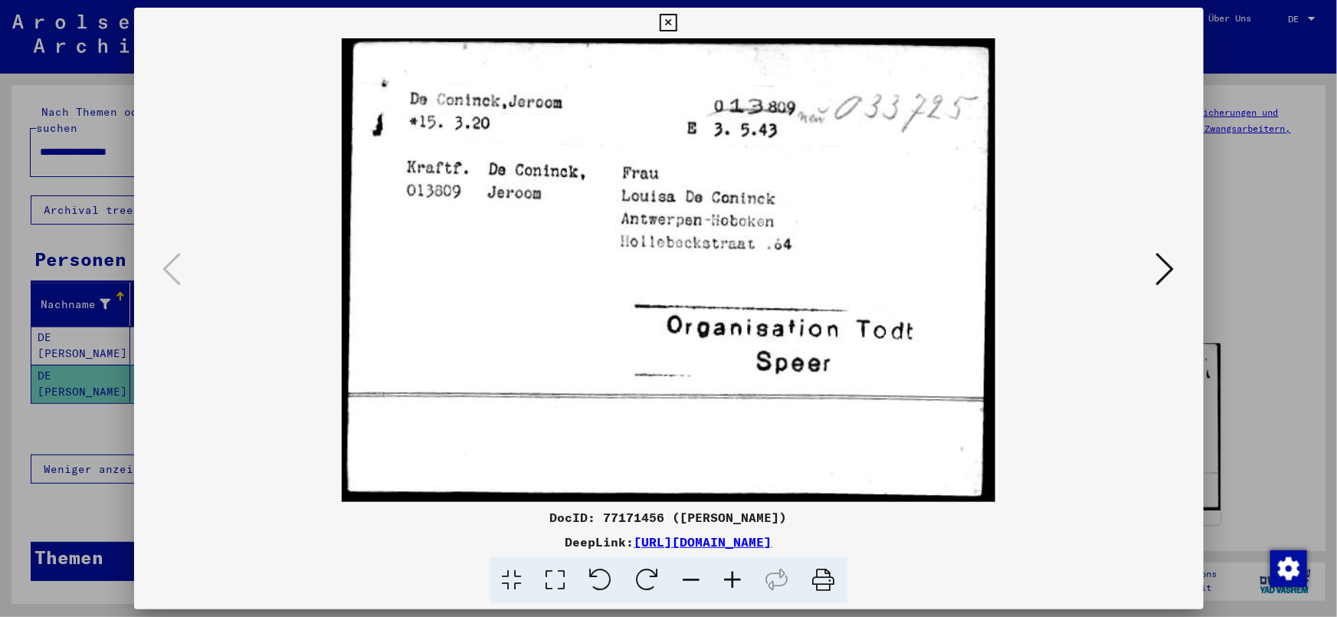
click at [77, 323] on div at bounding box center [668, 308] width 1337 height 617
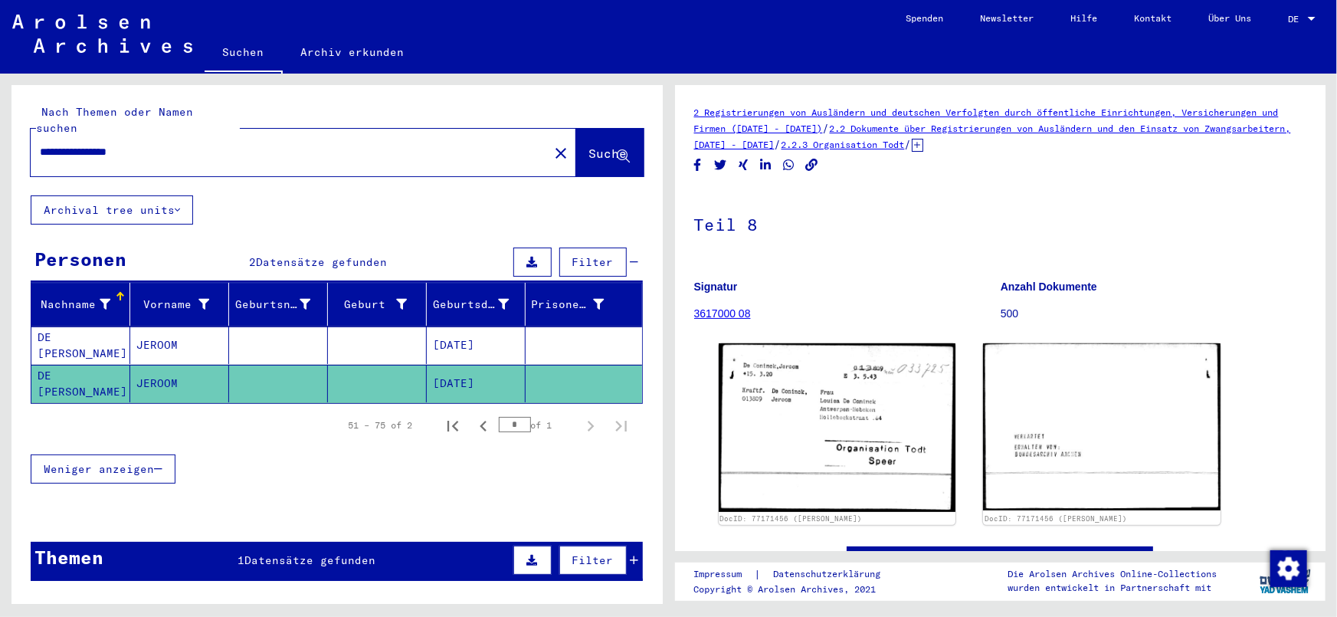
click at [79, 326] on mat-cell "DE [PERSON_NAME]" at bounding box center [80, 345] width 99 height 38
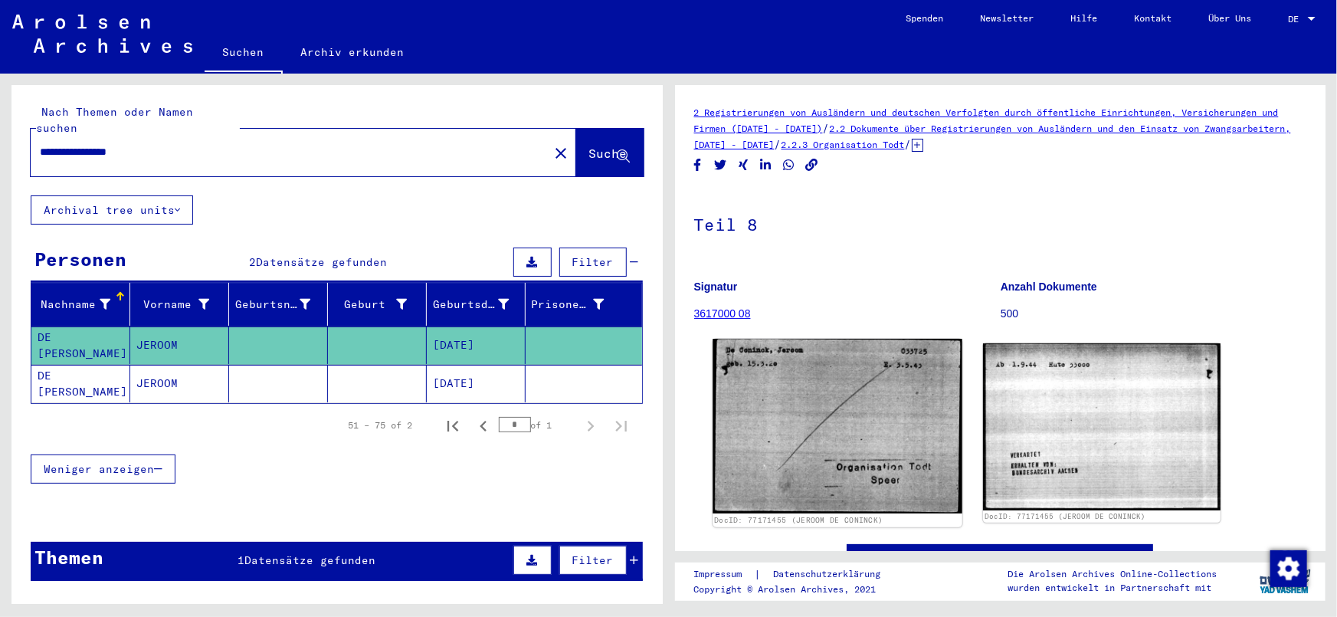
click at [802, 376] on img at bounding box center [837, 426] width 249 height 175
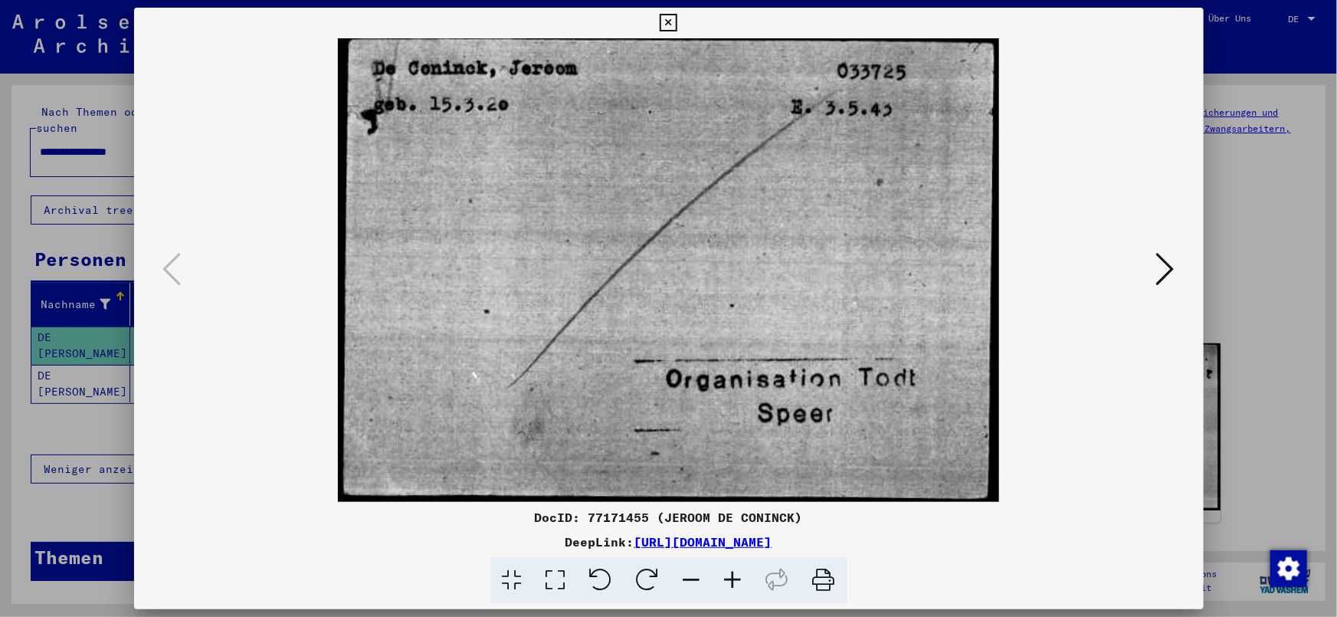
click at [1181, 260] on div at bounding box center [669, 270] width 1070 height 464
click at [1167, 263] on icon at bounding box center [1165, 269] width 18 height 37
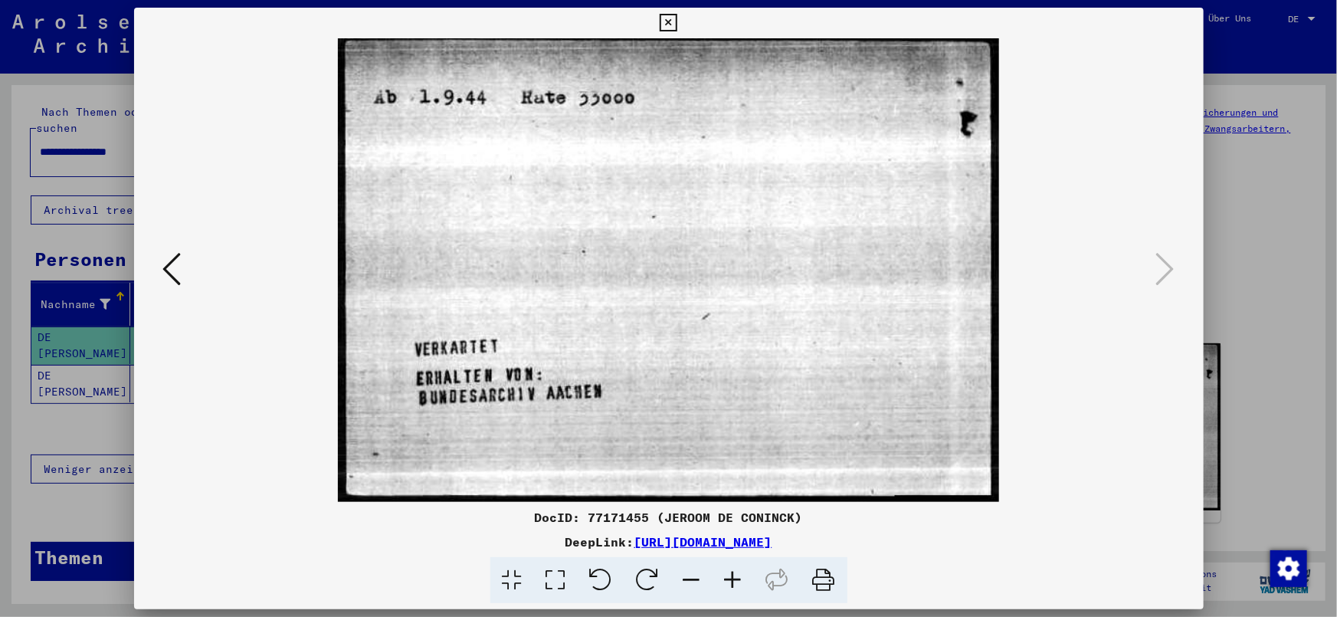
click at [1264, 236] on div at bounding box center [668, 308] width 1337 height 617
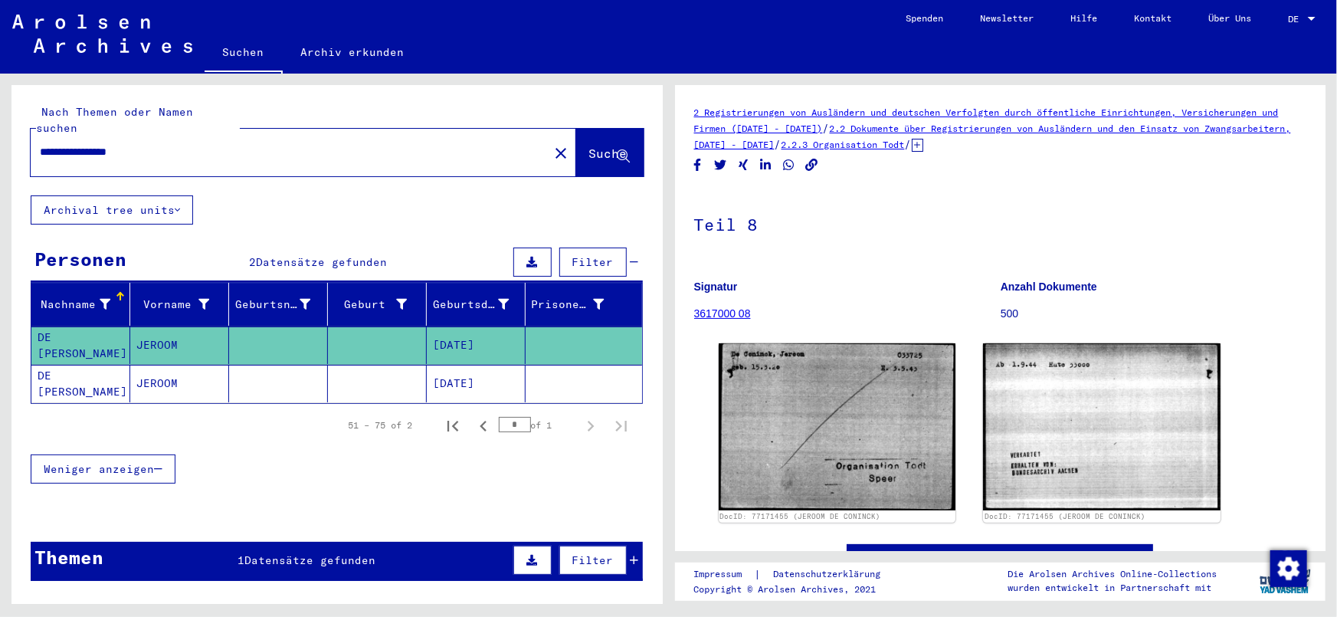
click at [316, 553] on span "Datensätze gefunden" at bounding box center [309, 560] width 131 height 14
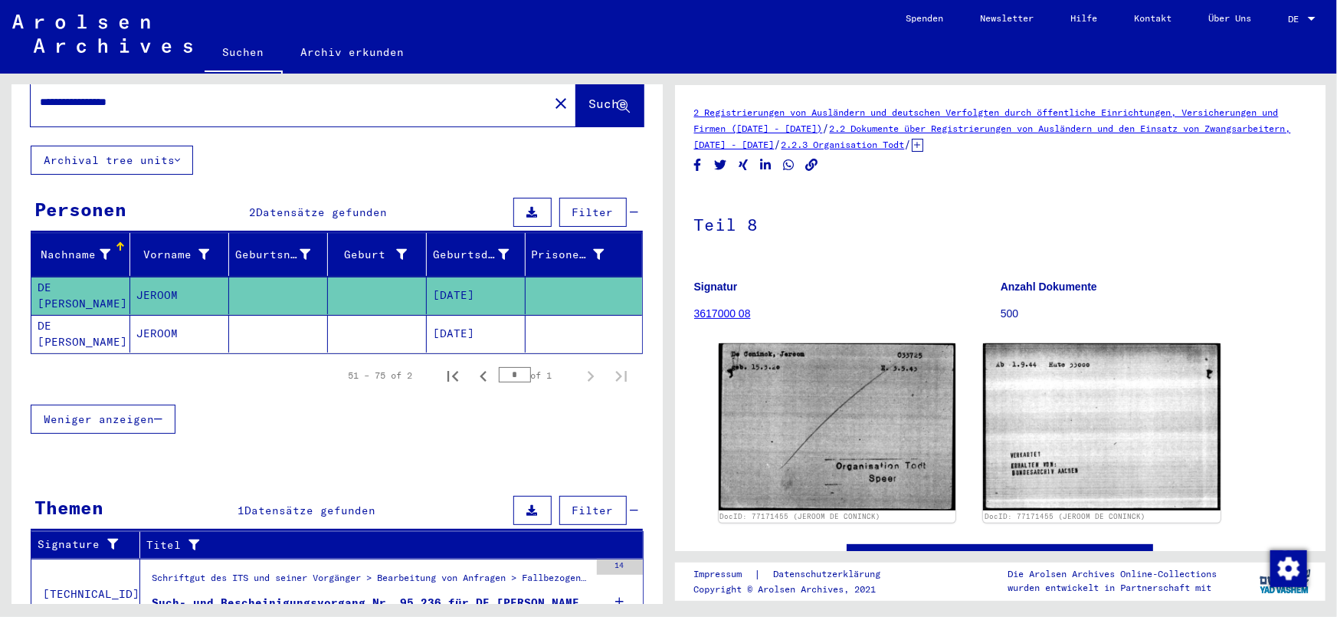
scroll to position [69, 0]
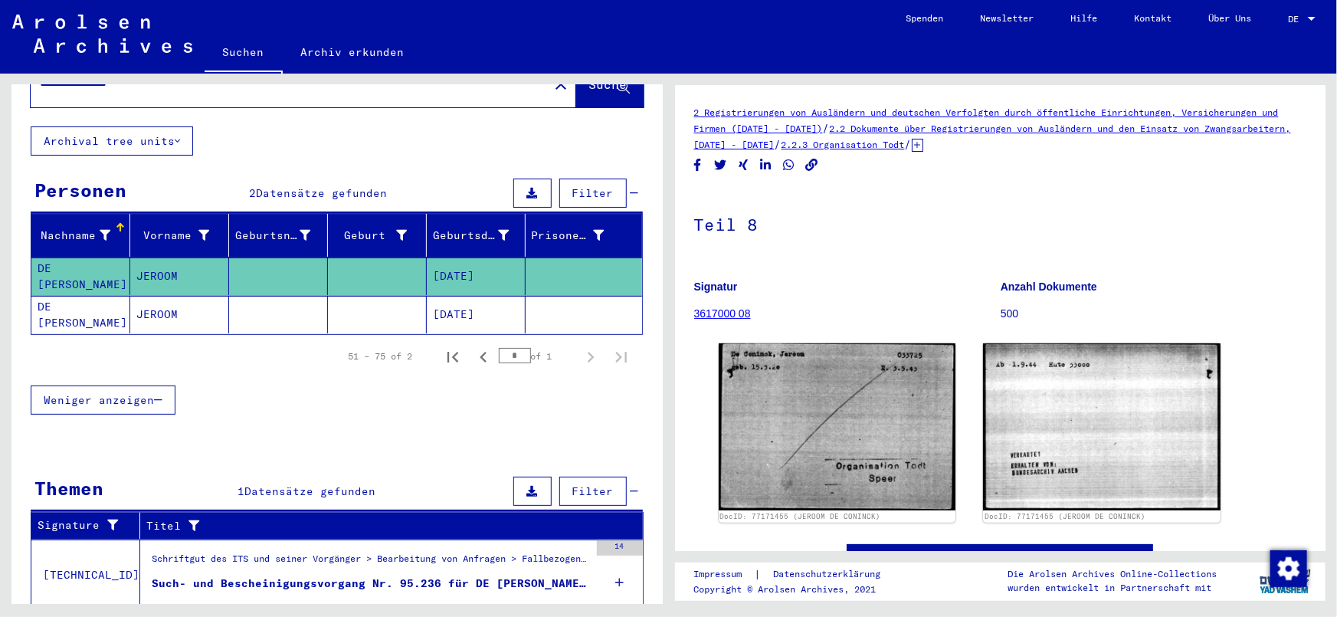
click at [428, 552] on div "Schriftgut des ITS und seiner Vorgänger > Bearbeitung von Anfragen > Fallbezoge…" at bounding box center [370, 562] width 437 height 21
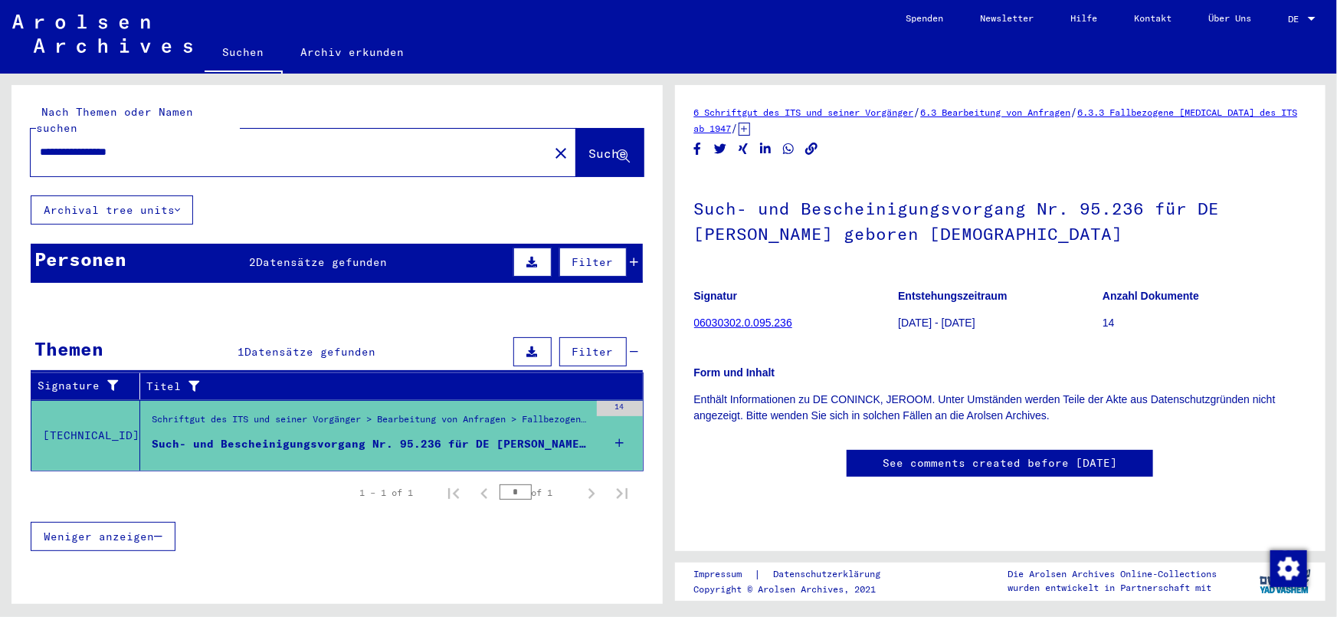
click at [254, 144] on input "**********" at bounding box center [290, 152] width 500 height 16
drag, startPoint x: 178, startPoint y: 139, endPoint x: 0, endPoint y: 147, distance: 177.9
click at [0, 145] on div "**********" at bounding box center [334, 339] width 668 height 530
type input "**********"
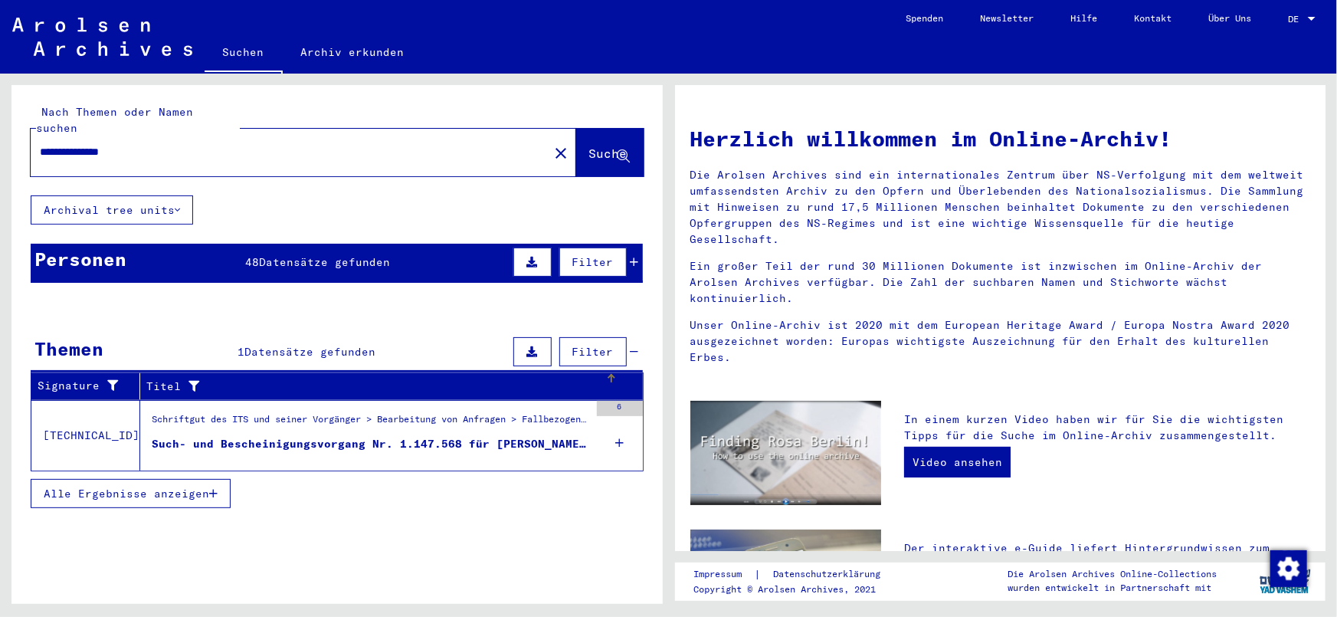
click at [263, 379] on div "Titel" at bounding box center [375, 387] width 459 height 16
click at [358, 436] on div "Such- und Bescheinigungsvorgang Nr. 1.147.568 für [PERSON_NAME] geboren [DEMOGR…" at bounding box center [370, 444] width 437 height 16
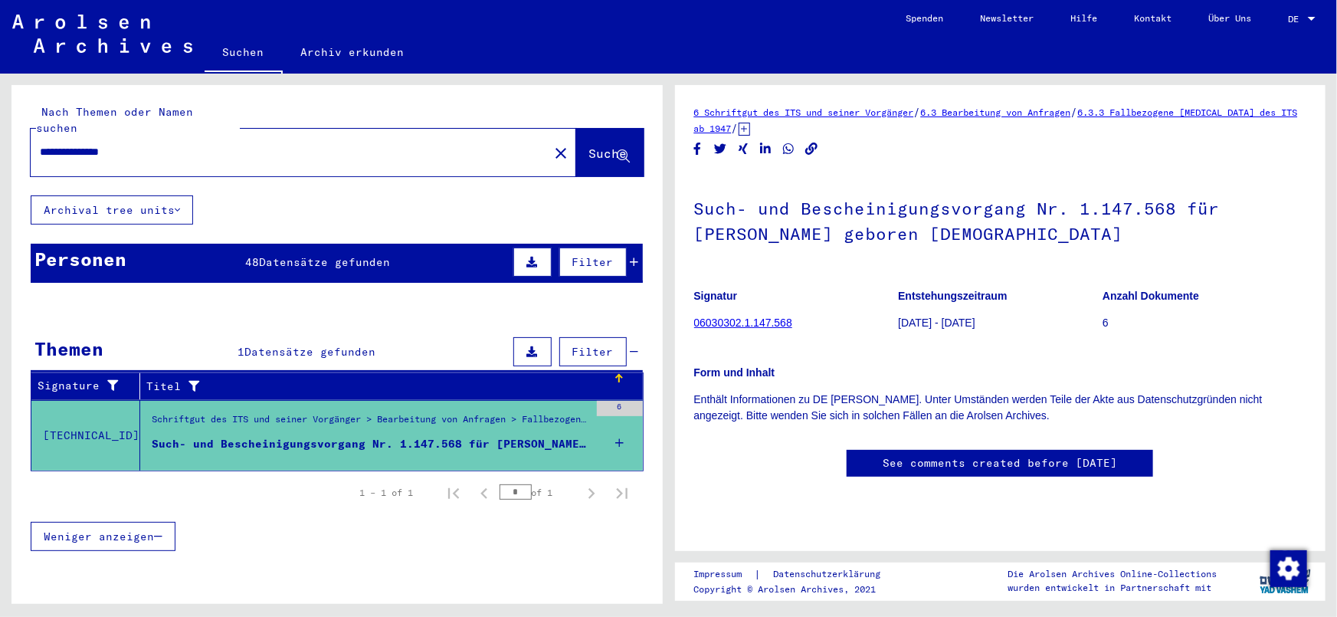
click at [301, 254] on div "48 Datensätze gefunden" at bounding box center [317, 262] width 145 height 16
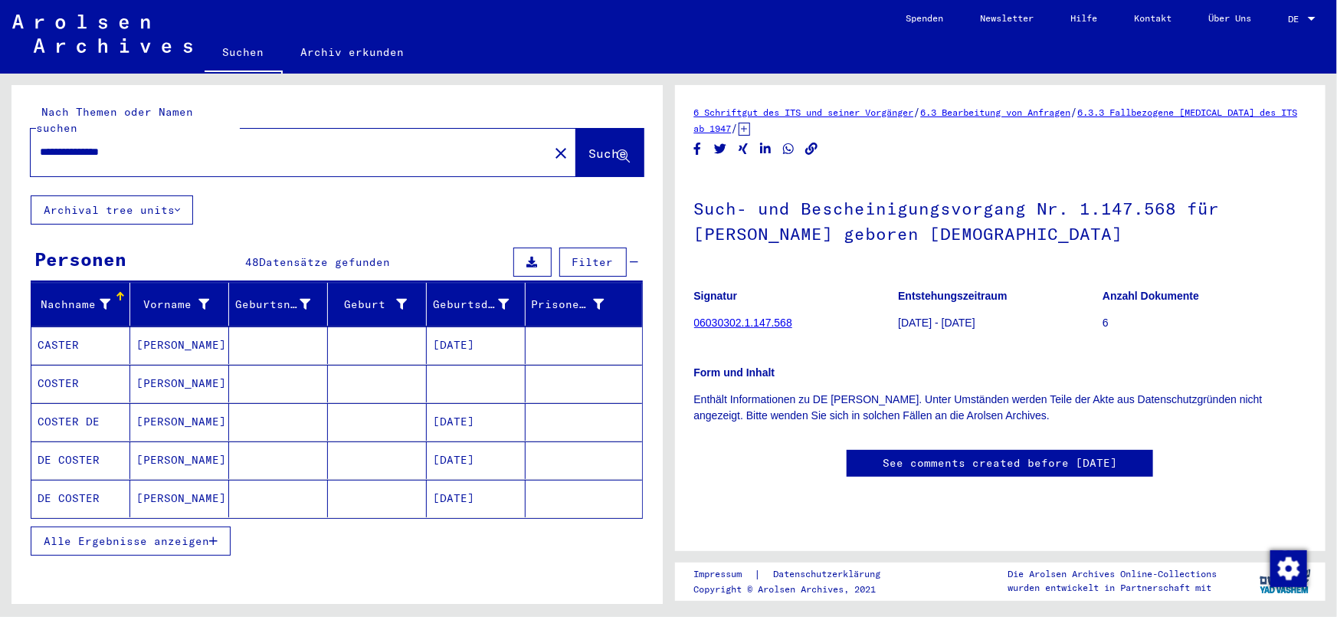
click at [170, 534] on span "Alle Ergebnisse anzeigen" at bounding box center [126, 541] width 165 height 14
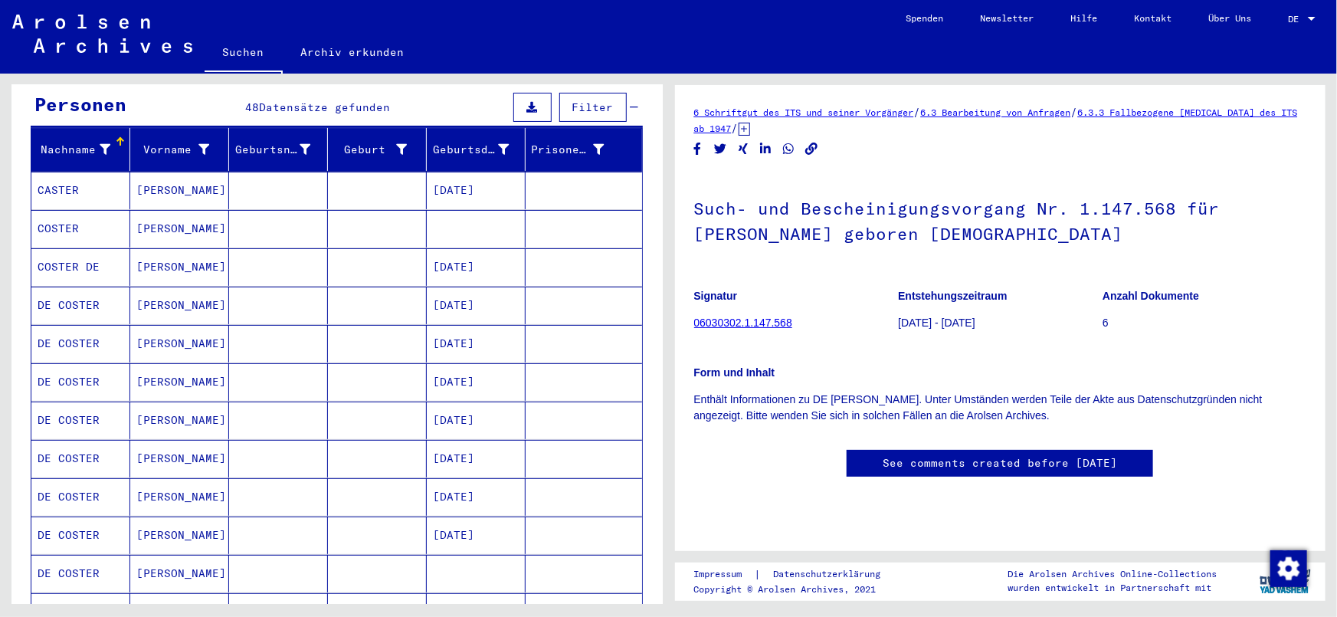
scroll to position [168, 0]
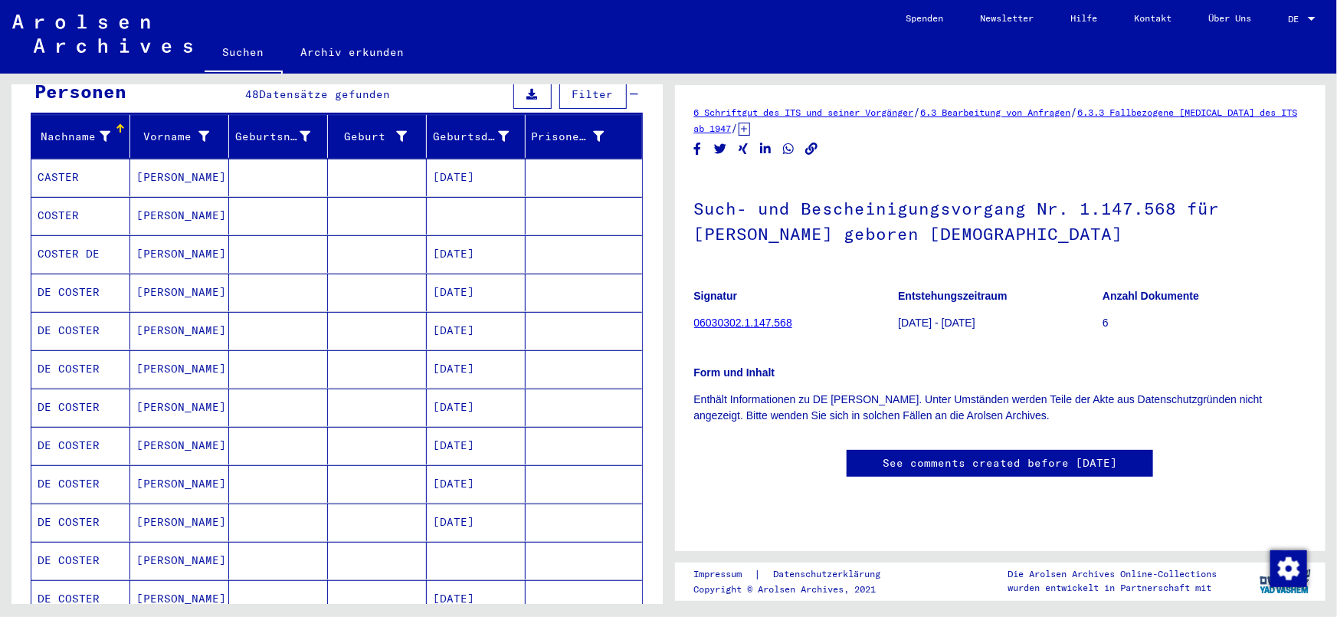
click at [460, 280] on mat-cell "[DATE]" at bounding box center [476, 293] width 99 height 38
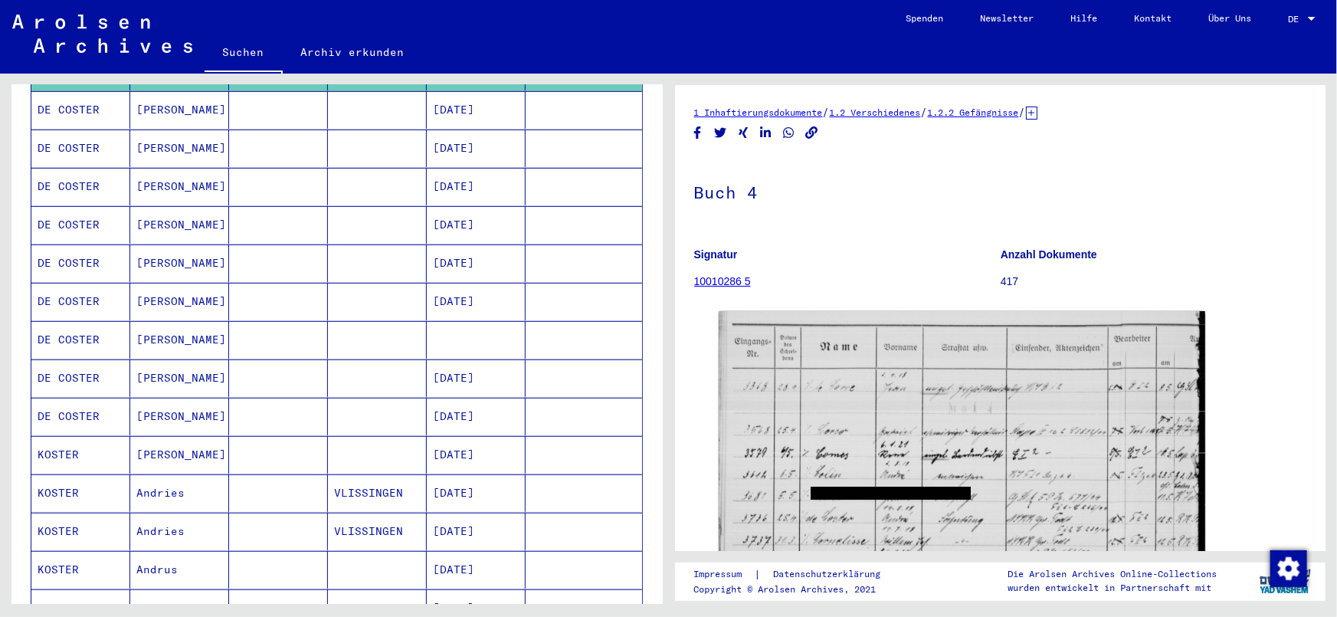
scroll to position [416, 0]
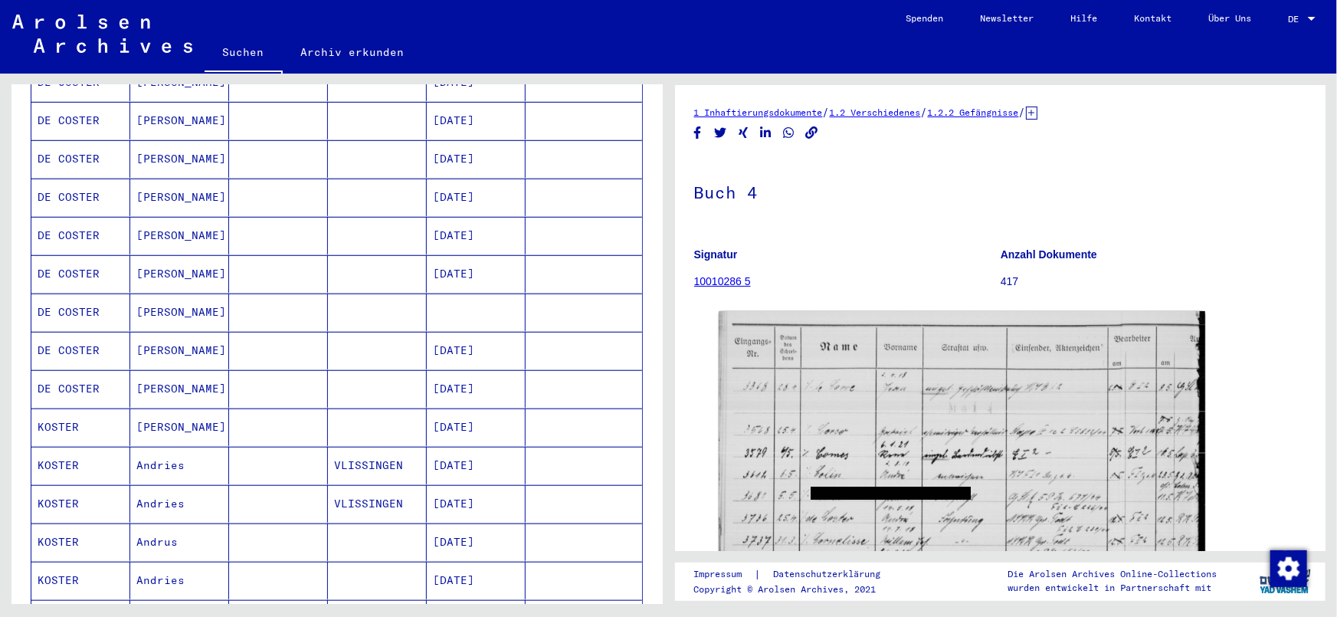
click at [496, 370] on mat-cell "[DATE]" at bounding box center [476, 389] width 99 height 38
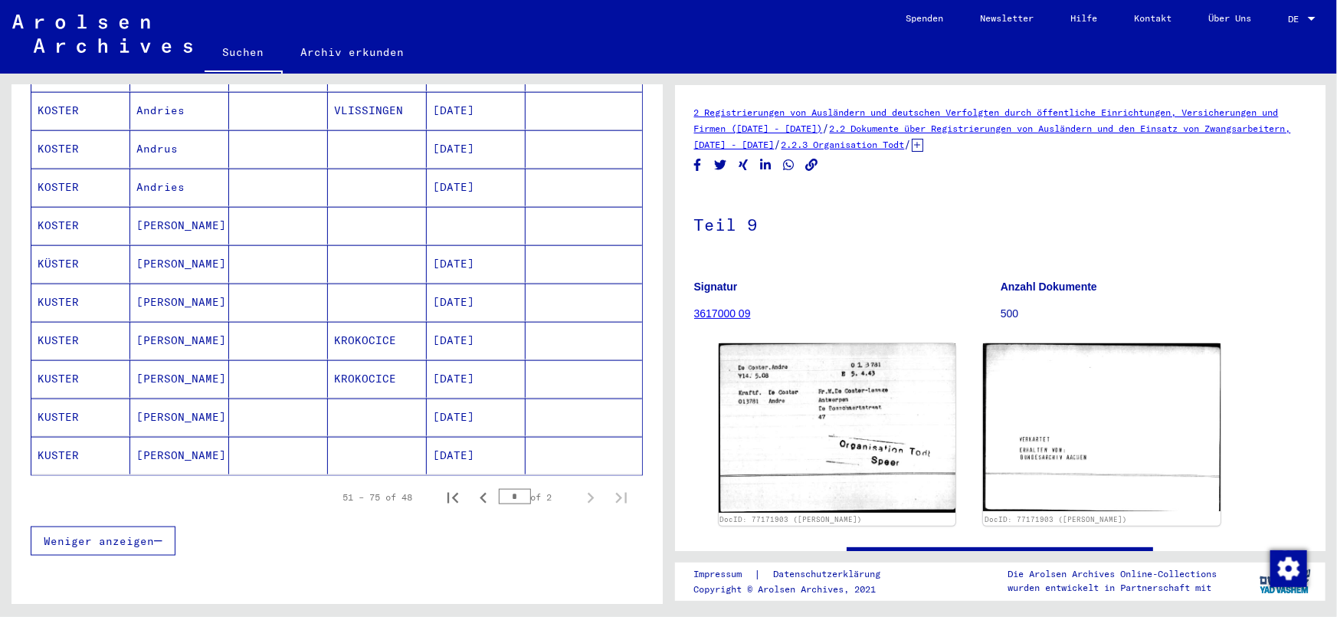
scroll to position [811, 0]
click at [476, 485] on icon "Previous page" at bounding box center [483, 495] width 21 height 21
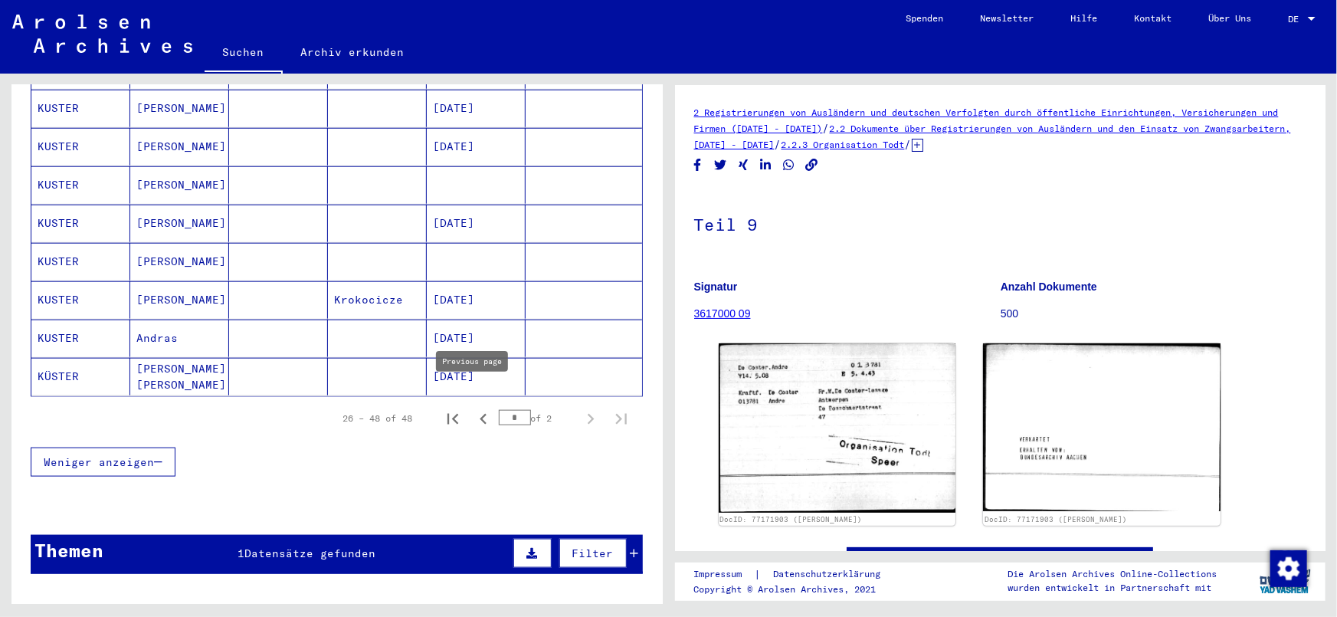
click at [473, 408] on icon "Previous page" at bounding box center [483, 418] width 21 height 21
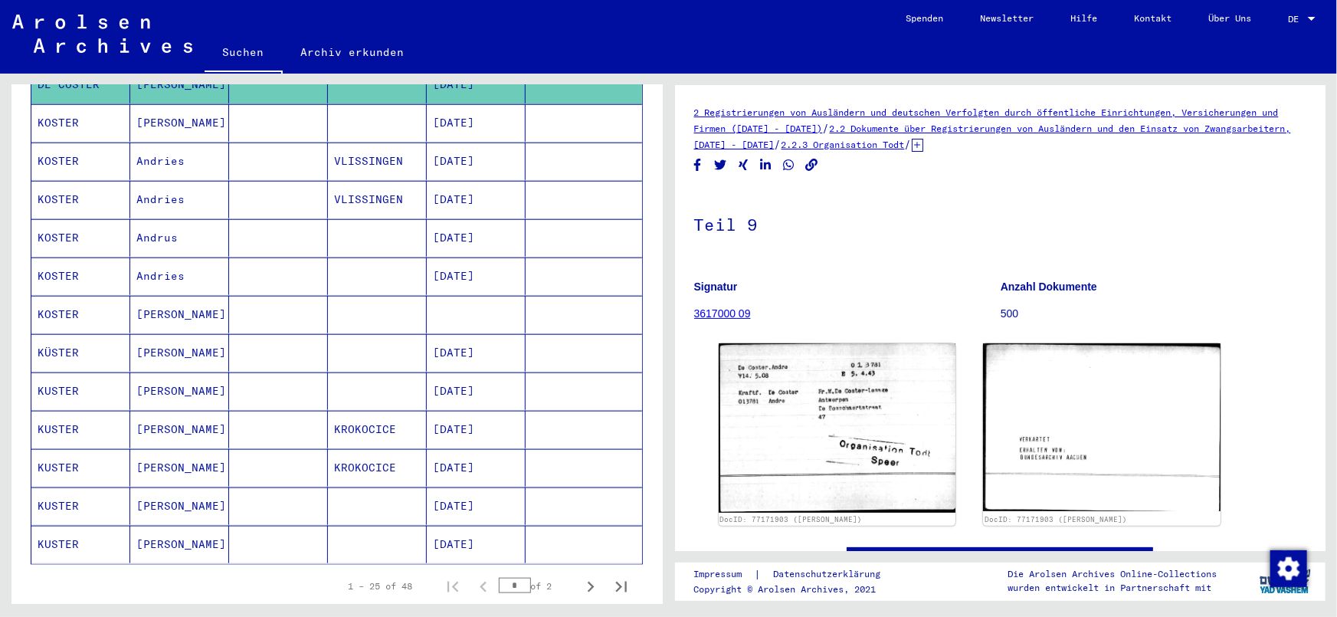
scroll to position [784, 0]
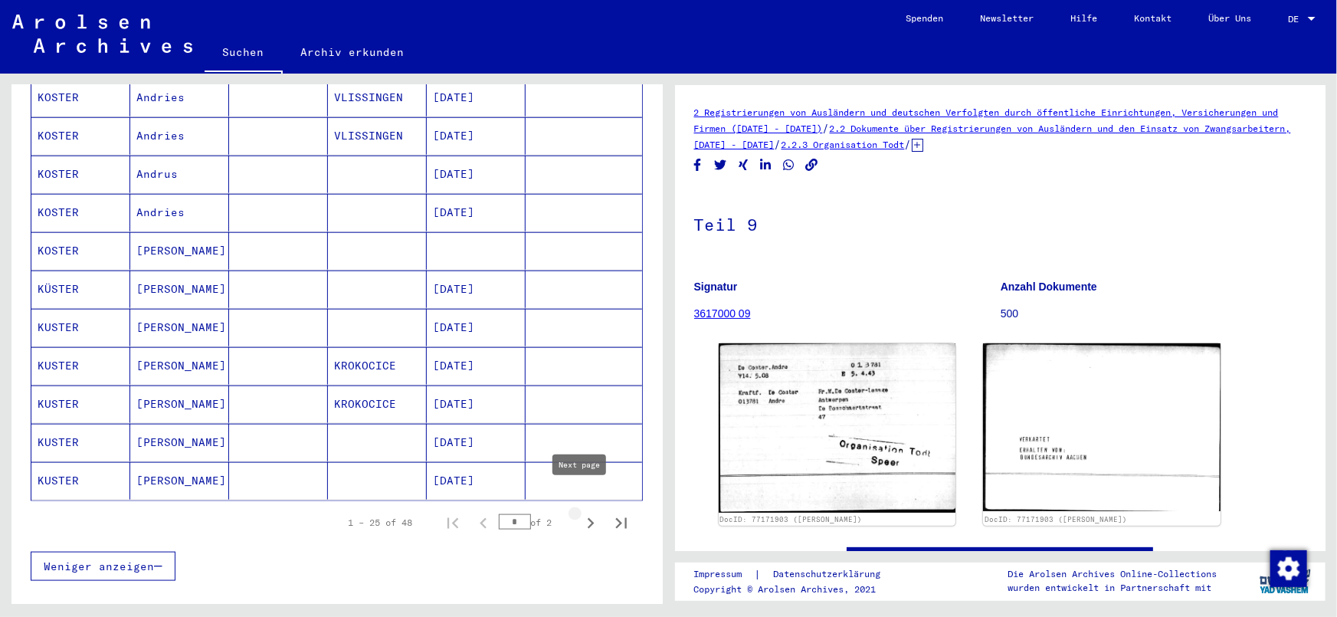
click at [580, 513] on icon "Next page" at bounding box center [590, 523] width 21 height 21
type input "*"
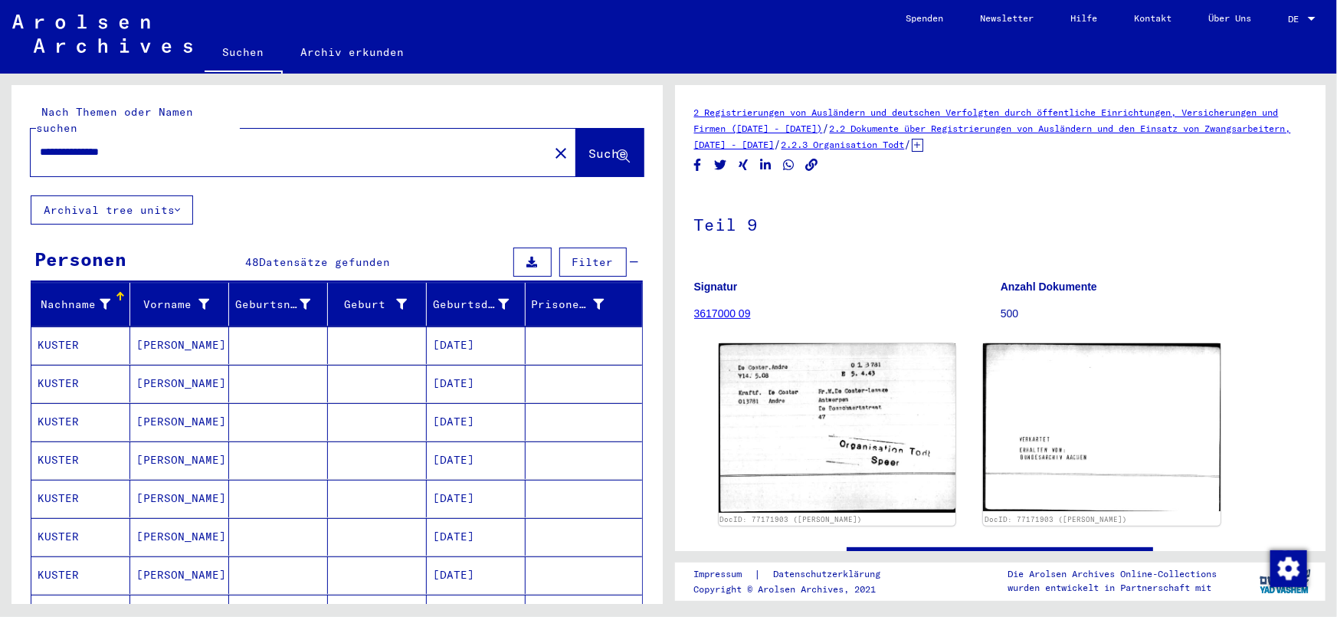
scroll to position [0, 0]
drag, startPoint x: 161, startPoint y: 136, endPoint x: 0, endPoint y: 135, distance: 160.9
click at [0, 136] on div "**********" at bounding box center [334, 339] width 668 height 530
type input "*"
click at [595, 146] on span "Suche" at bounding box center [608, 153] width 38 height 15
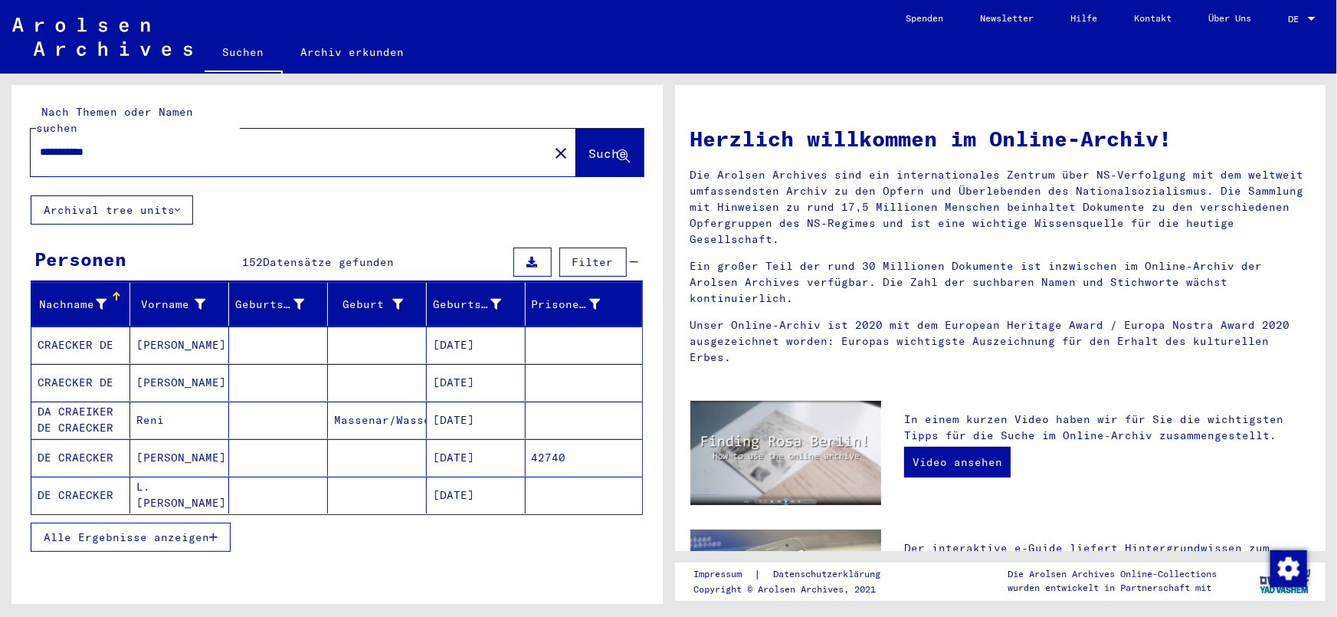
click at [162, 530] on span "Alle Ergebnisse anzeigen" at bounding box center [126, 537] width 165 height 14
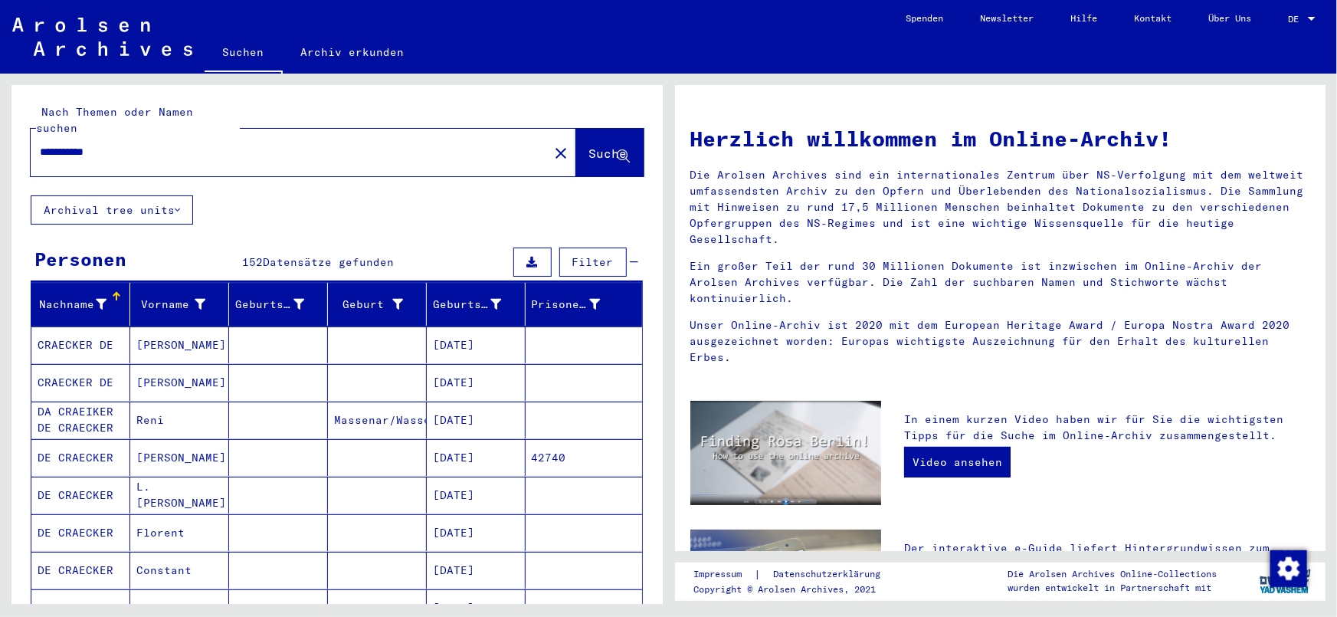
click at [212, 144] on input "**********" at bounding box center [285, 152] width 490 height 16
type input "**********"
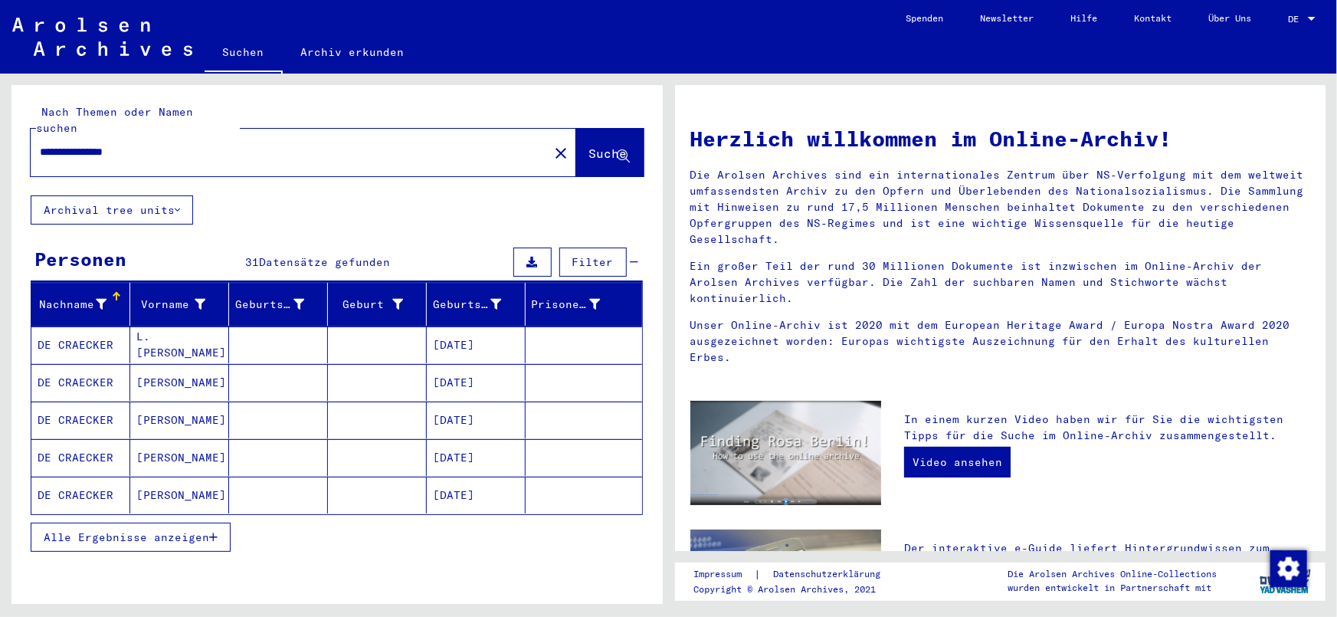
click at [162, 530] on span "Alle Ergebnisse anzeigen" at bounding box center [126, 537] width 165 height 14
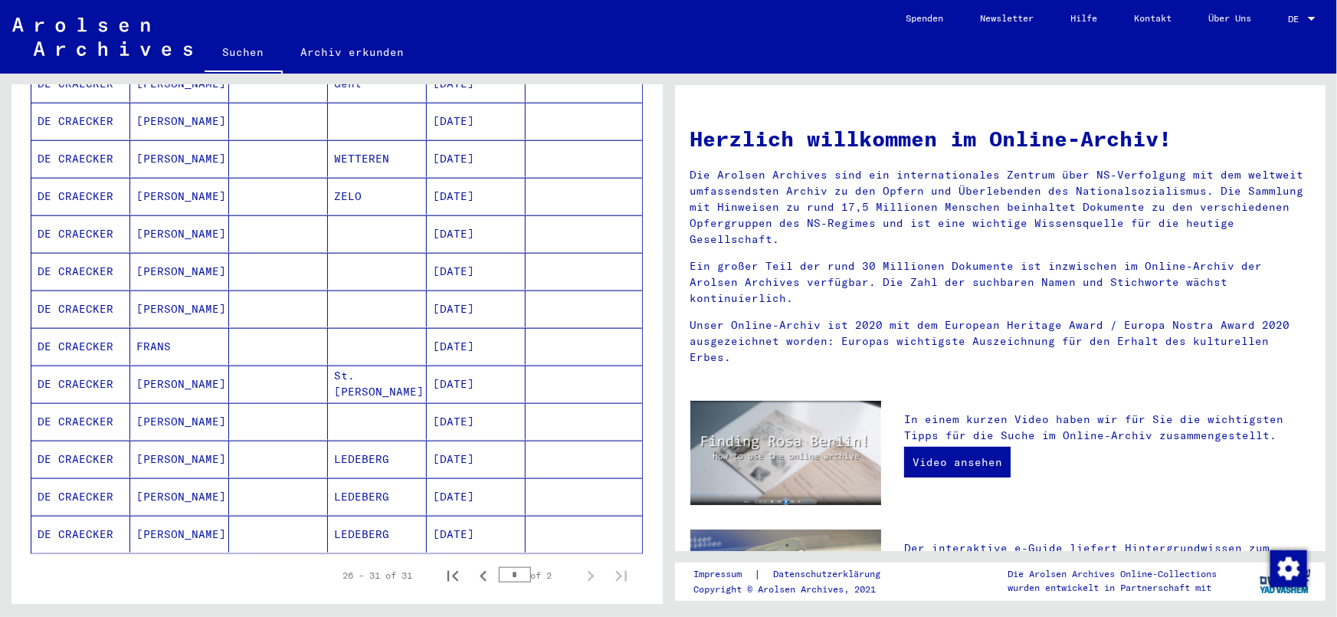
scroll to position [836, 0]
